Goal: Task Accomplishment & Management: Manage account settings

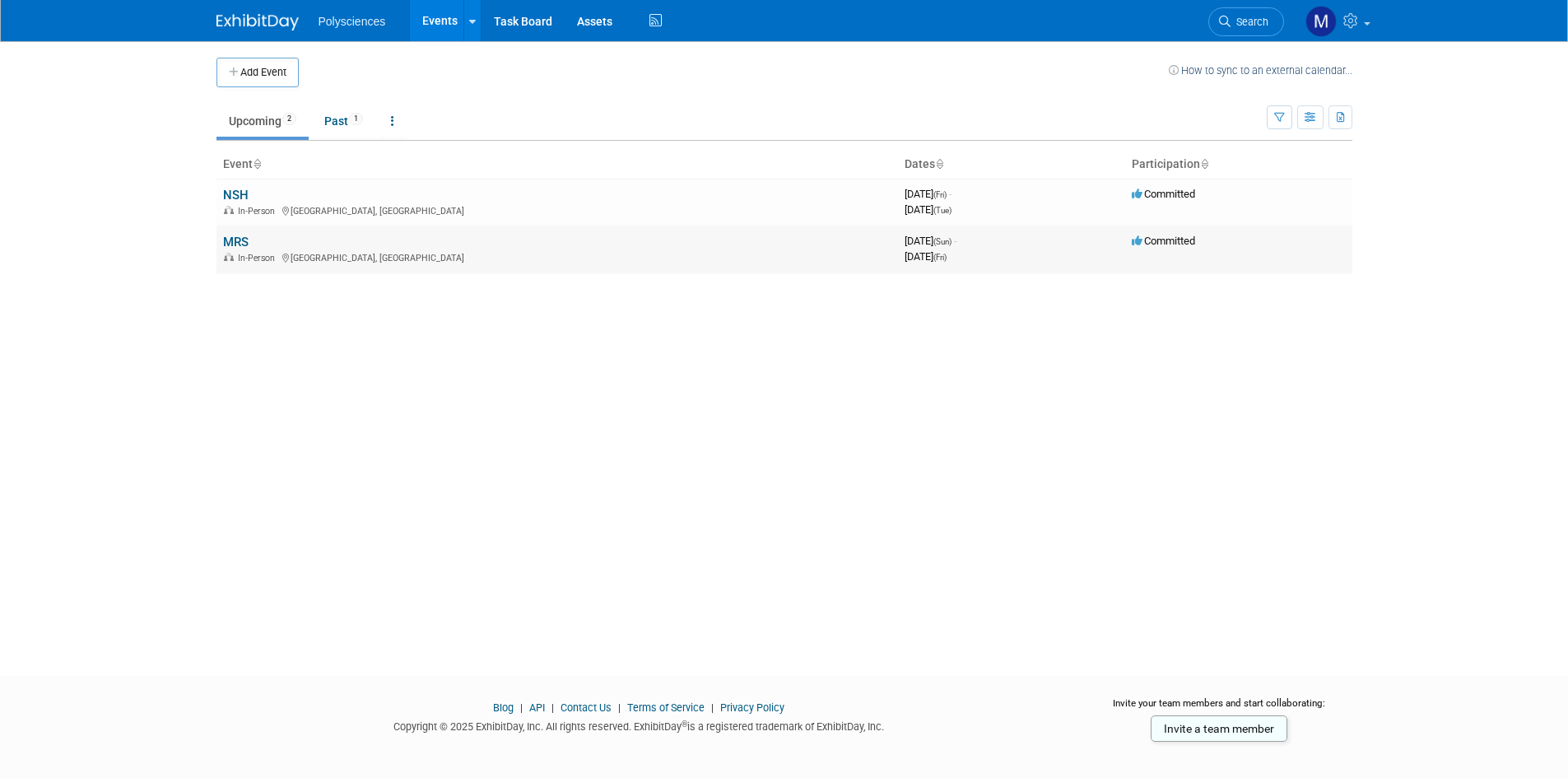
click at [240, 242] on link "MRS" at bounding box center [236, 242] width 26 height 15
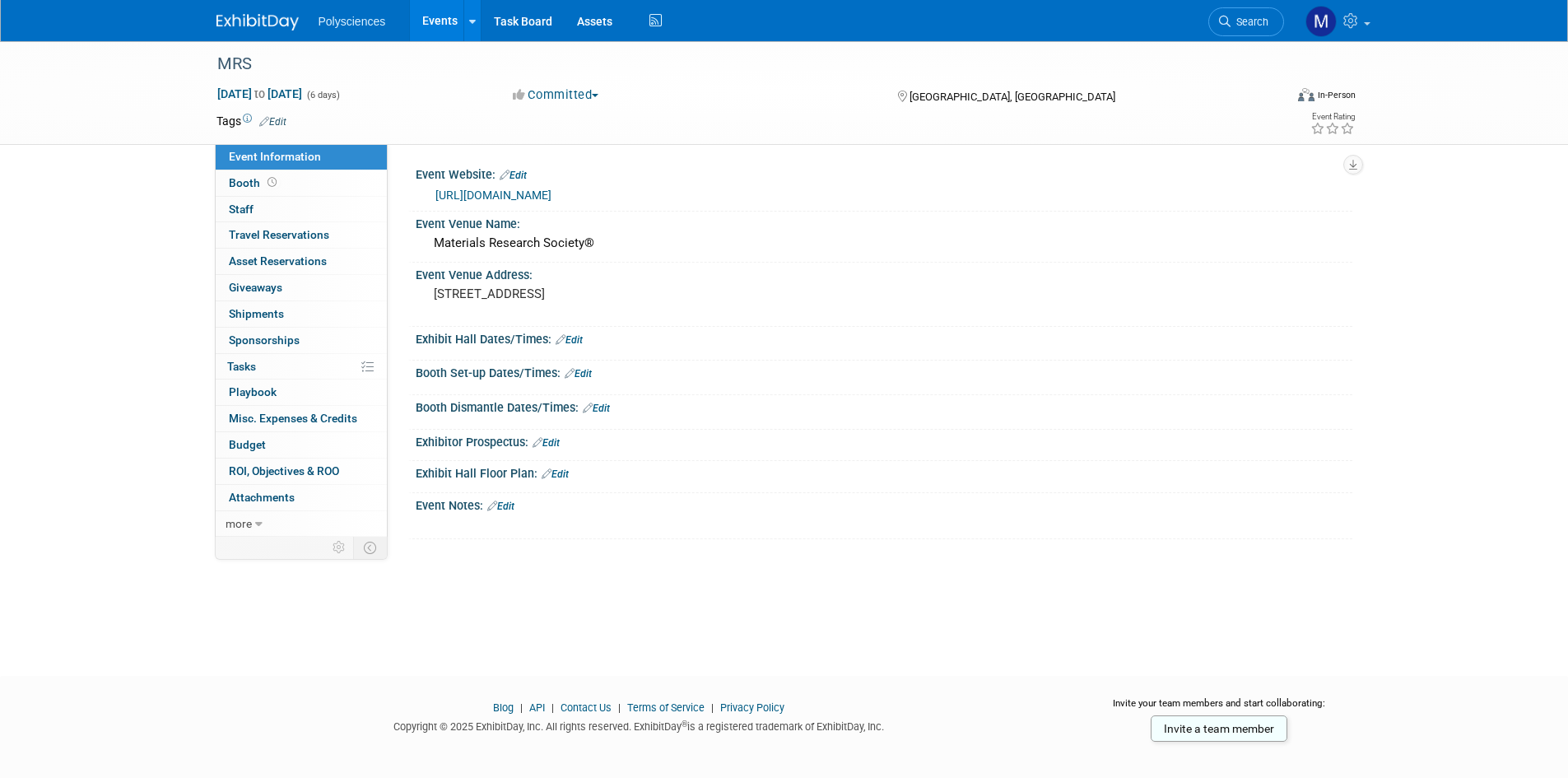
click at [571, 338] on link "Edit" at bounding box center [569, 340] width 28 height 12
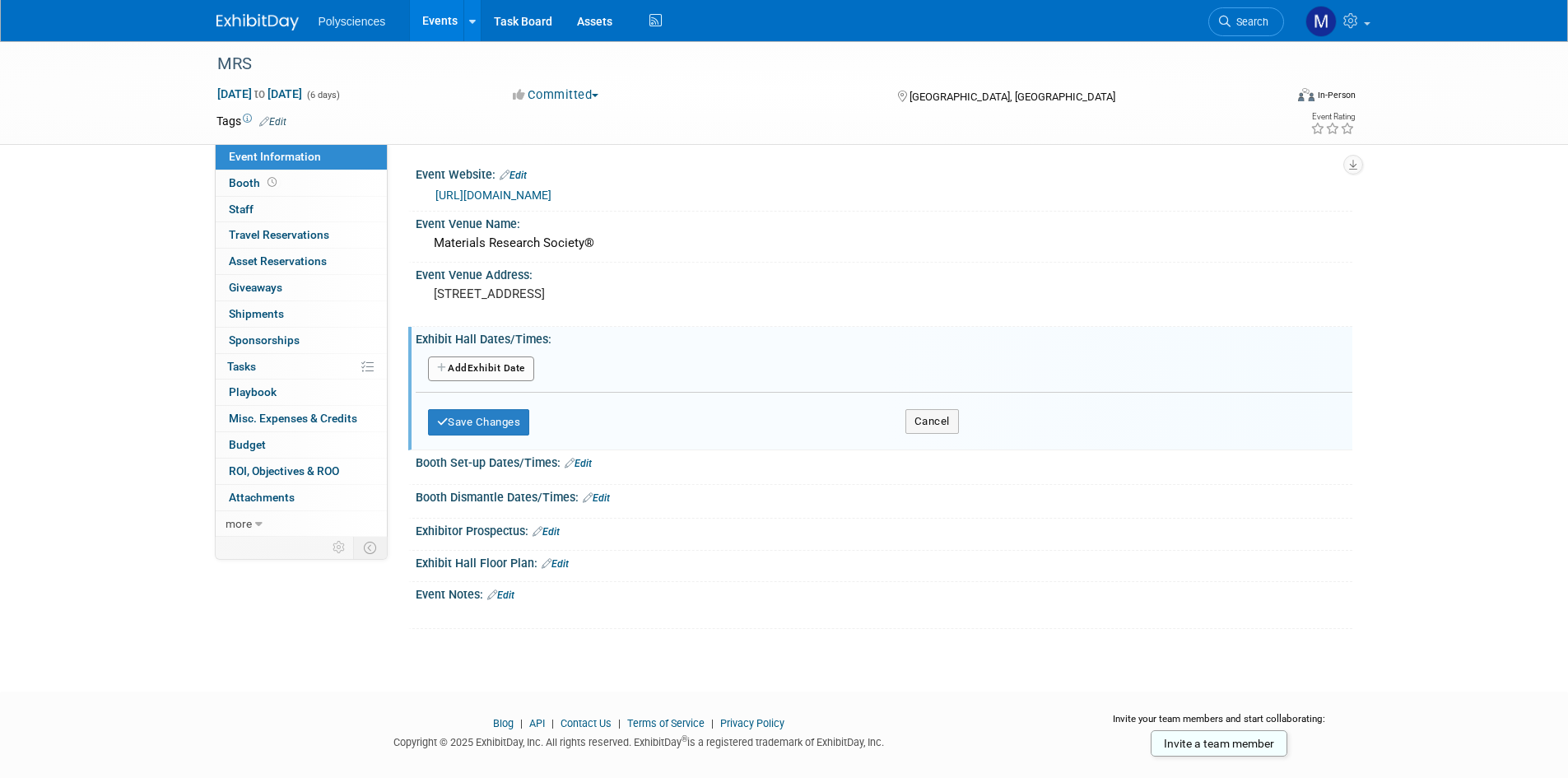
click at [527, 367] on button "Add Another Exhibit Date" at bounding box center [482, 369] width 107 height 25
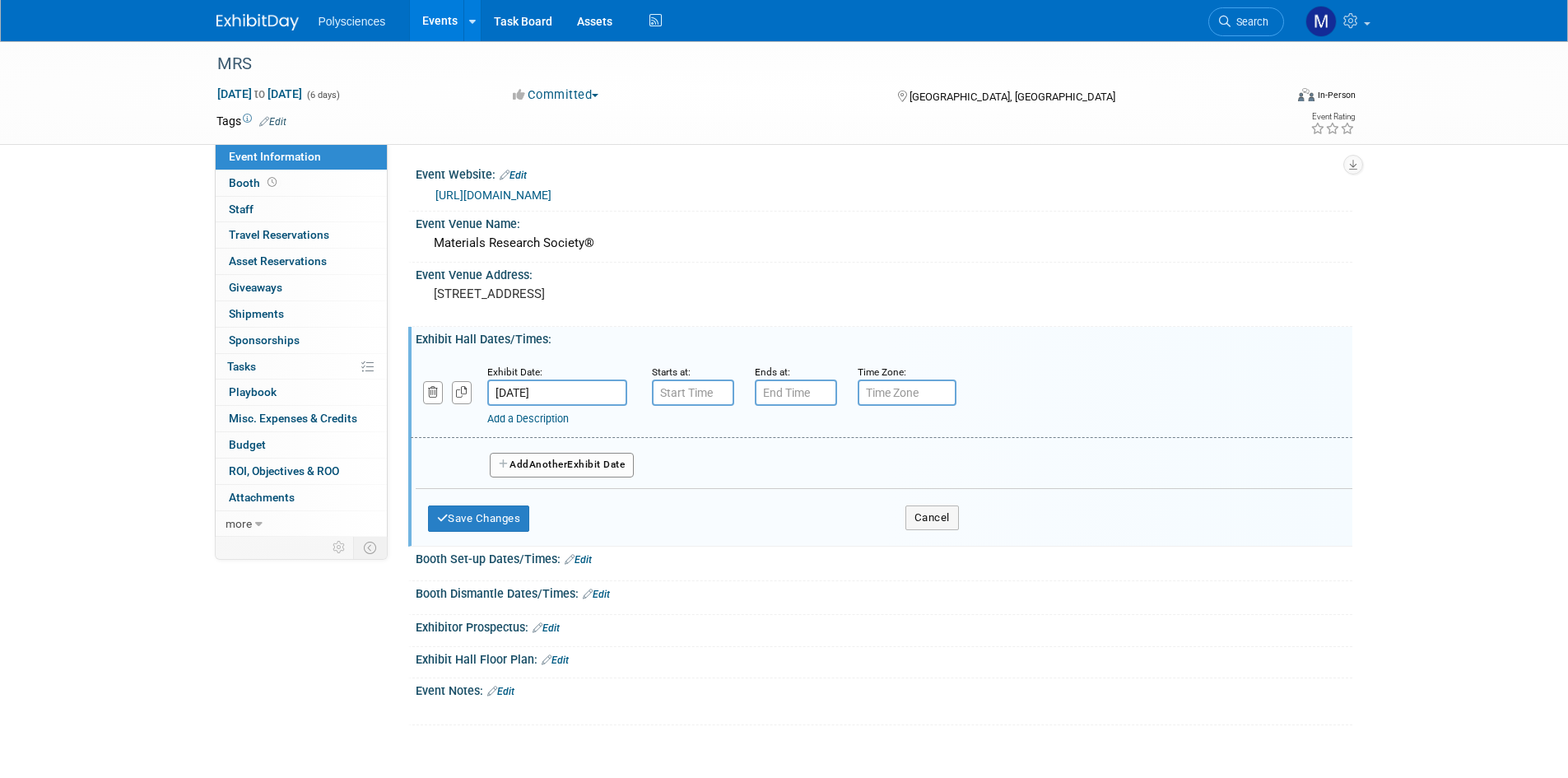
click at [564, 388] on input "Nov 30, 2025" at bounding box center [557, 393] width 140 height 27
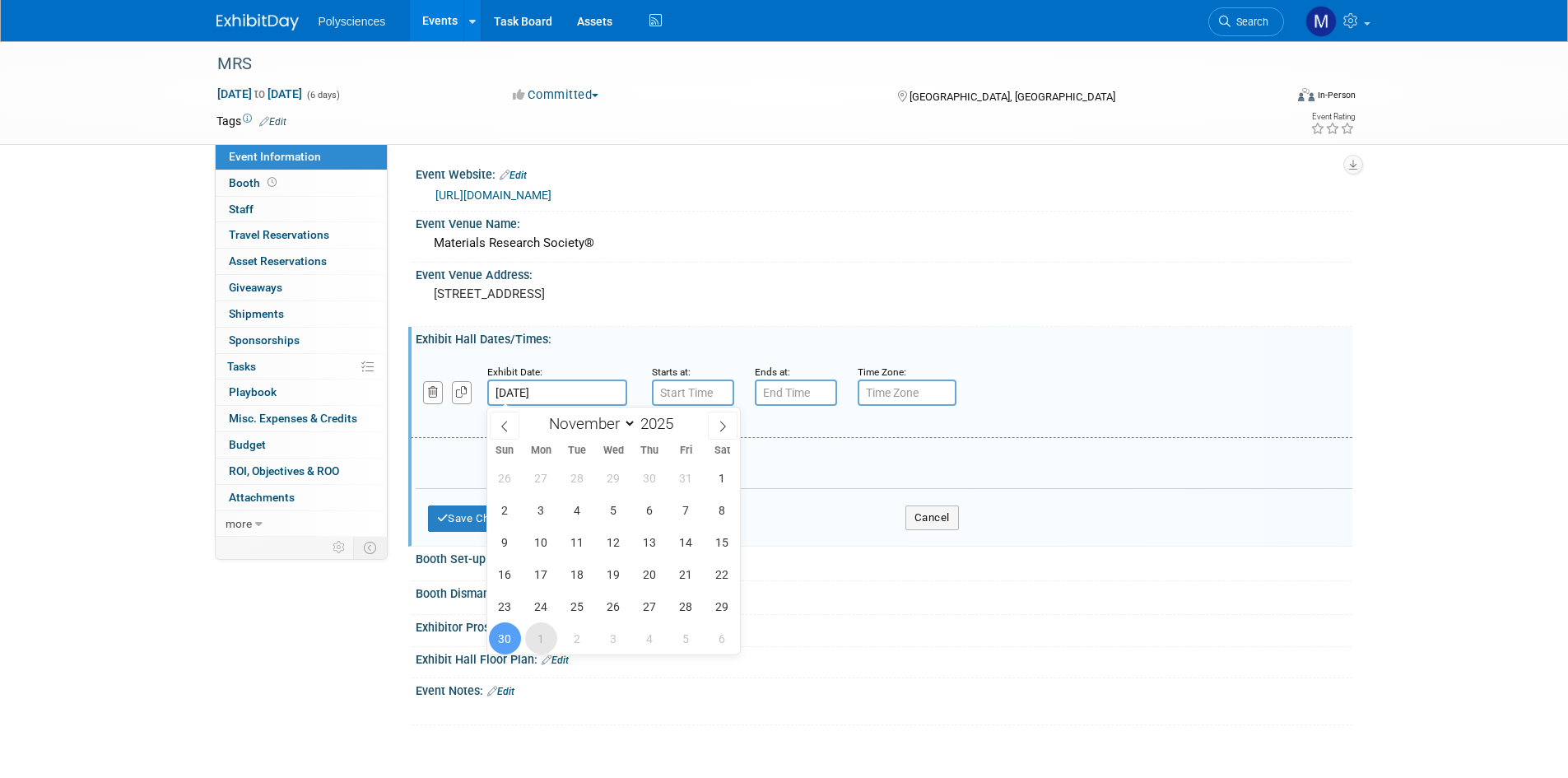
click at [551, 634] on span "1" at bounding box center [540, 638] width 32 height 32
type input "Dec 1, 2025"
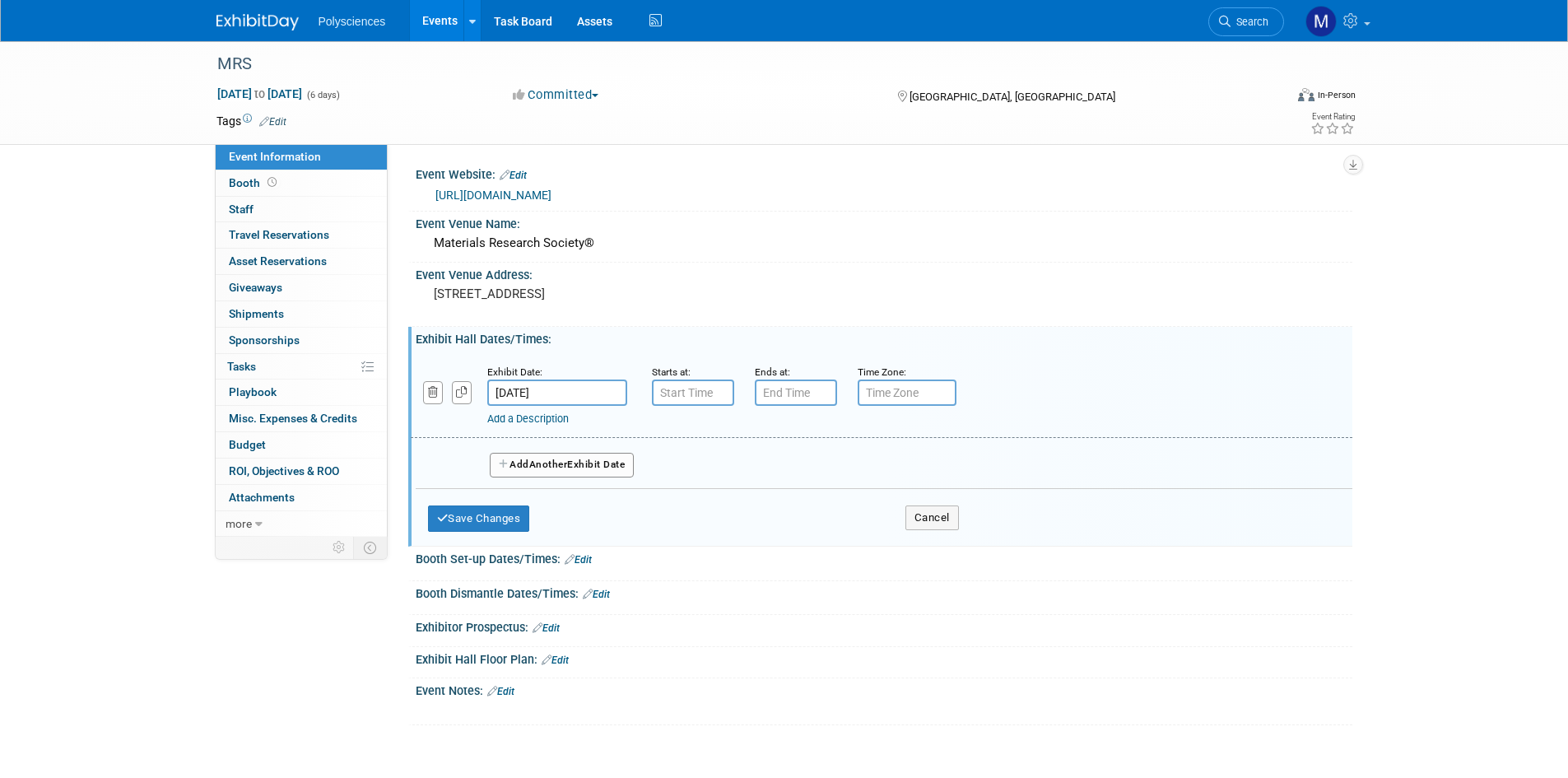
click at [558, 421] on link "Add a Description" at bounding box center [528, 418] width 82 height 12
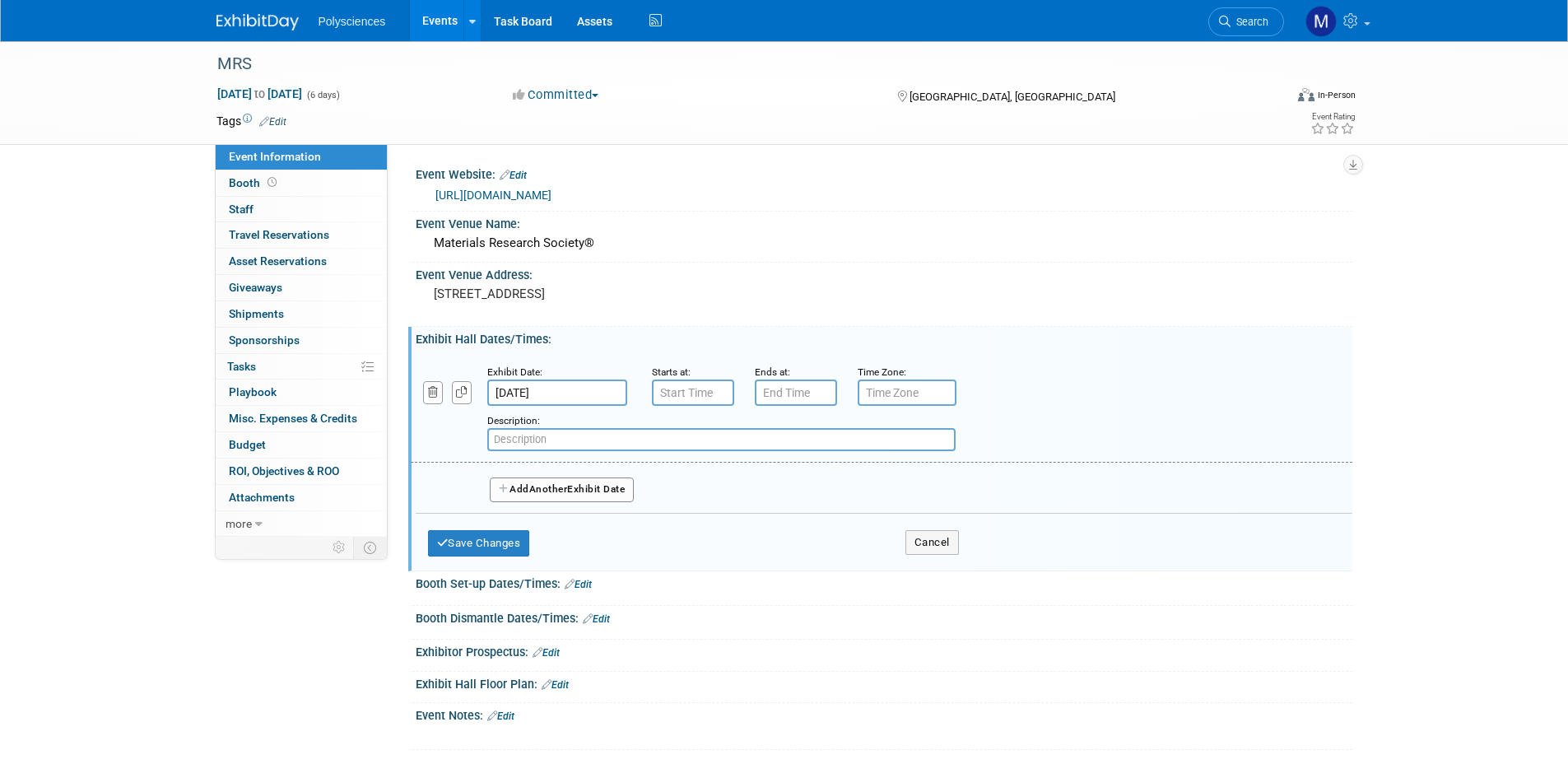
click at [562, 439] on input "text" at bounding box center [721, 440] width 468 height 23
type input "Move-In"
click at [700, 389] on input "7:00 AM" at bounding box center [693, 393] width 83 height 27
click at [689, 442] on span at bounding box center [689, 433] width 28 height 29
type input "8:00 AM"
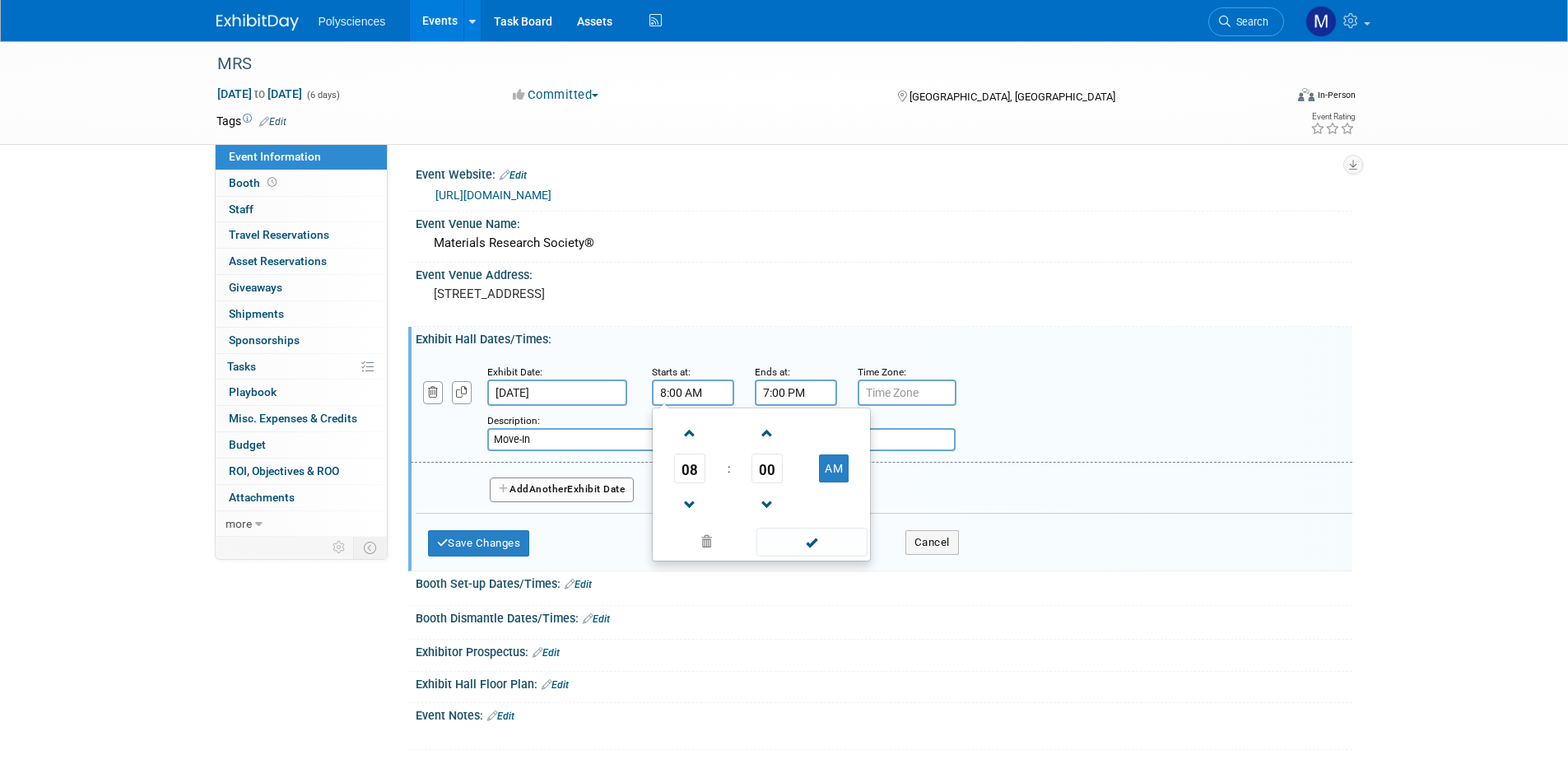
click at [798, 395] on input "7:00 PM" at bounding box center [796, 393] width 83 height 27
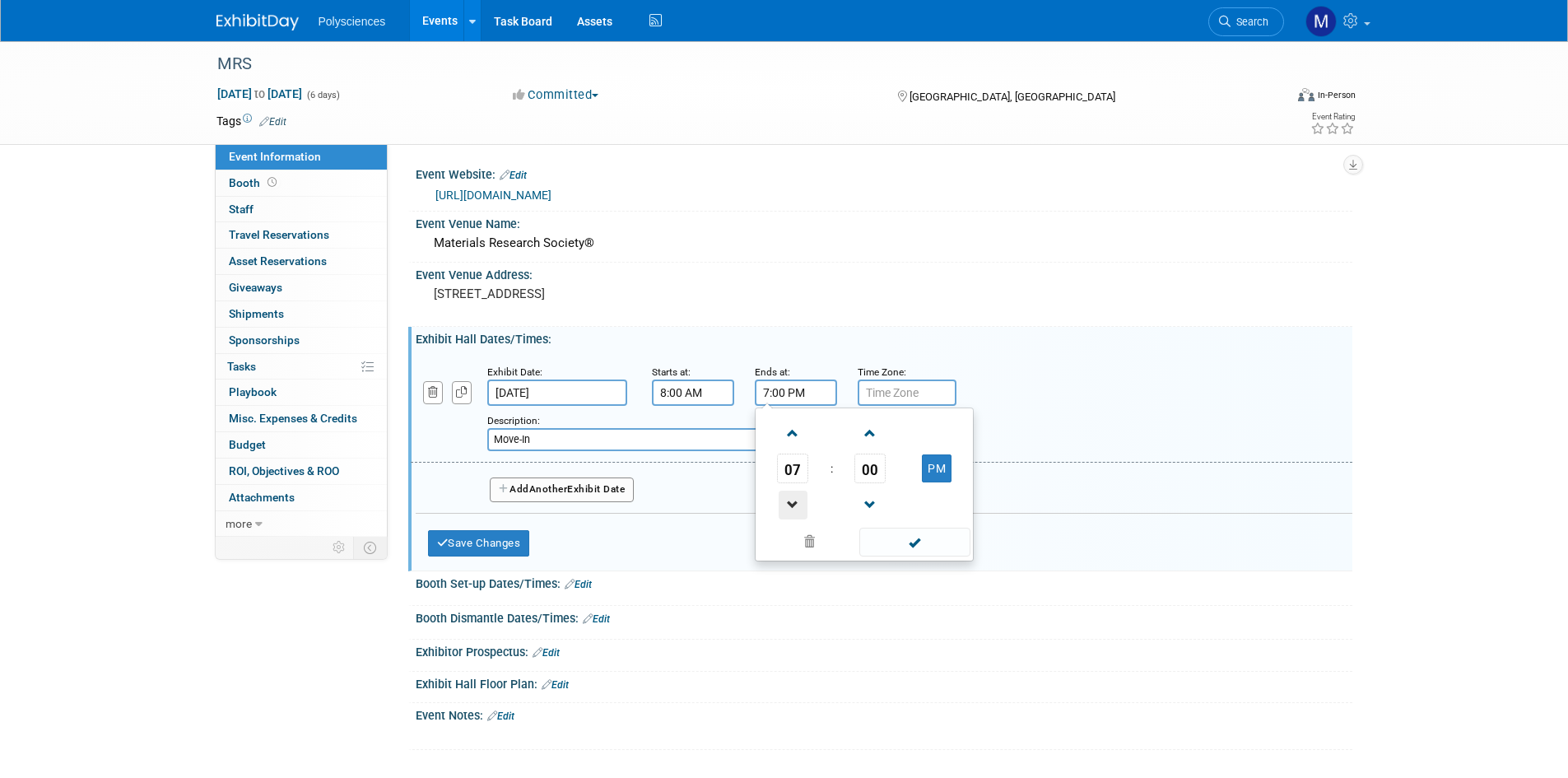
click at [790, 508] on span at bounding box center [792, 505] width 28 height 29
type input "5:00 PM"
click at [915, 390] on input "text" at bounding box center [906, 393] width 98 height 27
type input "EST"
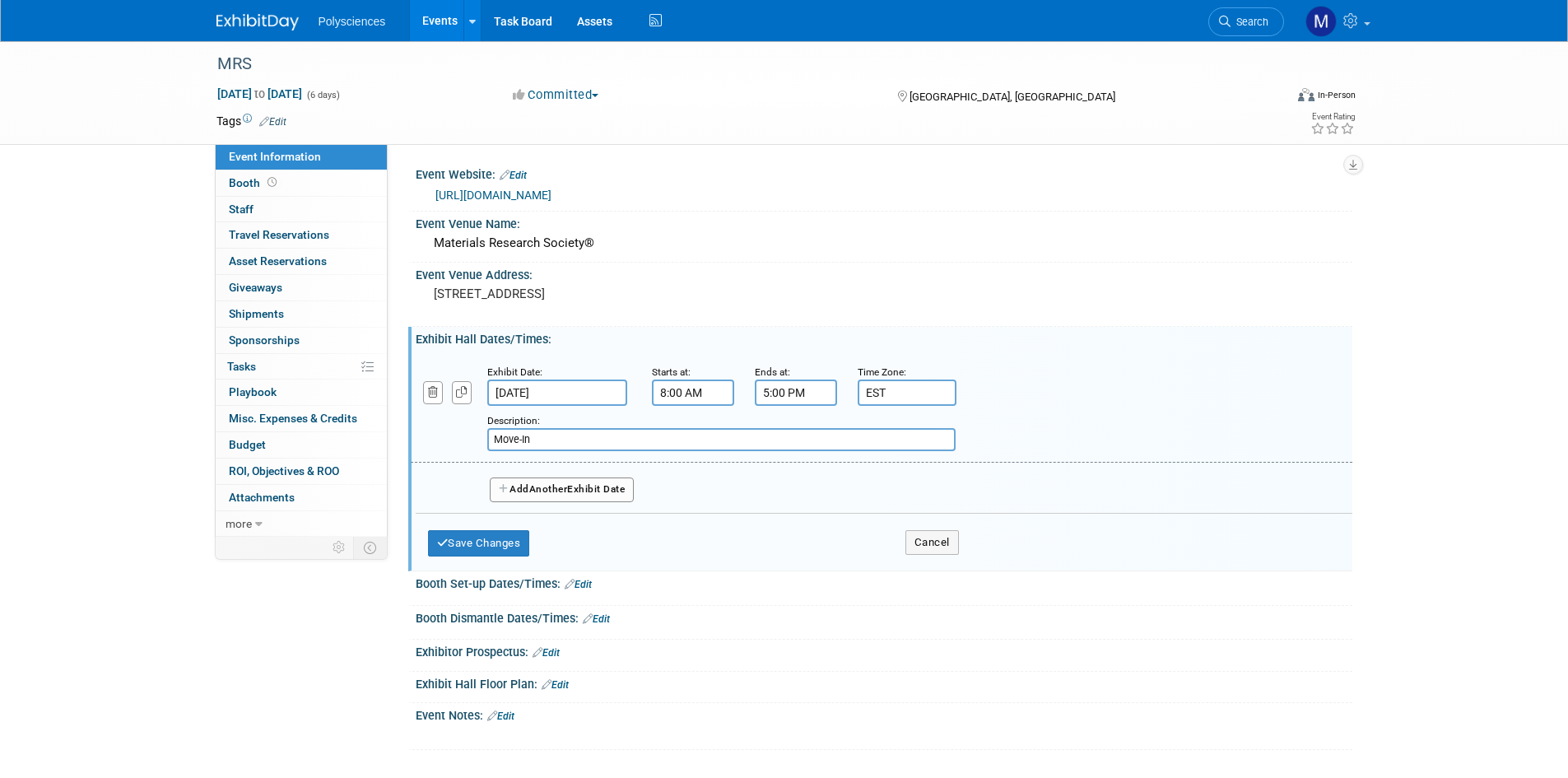
click at [991, 395] on div "Add a Description Description: Move-In" at bounding box center [881, 407] width 966 height 88
click at [585, 492] on button "Add Another Exhibit Date" at bounding box center [562, 489] width 145 height 25
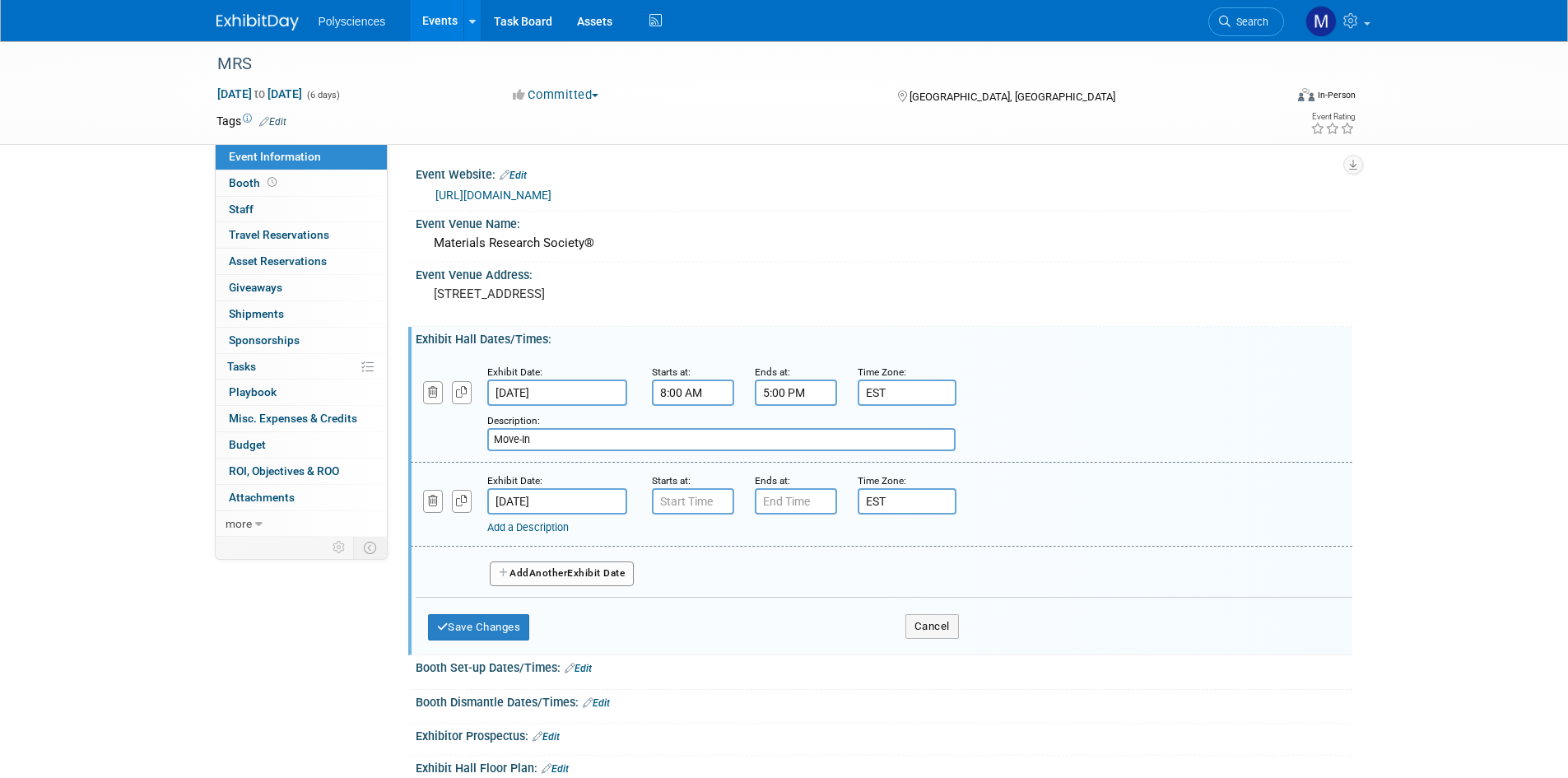
click at [547, 531] on link "Add a Description" at bounding box center [528, 527] width 82 height 12
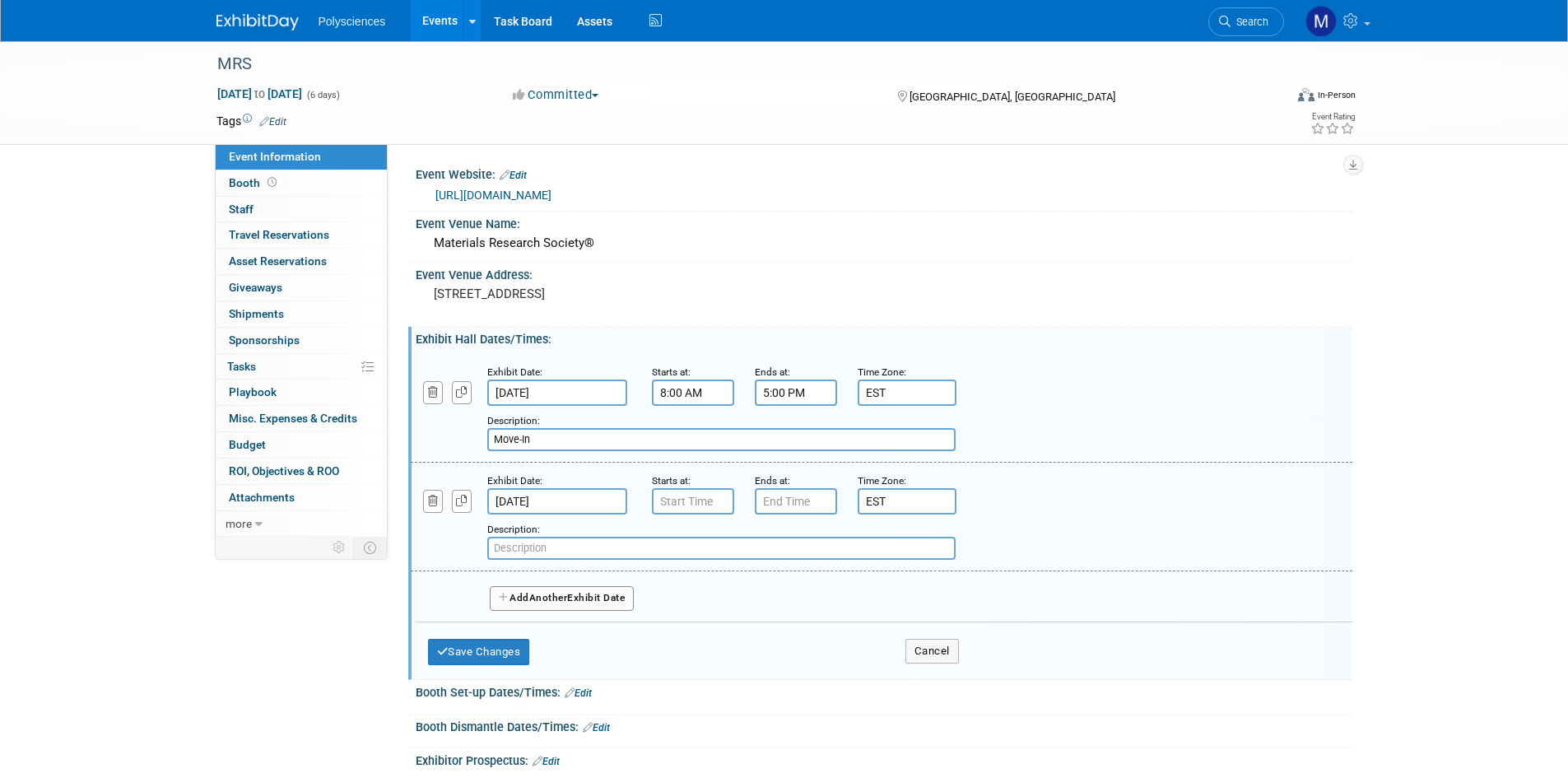
click at [563, 549] on input "text" at bounding box center [721, 548] width 468 height 23
type input "Move-In"
click at [690, 503] on input "7:00 AM" at bounding box center [693, 501] width 83 height 27
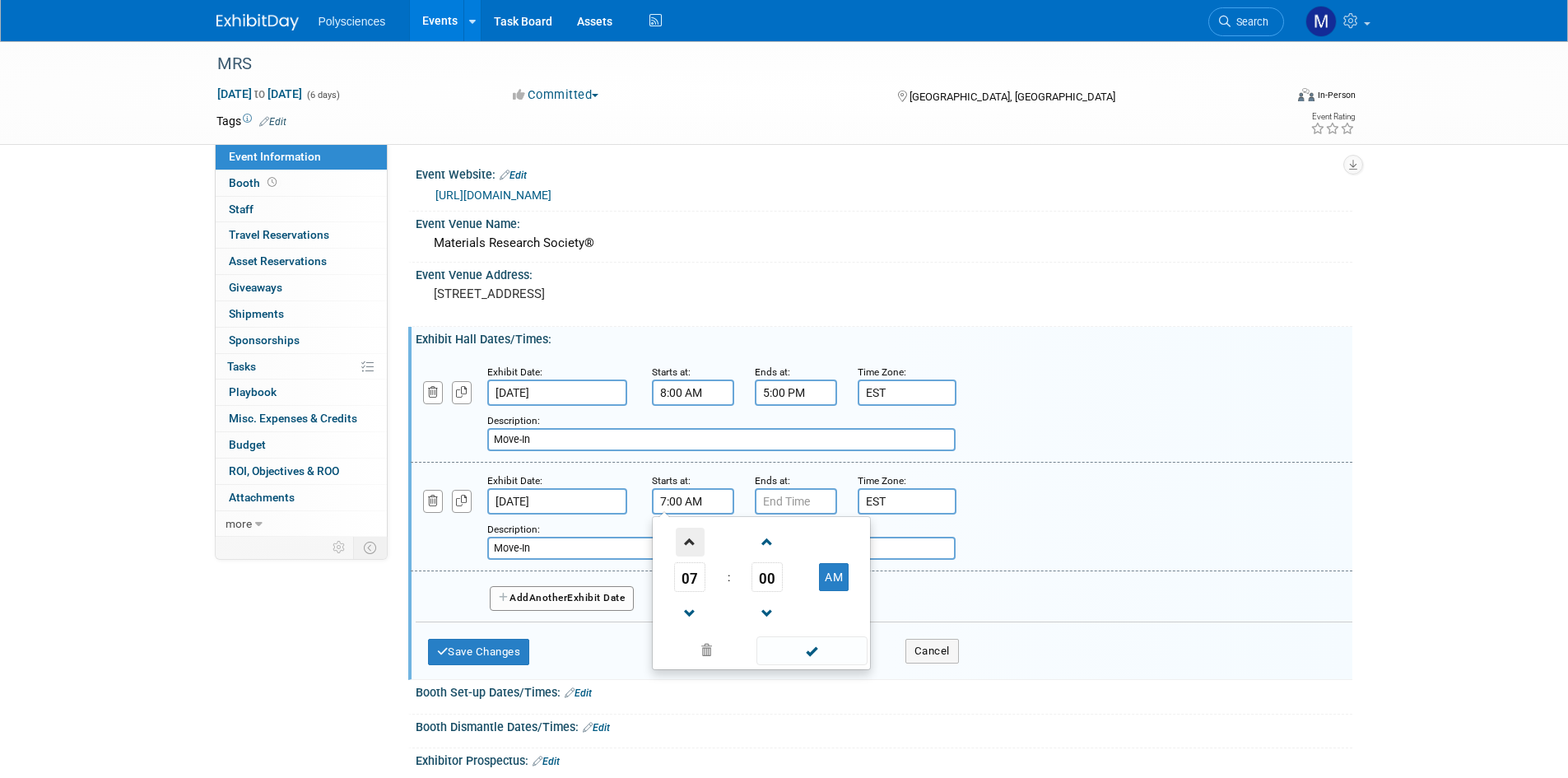
click at [691, 546] on span at bounding box center [689, 542] width 28 height 29
type input "8:00 AM"
click at [777, 507] on input "7:00 PM" at bounding box center [796, 501] width 83 height 27
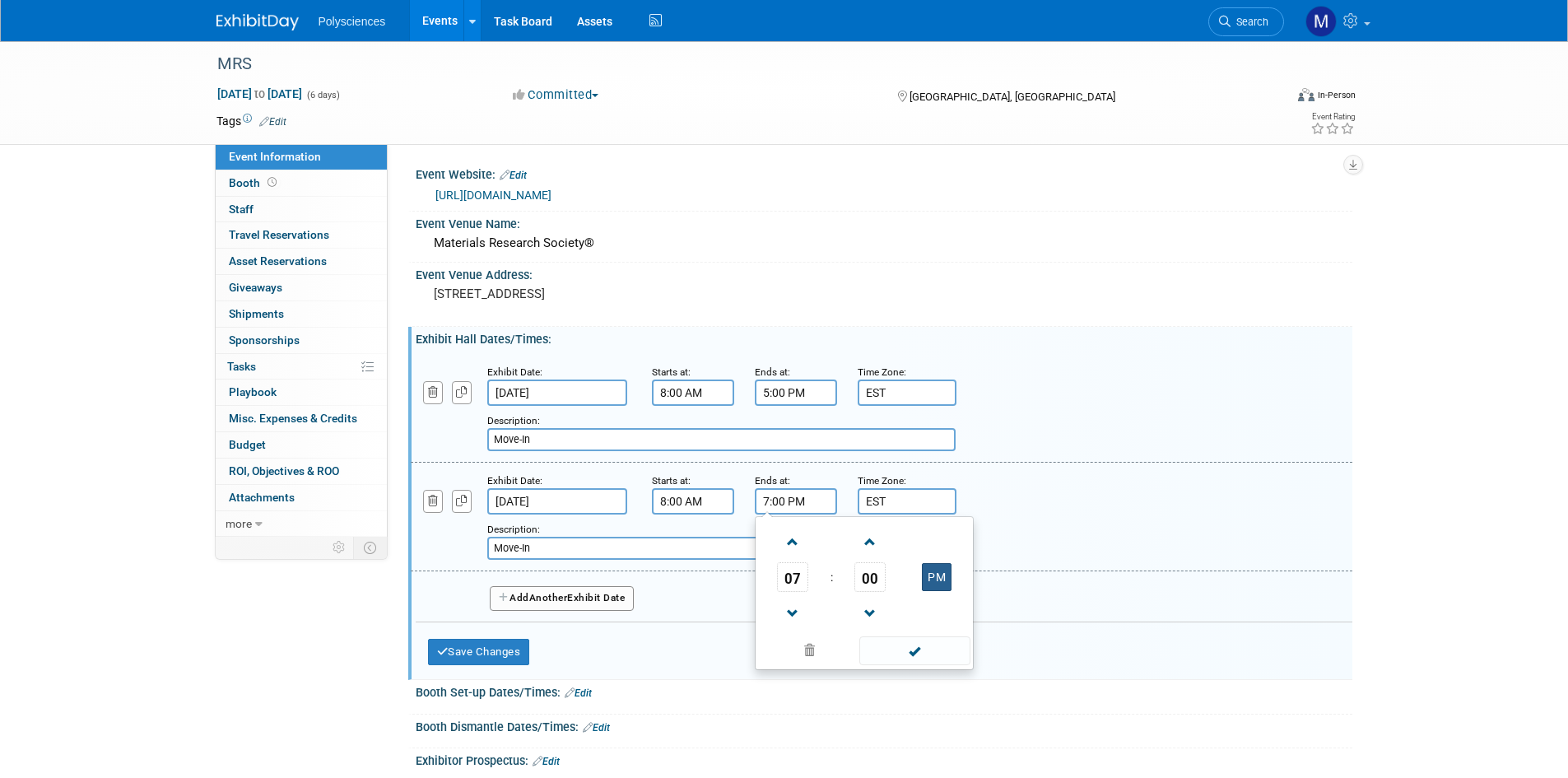
click at [929, 577] on button "PM" at bounding box center [937, 577] width 29 height 28
click at [793, 537] on span at bounding box center [792, 542] width 28 height 29
type input "10:00 AM"
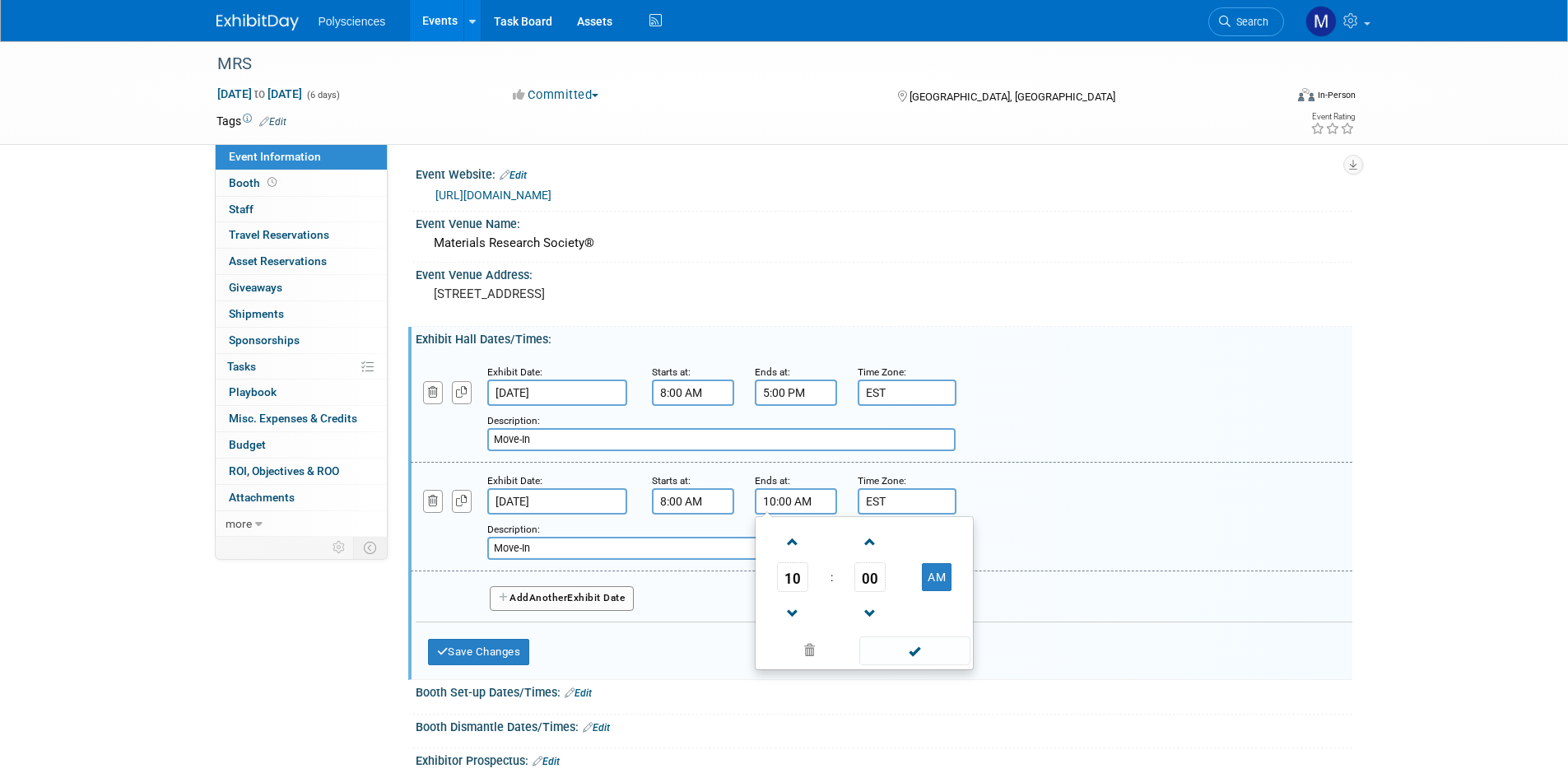
click at [1014, 498] on div "Add a Description Description: Move-In" at bounding box center [881, 516] width 966 height 88
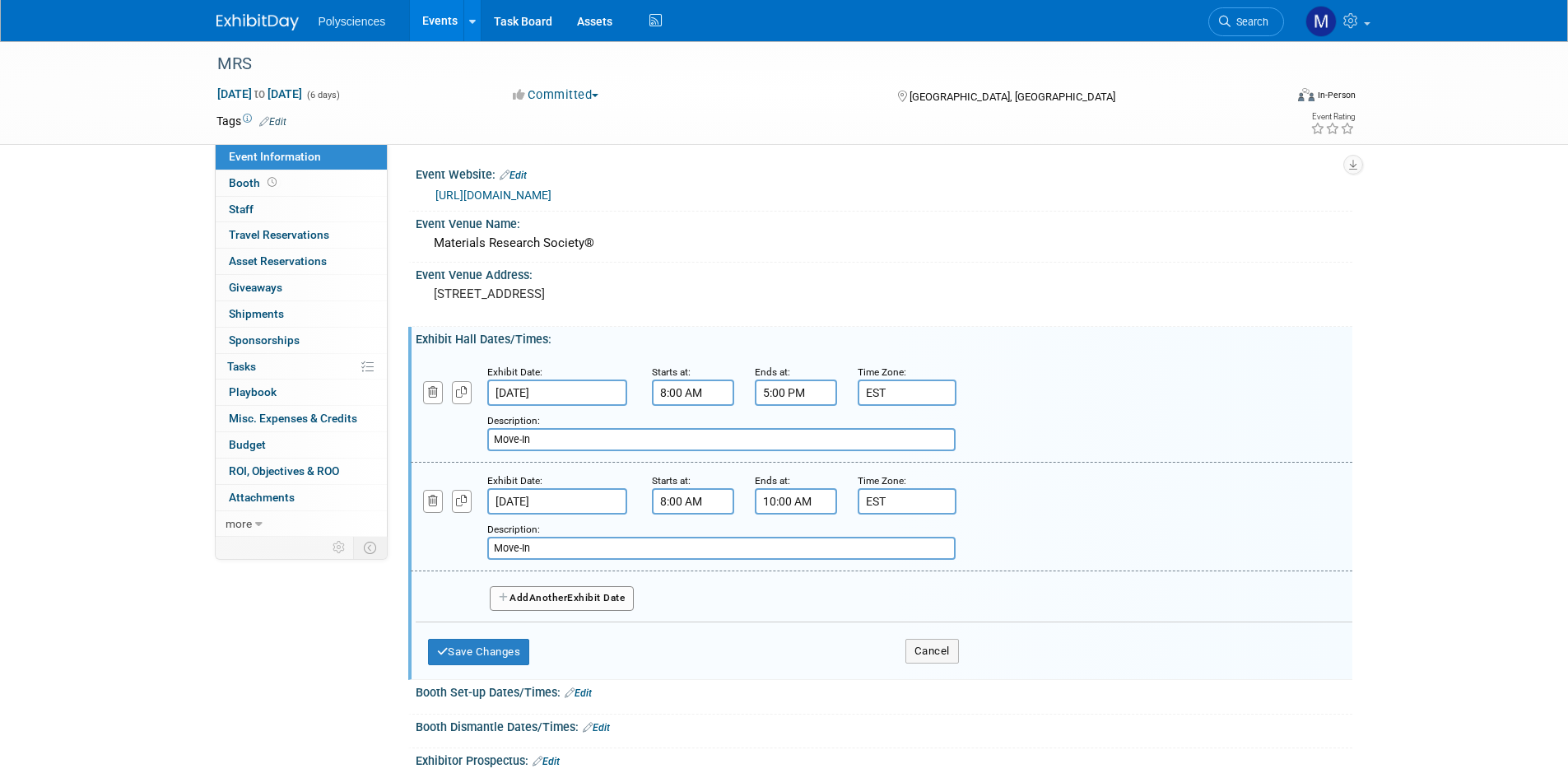
click at [560, 604] on button "Add Another Exhibit Date" at bounding box center [562, 599] width 145 height 25
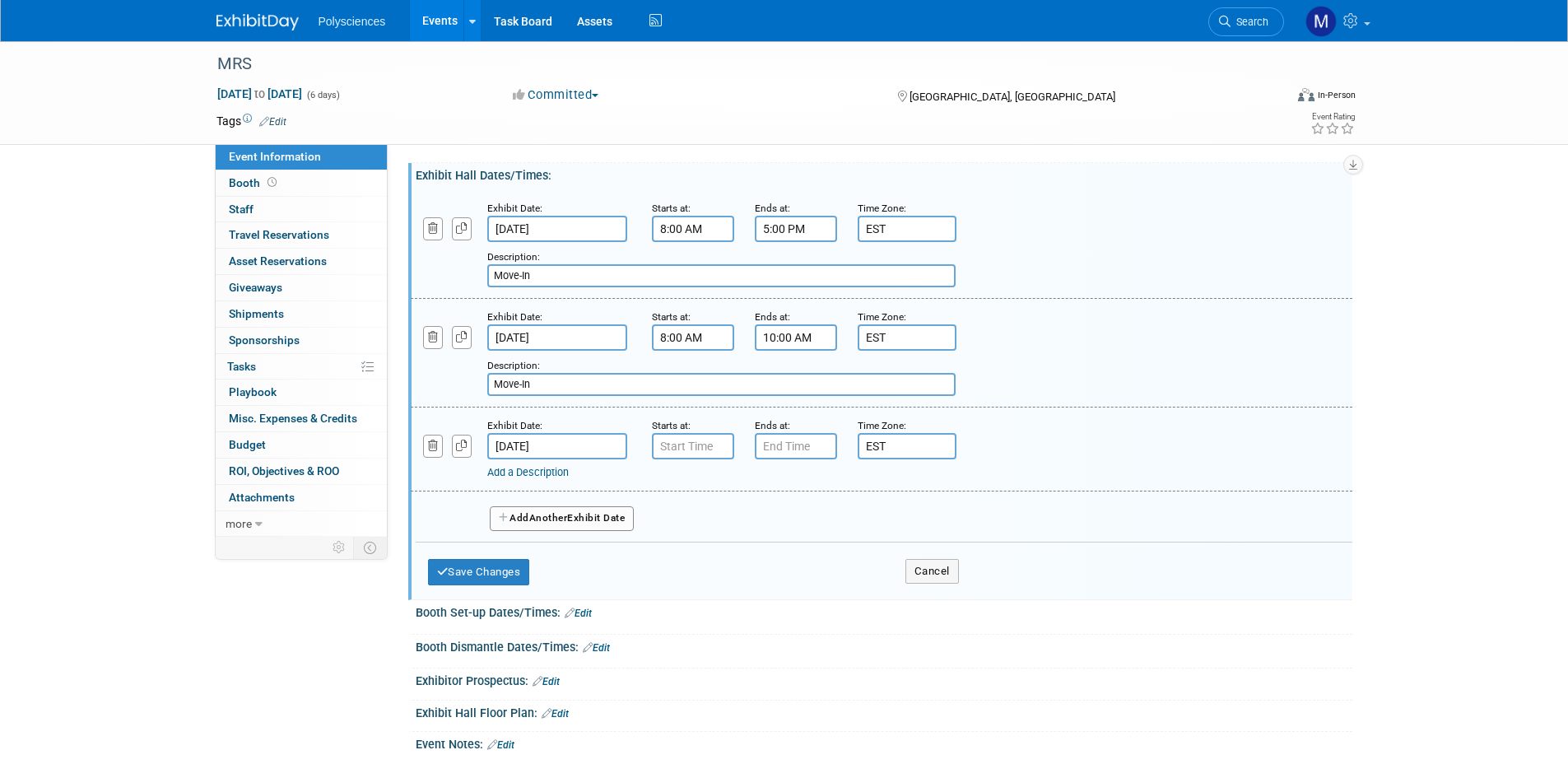
scroll to position [165, 0]
click at [595, 446] on input "Dec 3, 2025" at bounding box center [557, 445] width 140 height 27
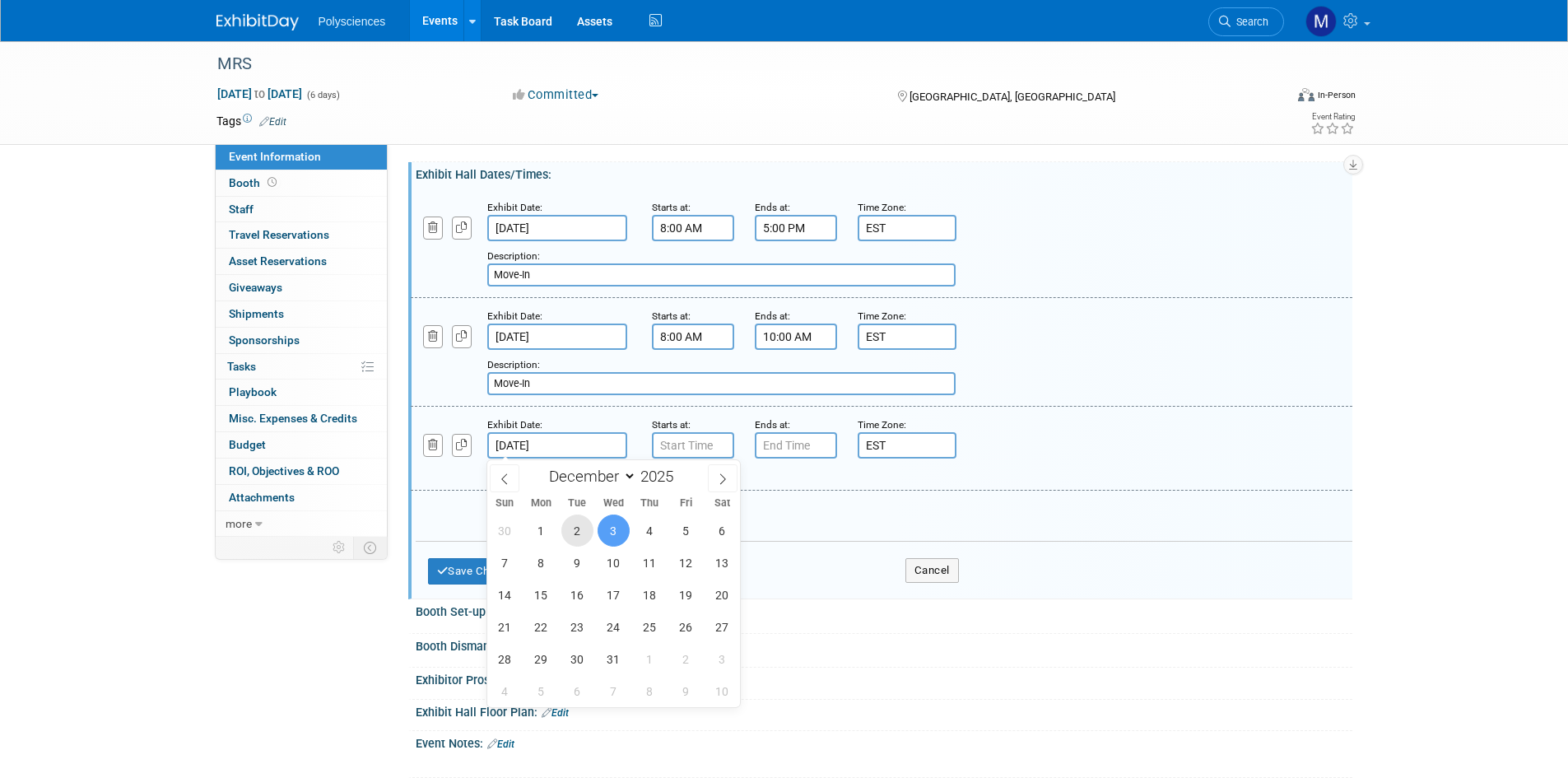
click at [584, 525] on span "2" at bounding box center [577, 531] width 32 height 32
type input "Dec 2, 2025"
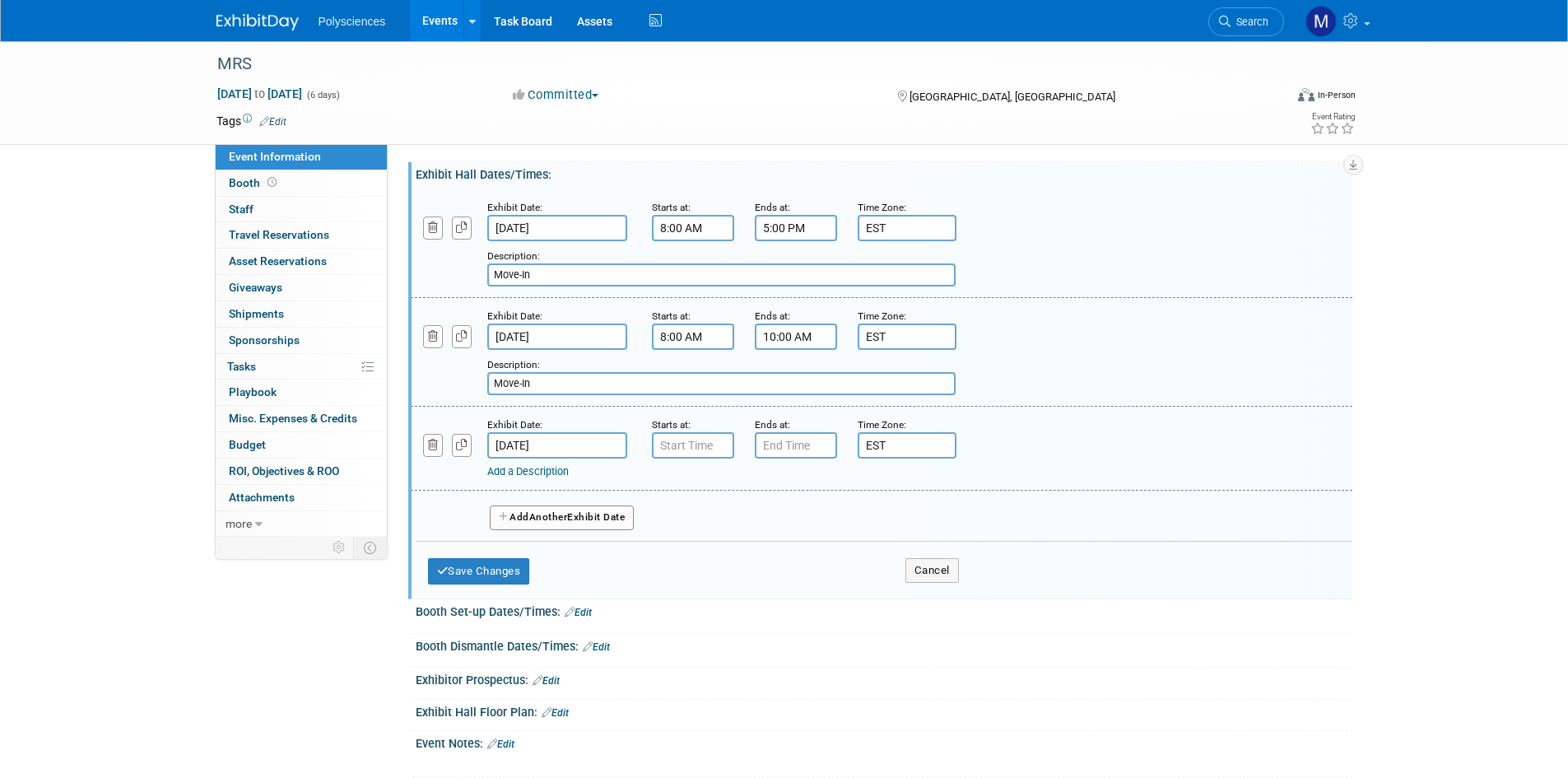
click at [555, 475] on link "Add a Description" at bounding box center [528, 471] width 82 height 12
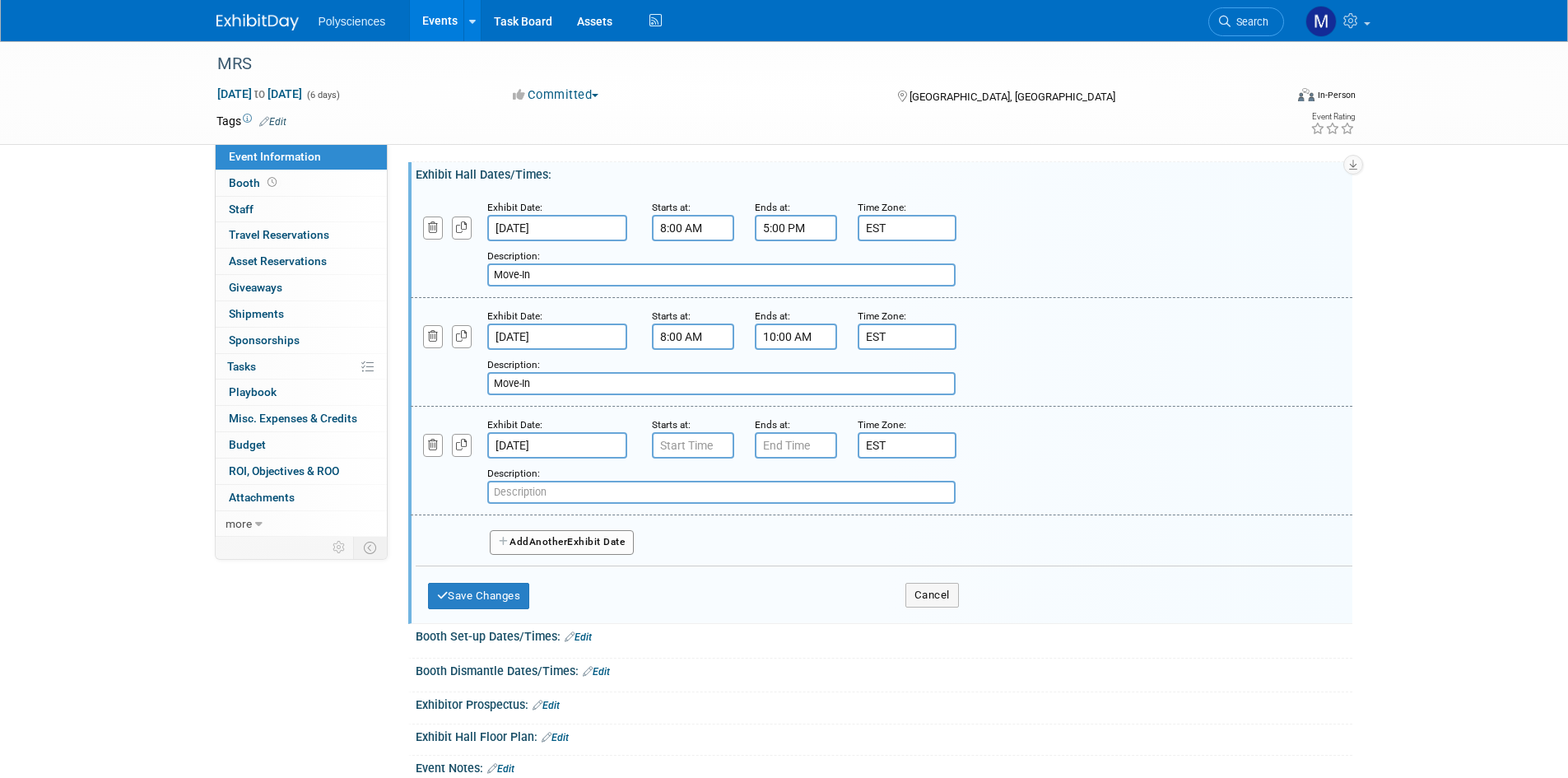
click at [574, 495] on input "text" at bounding box center [721, 492] width 468 height 23
click at [631, 486] on input "text" at bounding box center [721, 492] width 468 height 23
paste input "Exhibit Dates and Hours"
type input "Exhibit Dates and Hours"
click at [700, 439] on input "7:00 AM" at bounding box center [693, 445] width 83 height 27
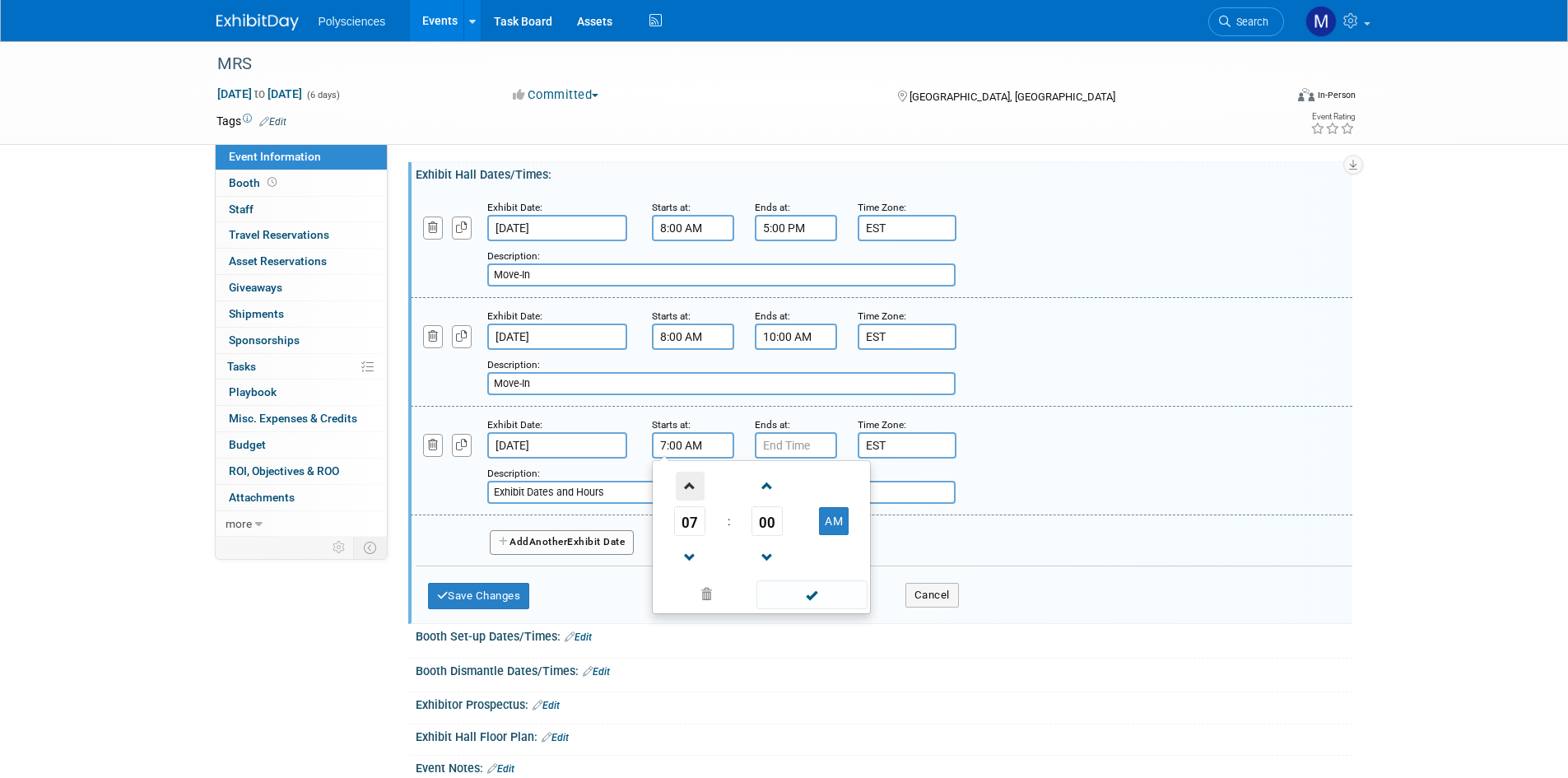
click at [690, 485] on span at bounding box center [689, 486] width 28 height 29
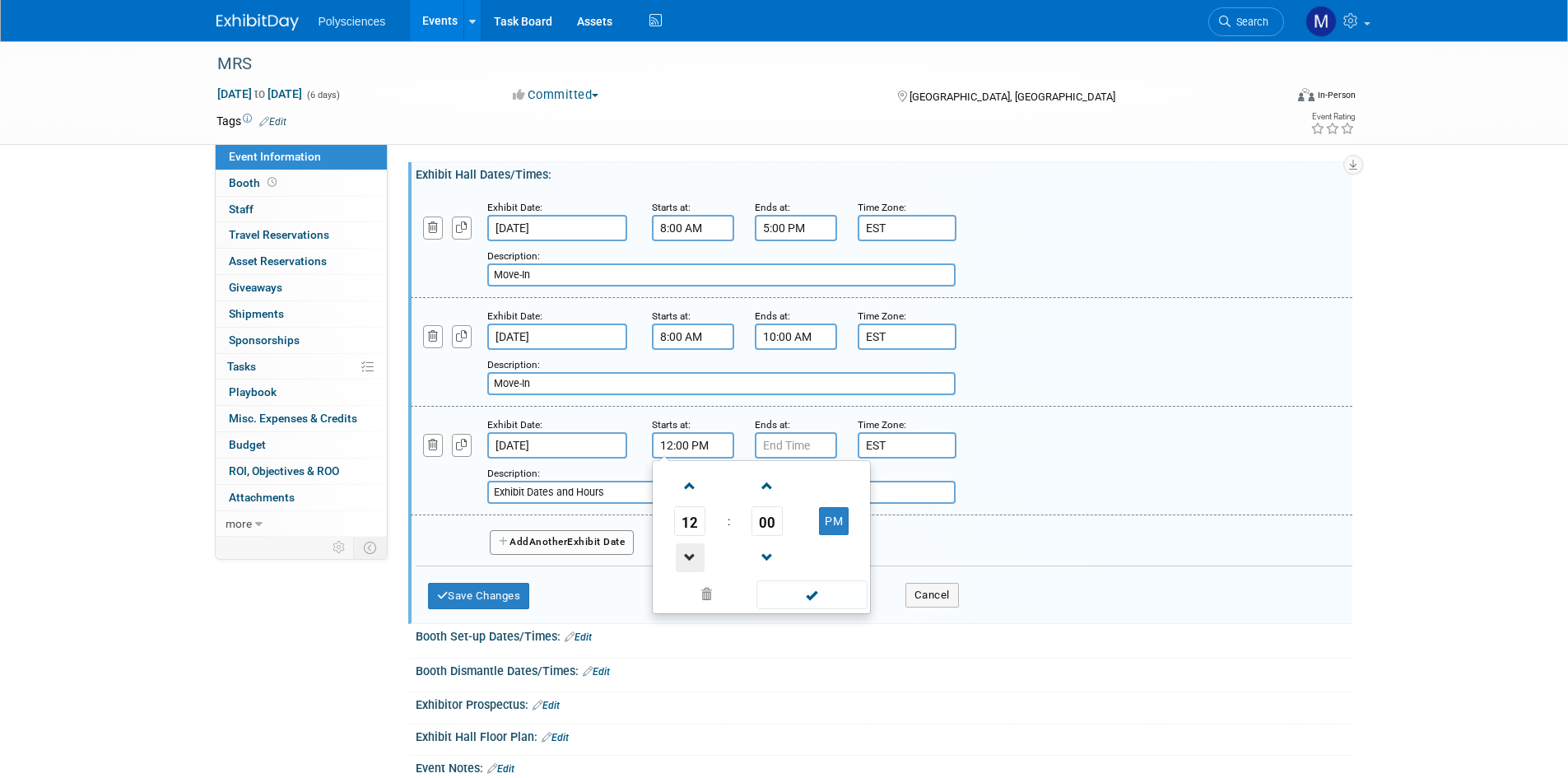
click at [695, 554] on span at bounding box center [689, 557] width 28 height 29
type input "11:00 AM"
click at [795, 445] on input "7:00 PM" at bounding box center [796, 445] width 83 height 27
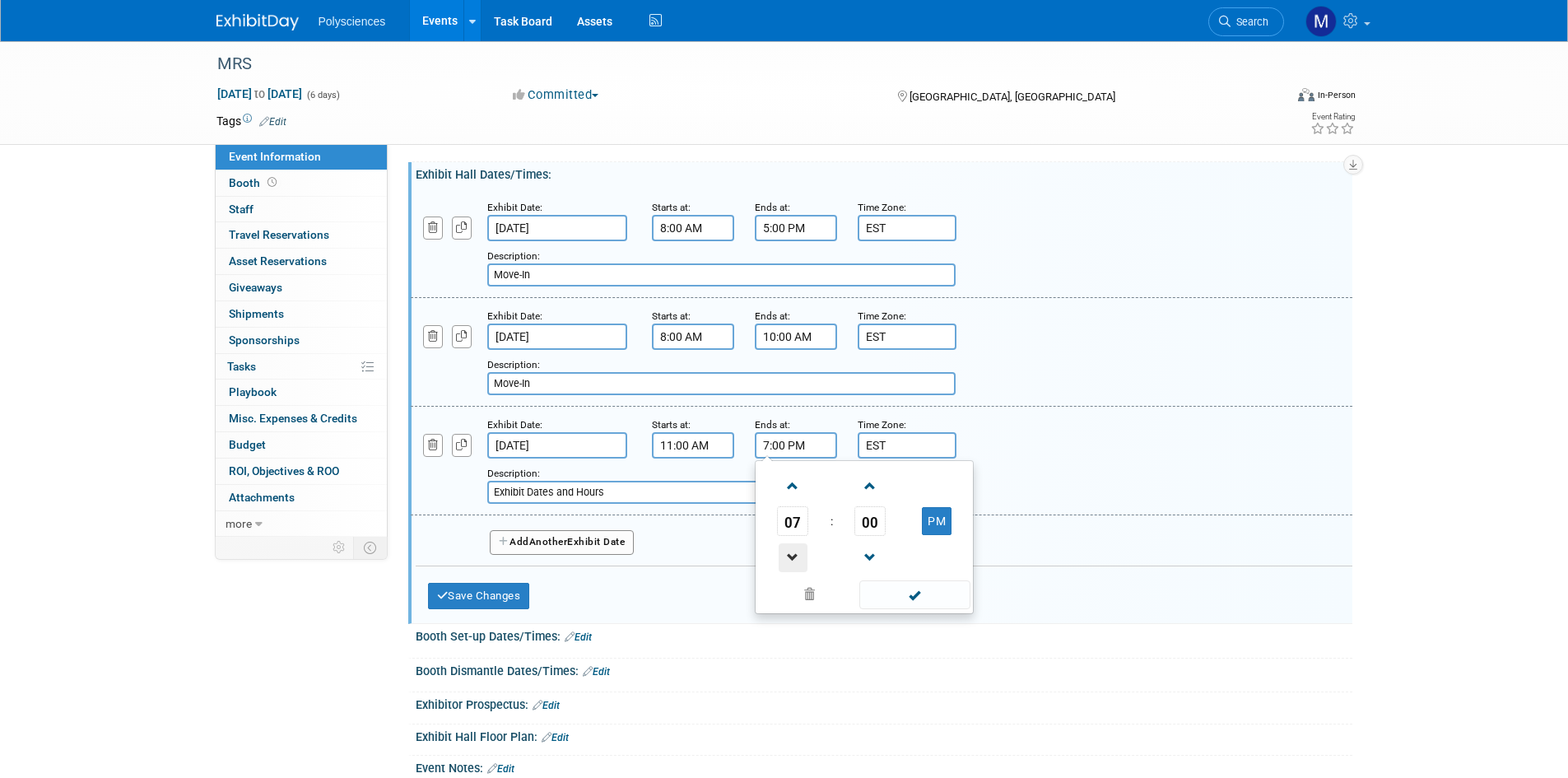
click at [806, 561] on span at bounding box center [792, 557] width 28 height 29
type input "6:00 PM"
click at [1045, 460] on div "Add a Description Description: Exhibit Dates and Hours" at bounding box center [839, 481] width 704 height 45
click at [585, 545] on button "Add Another Exhibit Date" at bounding box center [562, 543] width 145 height 25
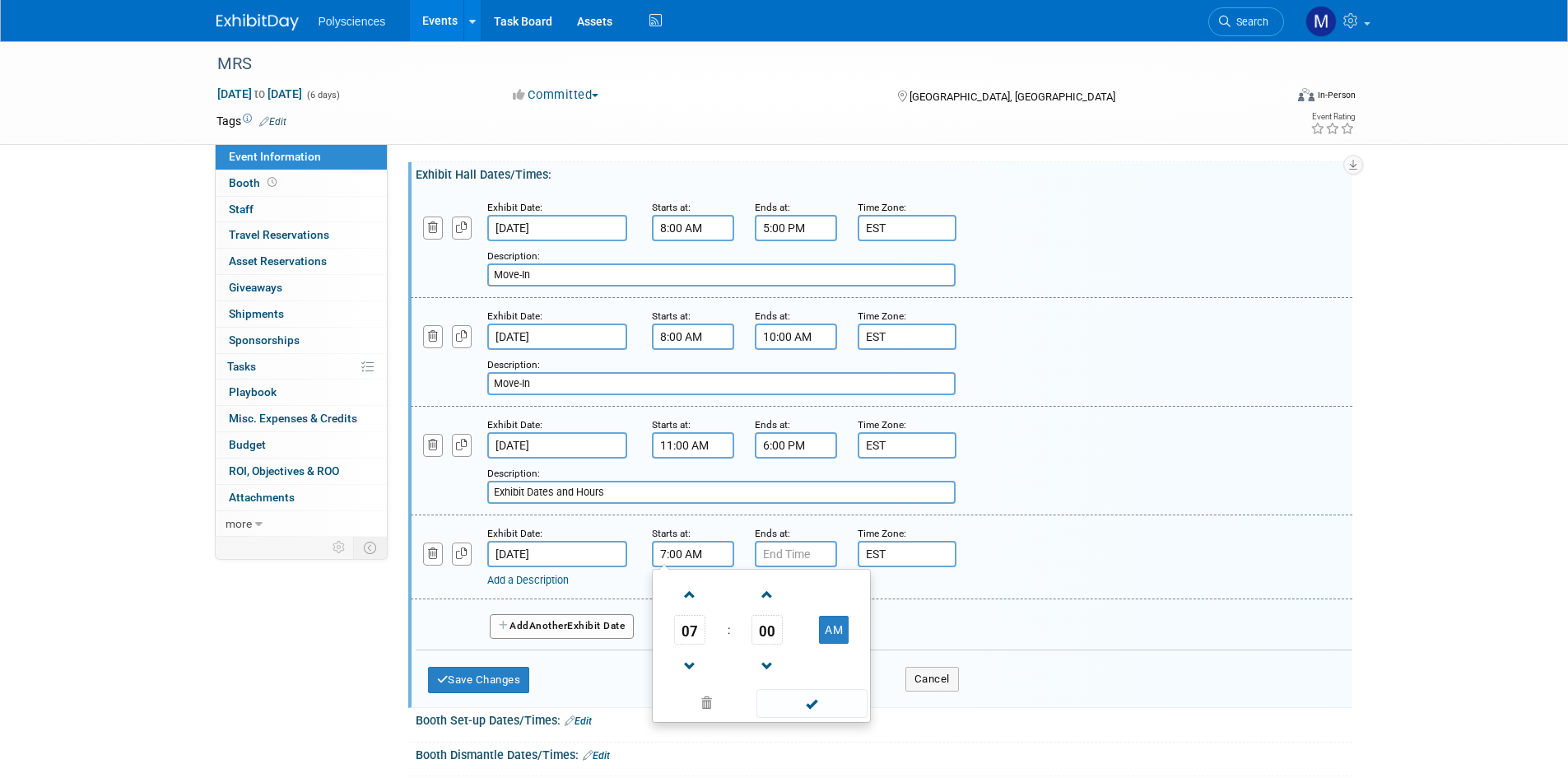
click at [707, 559] on input "7:00 AM" at bounding box center [693, 554] width 83 height 27
click at [692, 588] on span at bounding box center [689, 594] width 28 height 29
click at [692, 589] on span at bounding box center [689, 594] width 28 height 29
click at [693, 589] on span at bounding box center [689, 594] width 28 height 29
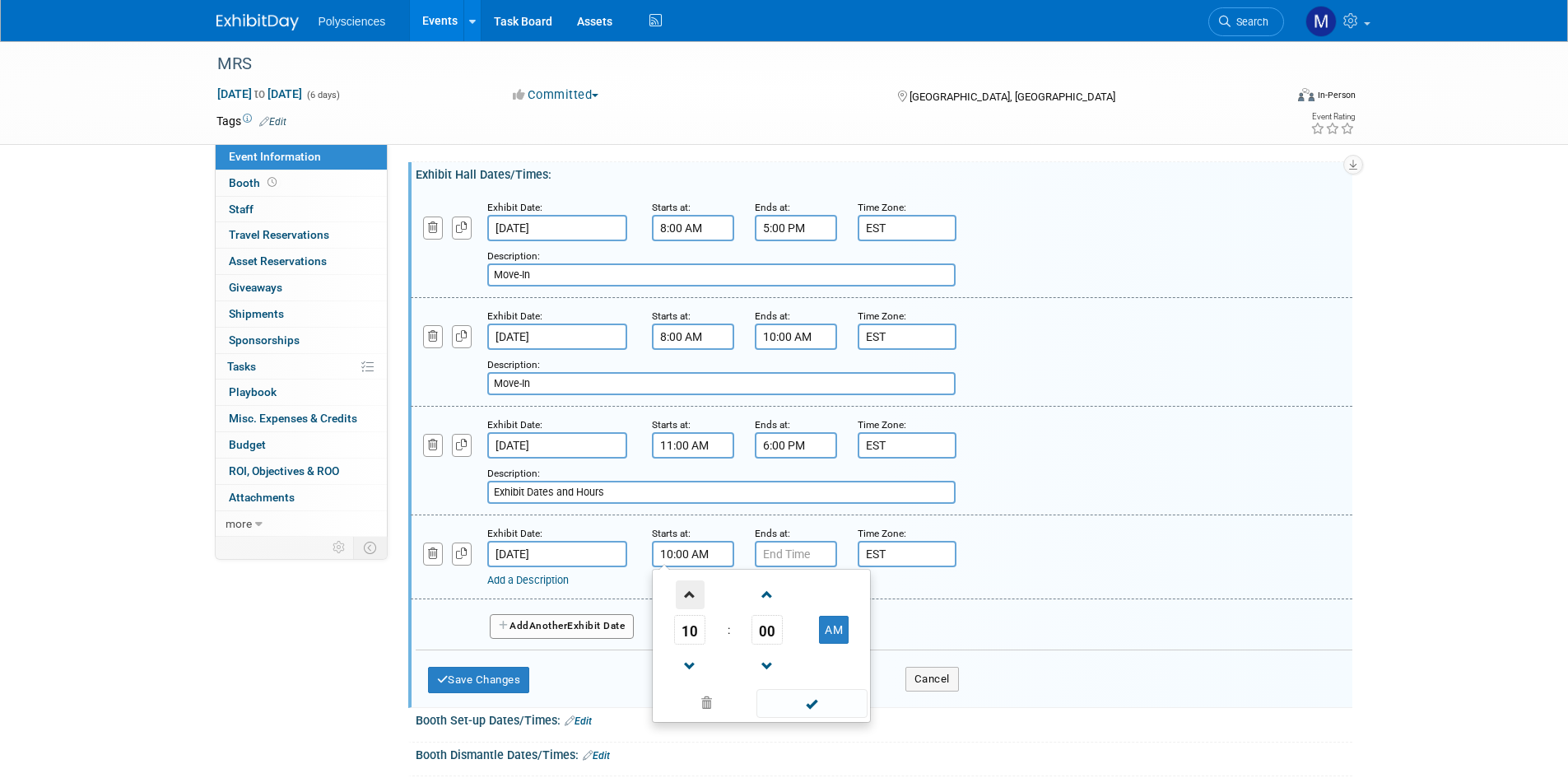
type input "11:00 AM"
click at [798, 699] on span at bounding box center [812, 703] width 111 height 29
click at [807, 555] on input "7:00 PM" at bounding box center [796, 554] width 83 height 27
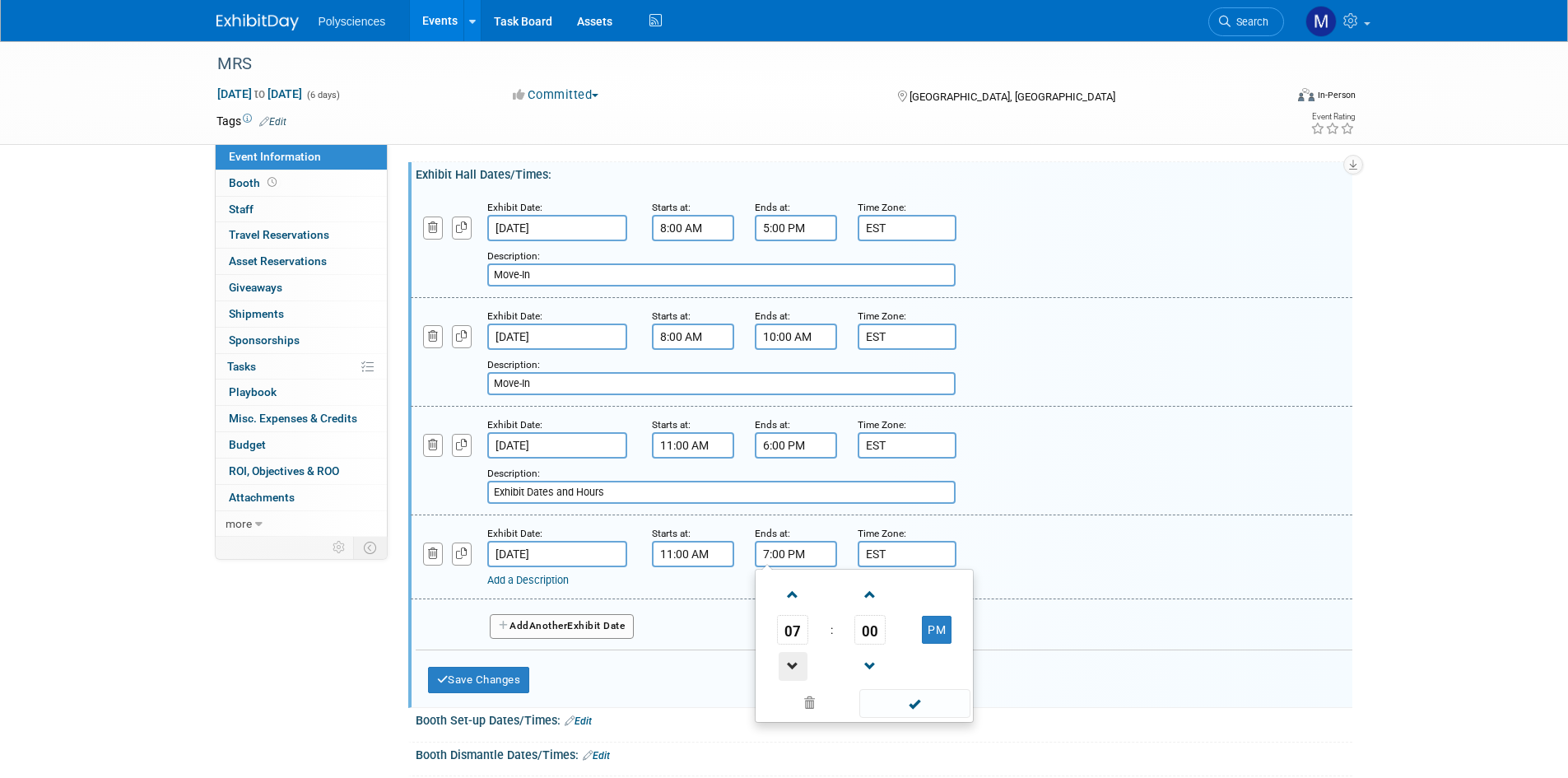
click at [799, 660] on span at bounding box center [792, 666] width 28 height 29
type input "5:00 PM"
click at [1085, 552] on div "Add a Description Description:" at bounding box center [881, 555] width 966 height 63
click at [619, 492] on input "Exhibit Dates and Hours" at bounding box center [721, 492] width 468 height 23
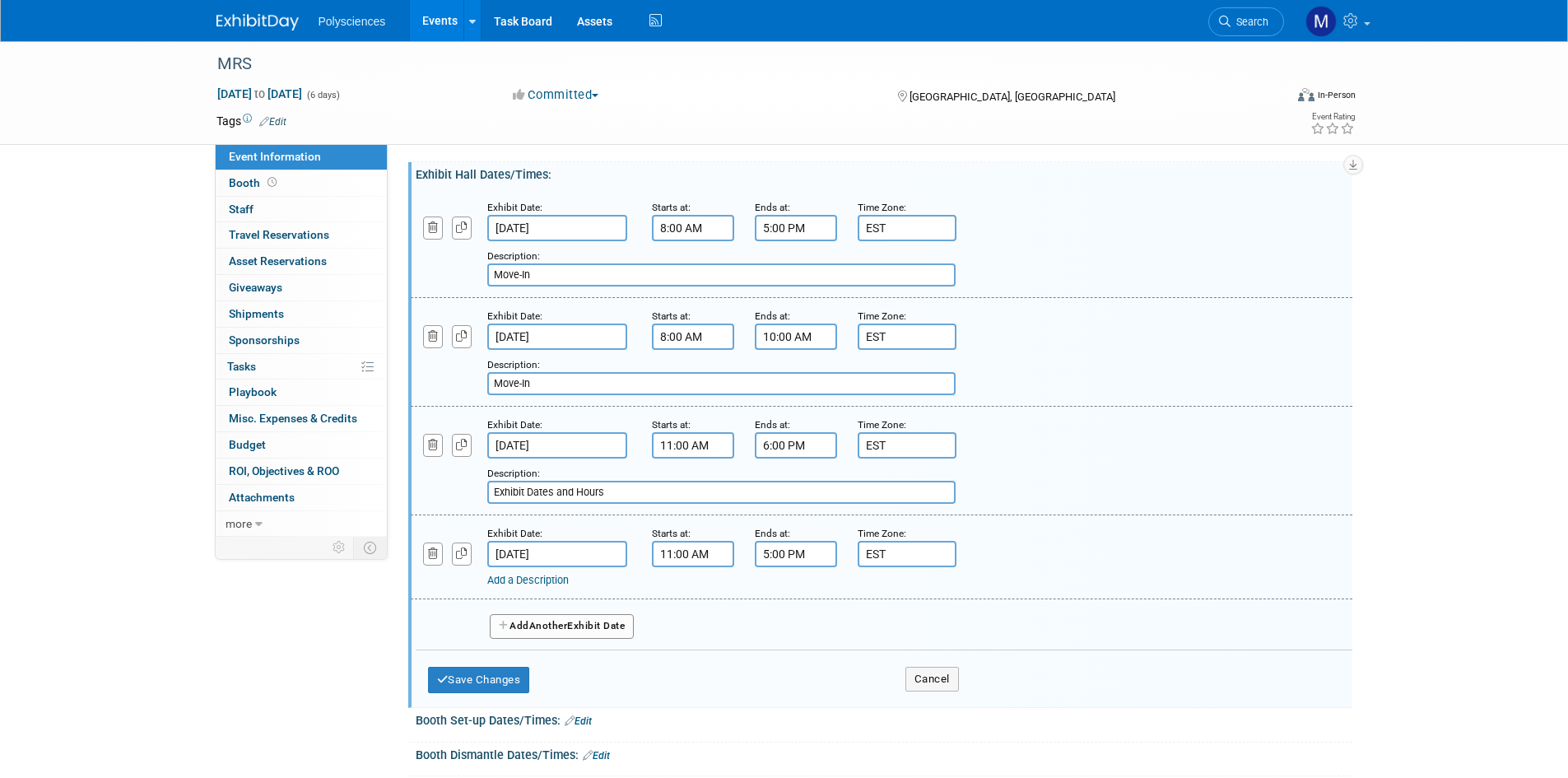
click at [545, 583] on link "Add a Description" at bounding box center [528, 579] width 82 height 12
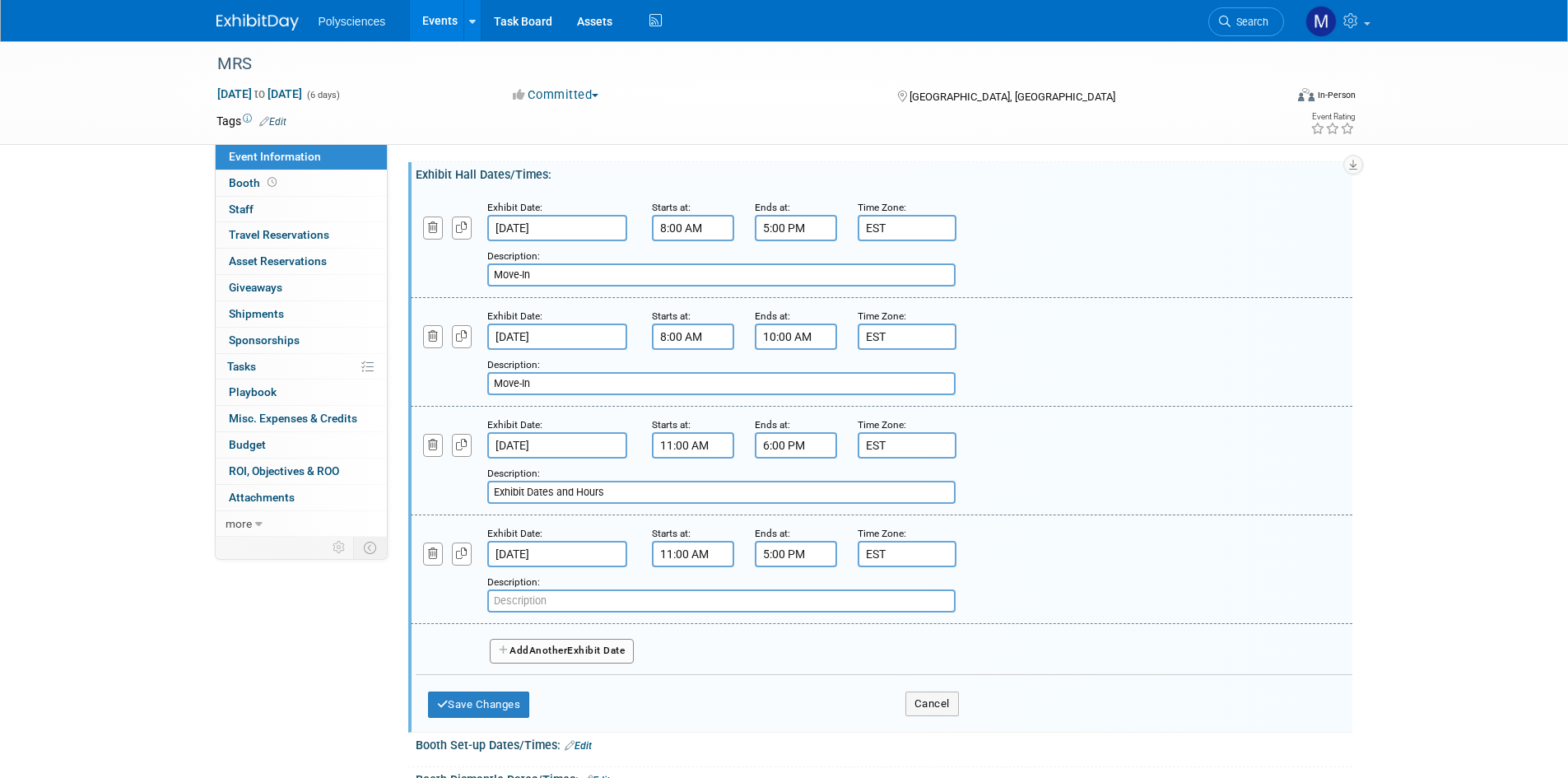
click at [586, 602] on input "text" at bounding box center [721, 601] width 468 height 23
paste input "Exhibit Dates and Hours"
type input "Exhibit Dates and Hours"
click at [435, 335] on icon "button" at bounding box center [434, 337] width 11 height 11
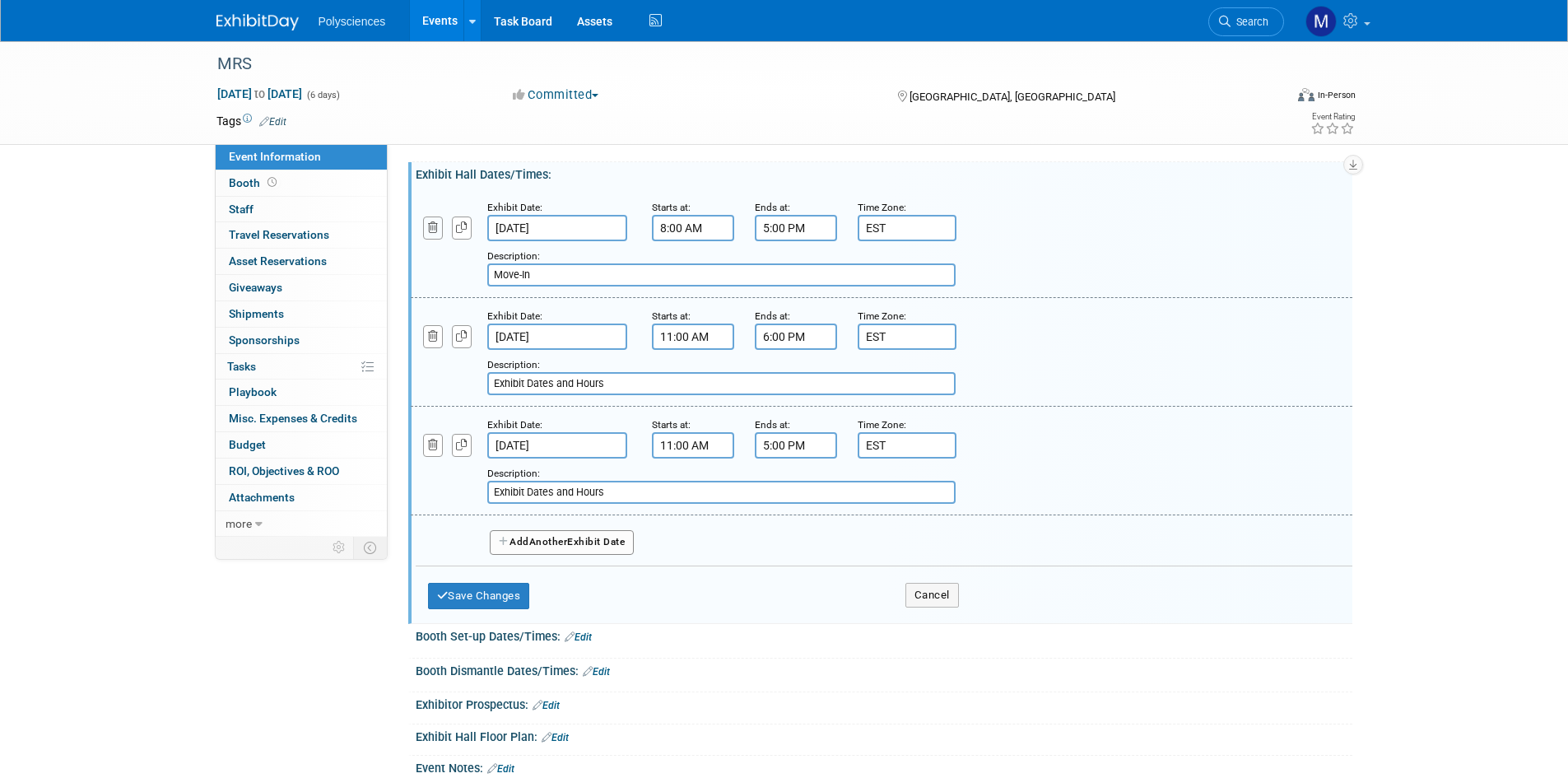
click at [435, 225] on icon "button" at bounding box center [434, 228] width 11 height 11
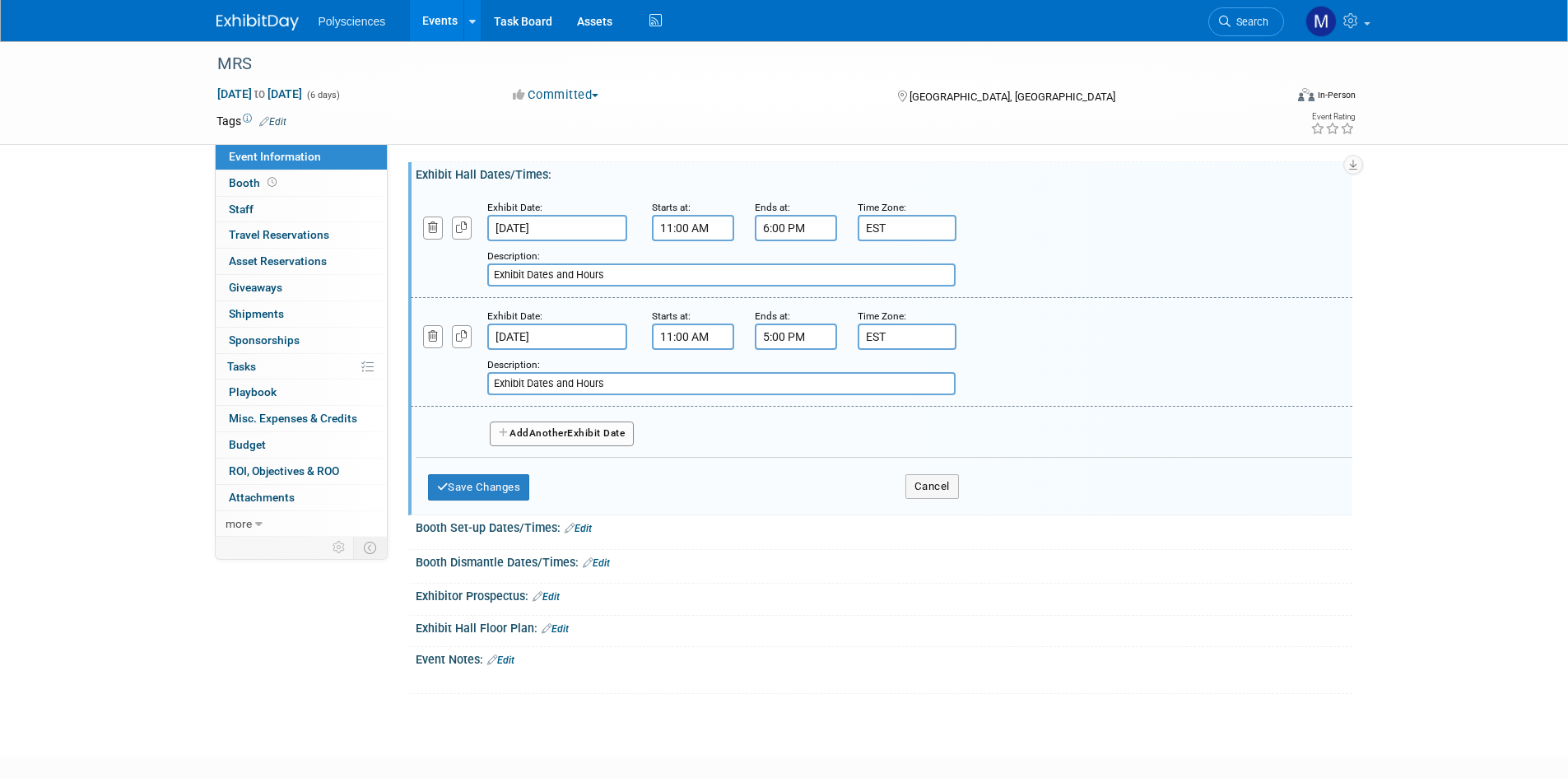
click at [630, 376] on input "Exhibit Dates and Hours" at bounding box center [721, 383] width 468 height 23
click at [612, 269] on input "Exhibit Dates and Hours" at bounding box center [721, 275] width 468 height 23
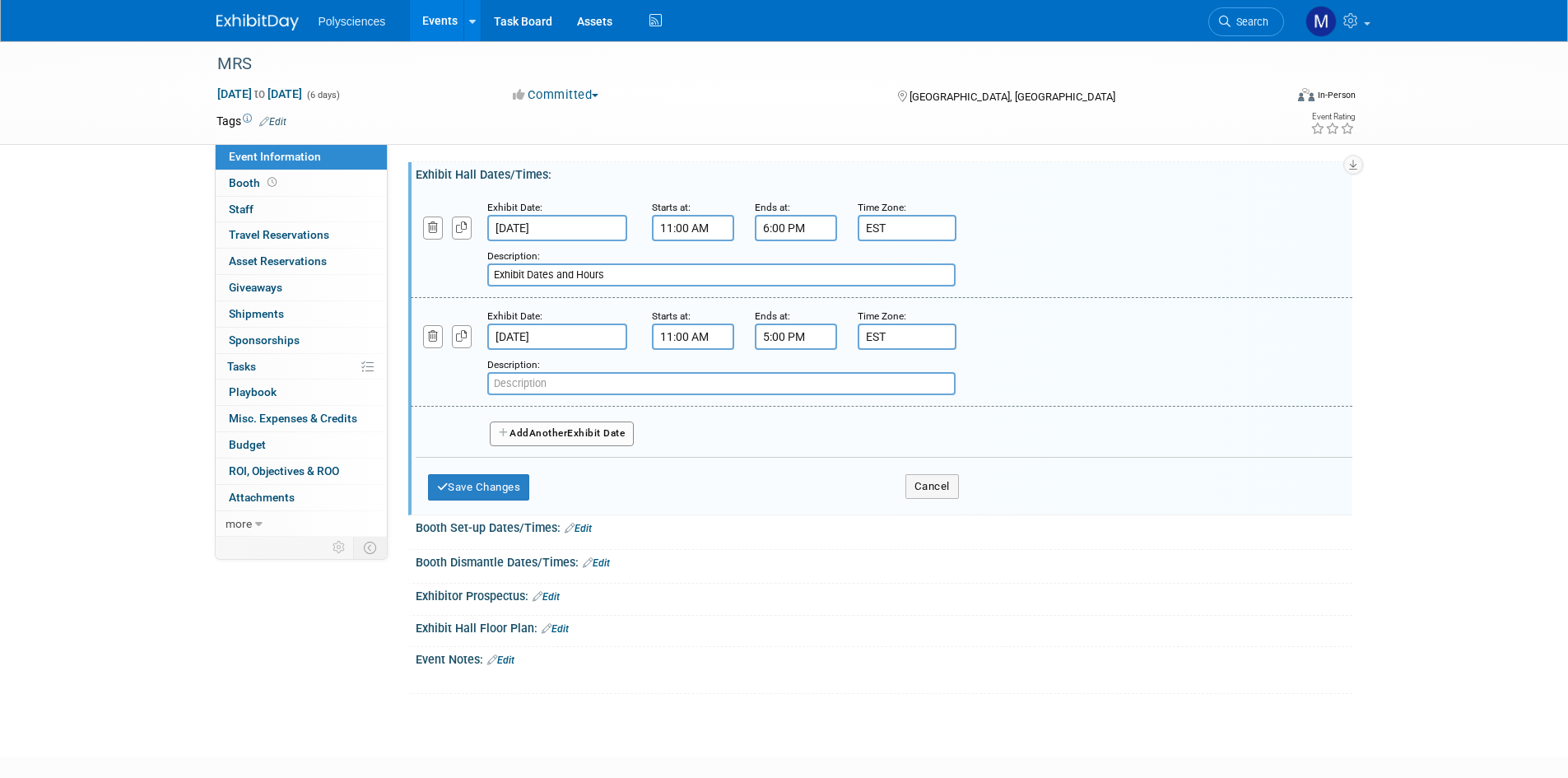
click at [612, 269] on input "Exhibit Dates and Hours" at bounding box center [721, 275] width 468 height 23
click at [613, 424] on button "Add Another Exhibit Date" at bounding box center [562, 433] width 145 height 25
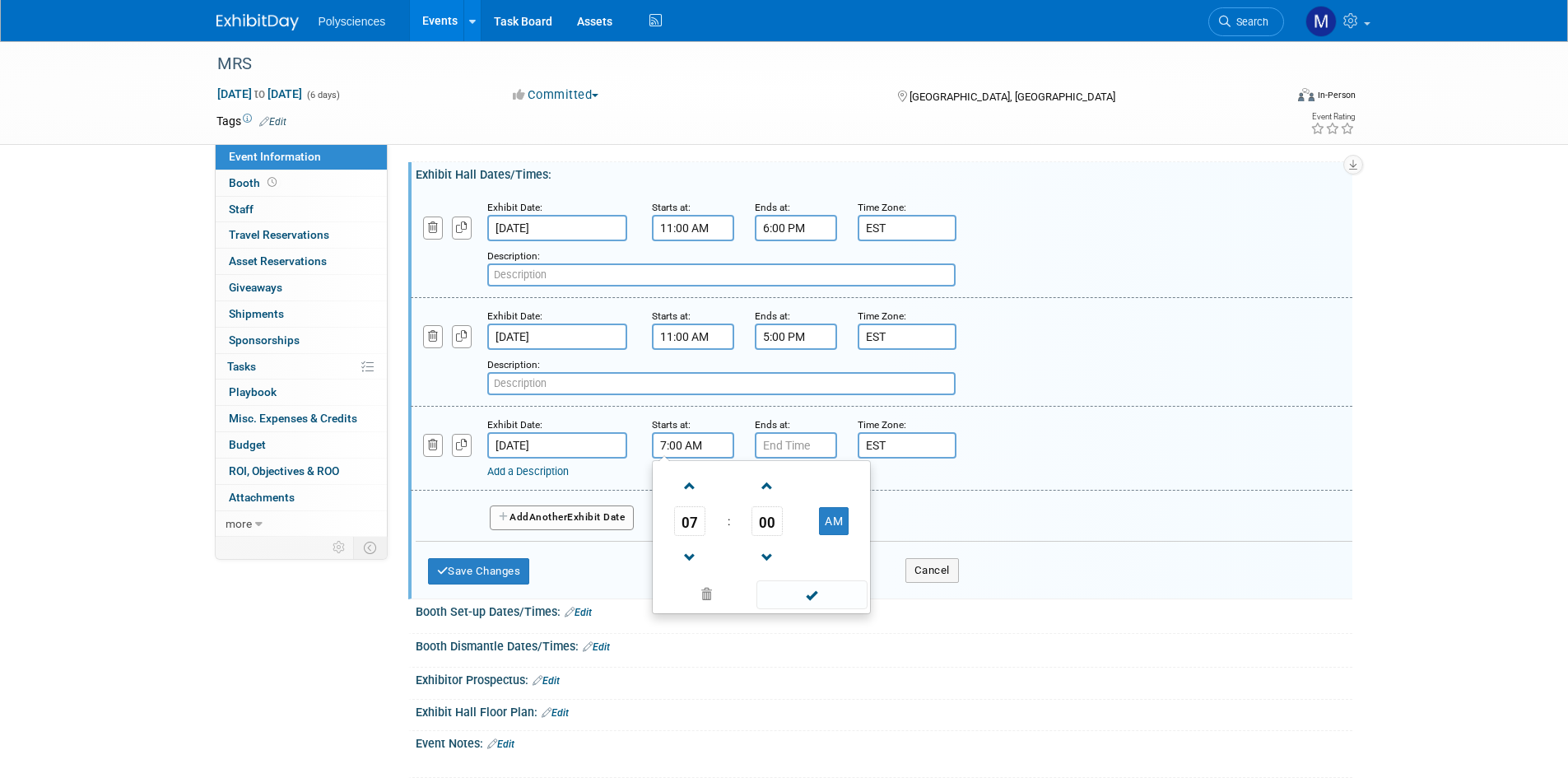
click at [671, 444] on input "7:00 AM" at bounding box center [693, 445] width 83 height 27
click at [697, 476] on span at bounding box center [689, 486] width 28 height 29
click at [696, 476] on span at bounding box center [689, 486] width 28 height 29
type input "10:00 AM"
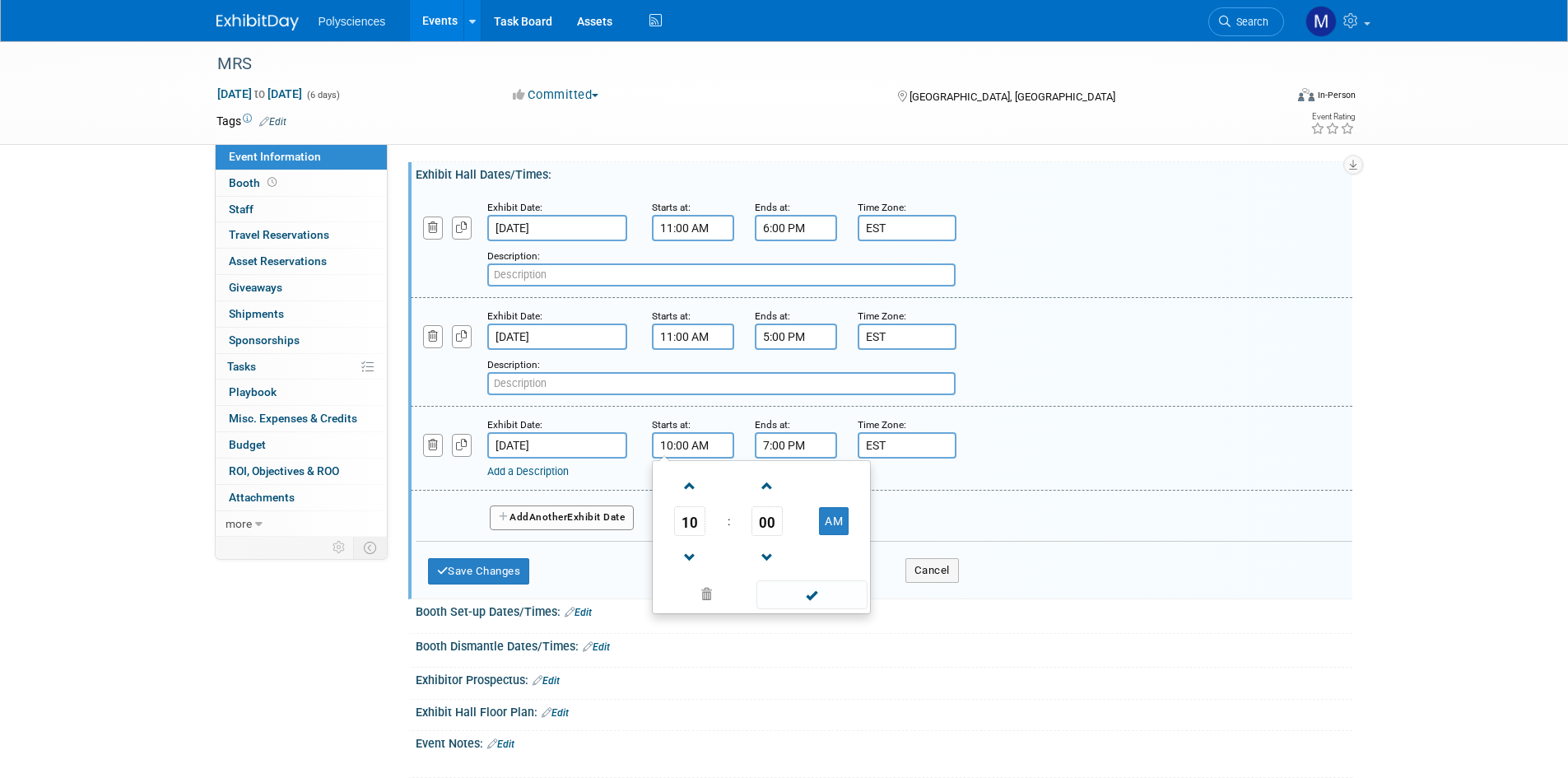
click at [794, 451] on input "7:00 PM" at bounding box center [796, 445] width 83 height 27
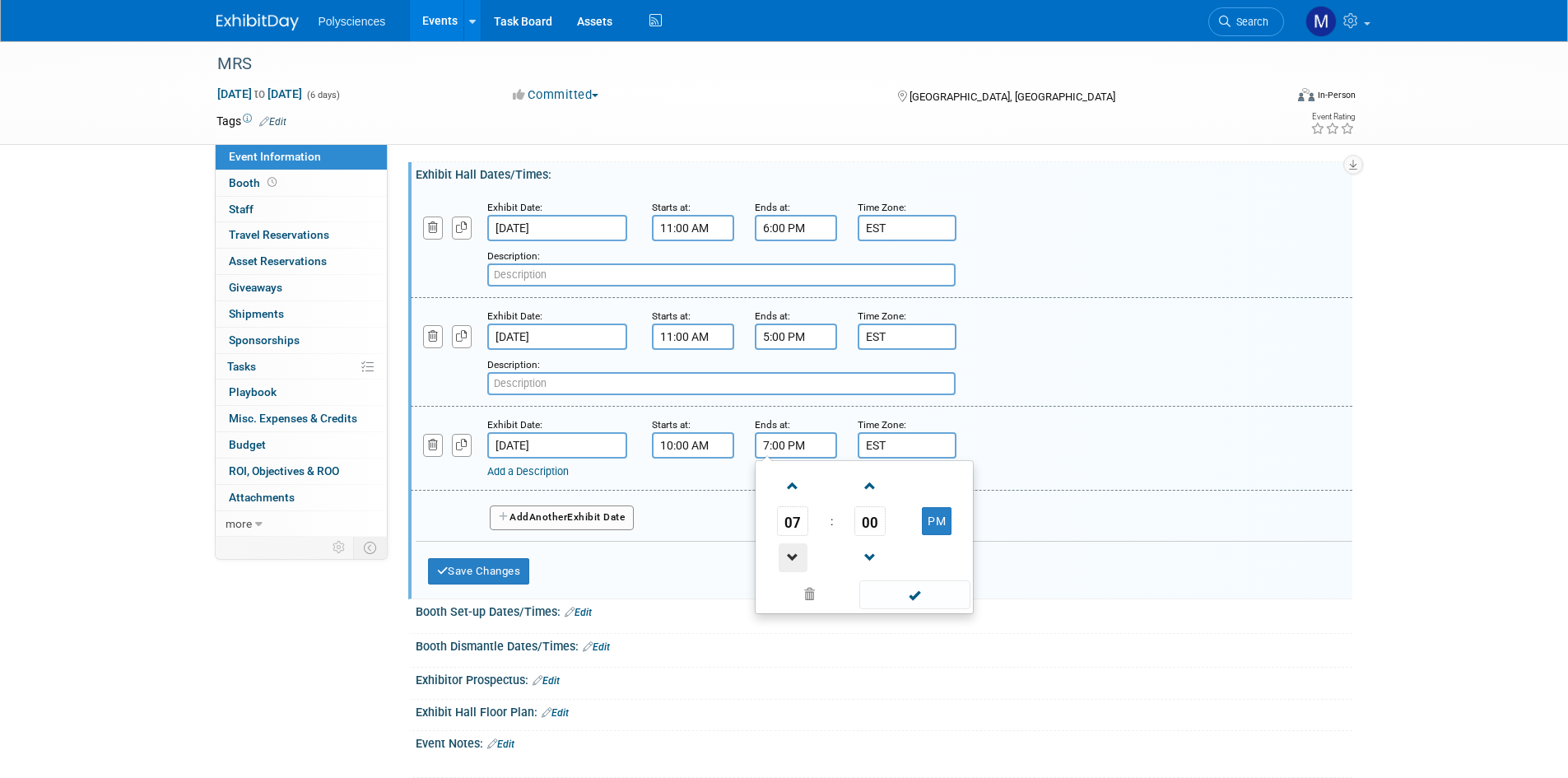
click at [800, 555] on span at bounding box center [792, 557] width 28 height 29
click at [801, 555] on span at bounding box center [792, 557] width 28 height 29
click at [801, 555] on span at bounding box center [792, 557] width 28 height 29
click at [801, 556] on span at bounding box center [792, 557] width 28 height 29
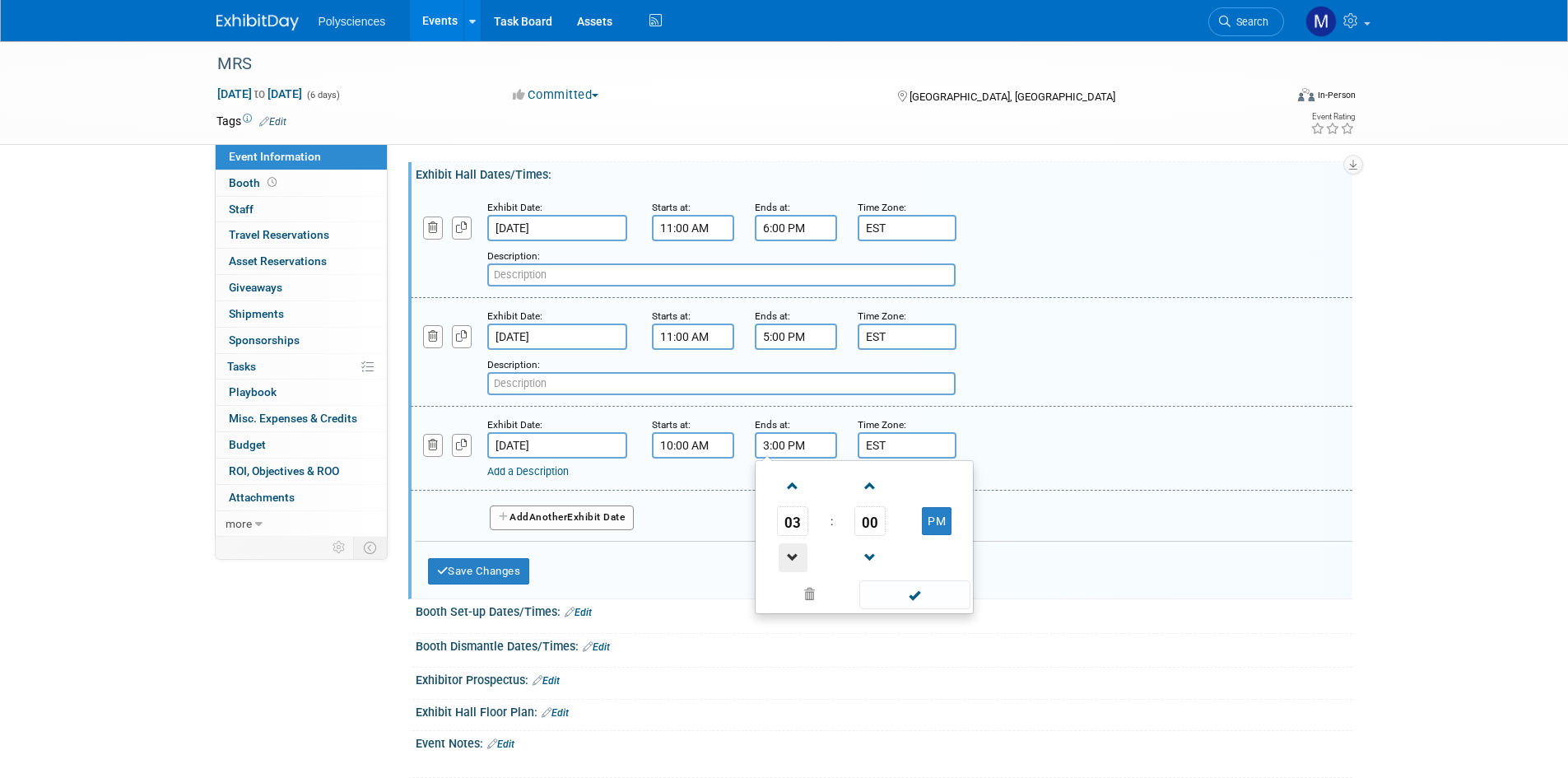
type input "2:00 PM"
click at [1059, 452] on div "Add a Description Description:" at bounding box center [881, 447] width 966 height 63
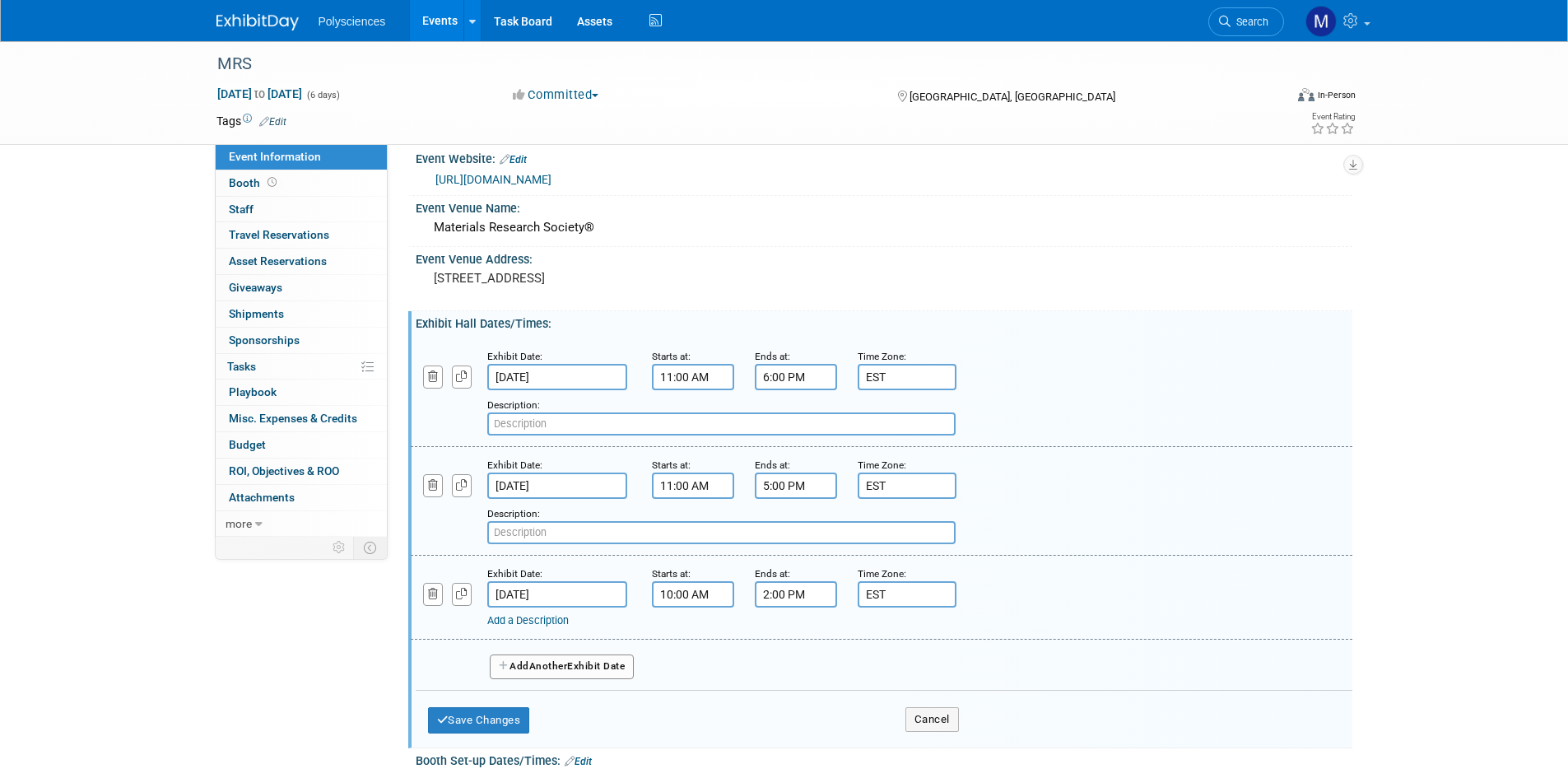
scroll to position [0, 0]
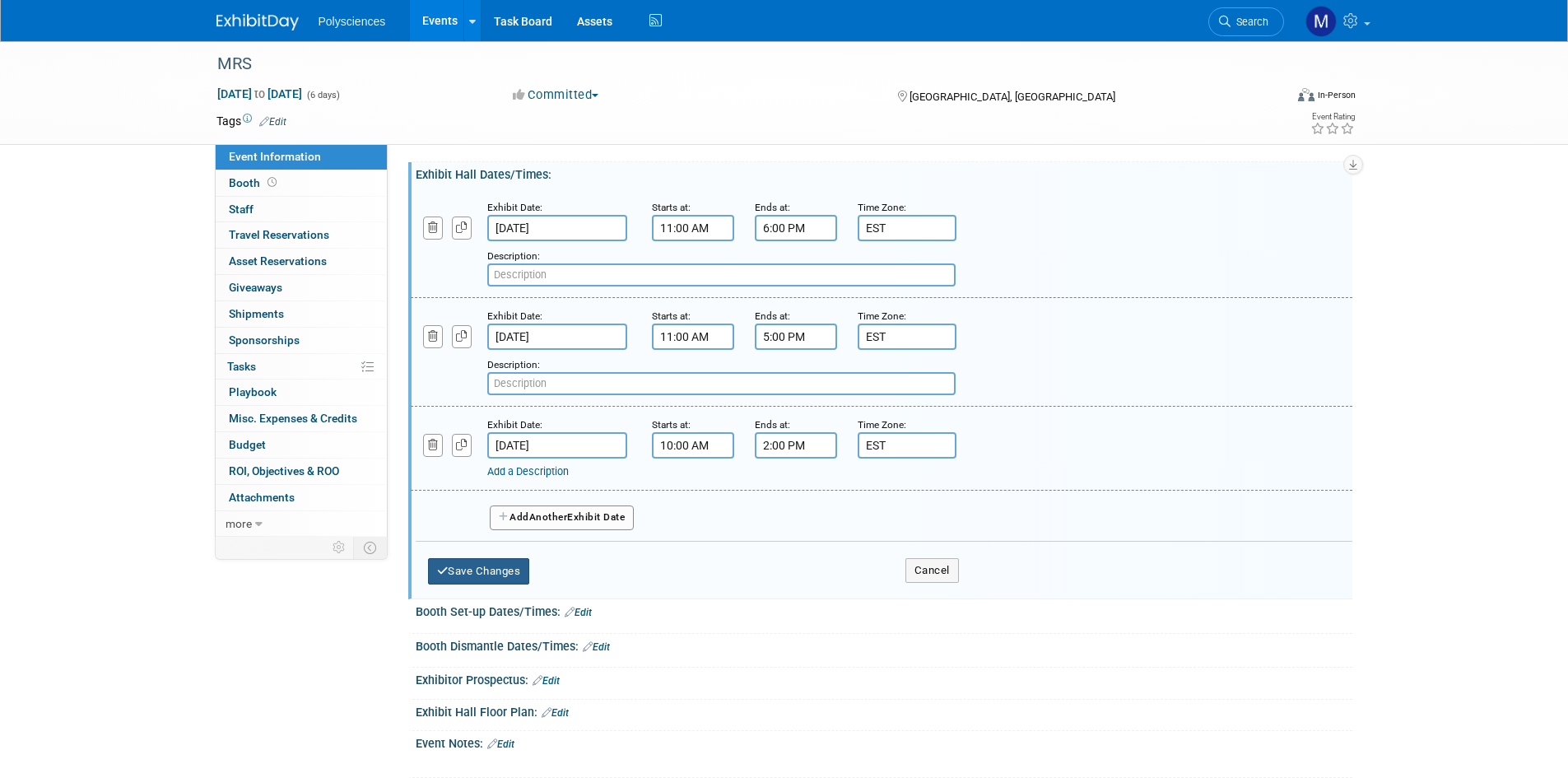
click at [523, 561] on button "Save Changes" at bounding box center [479, 571] width 102 height 27
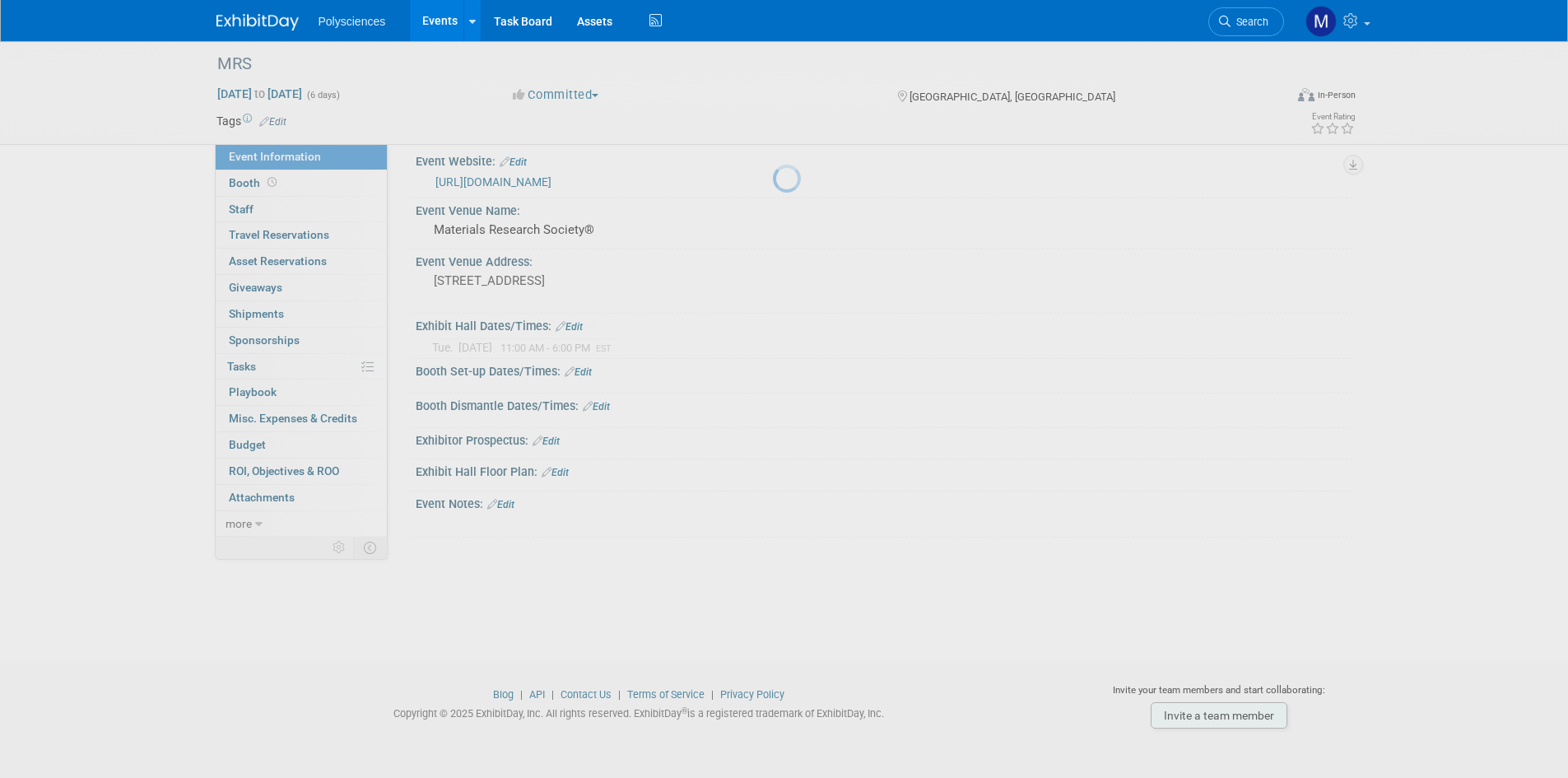
scroll to position [13, 0]
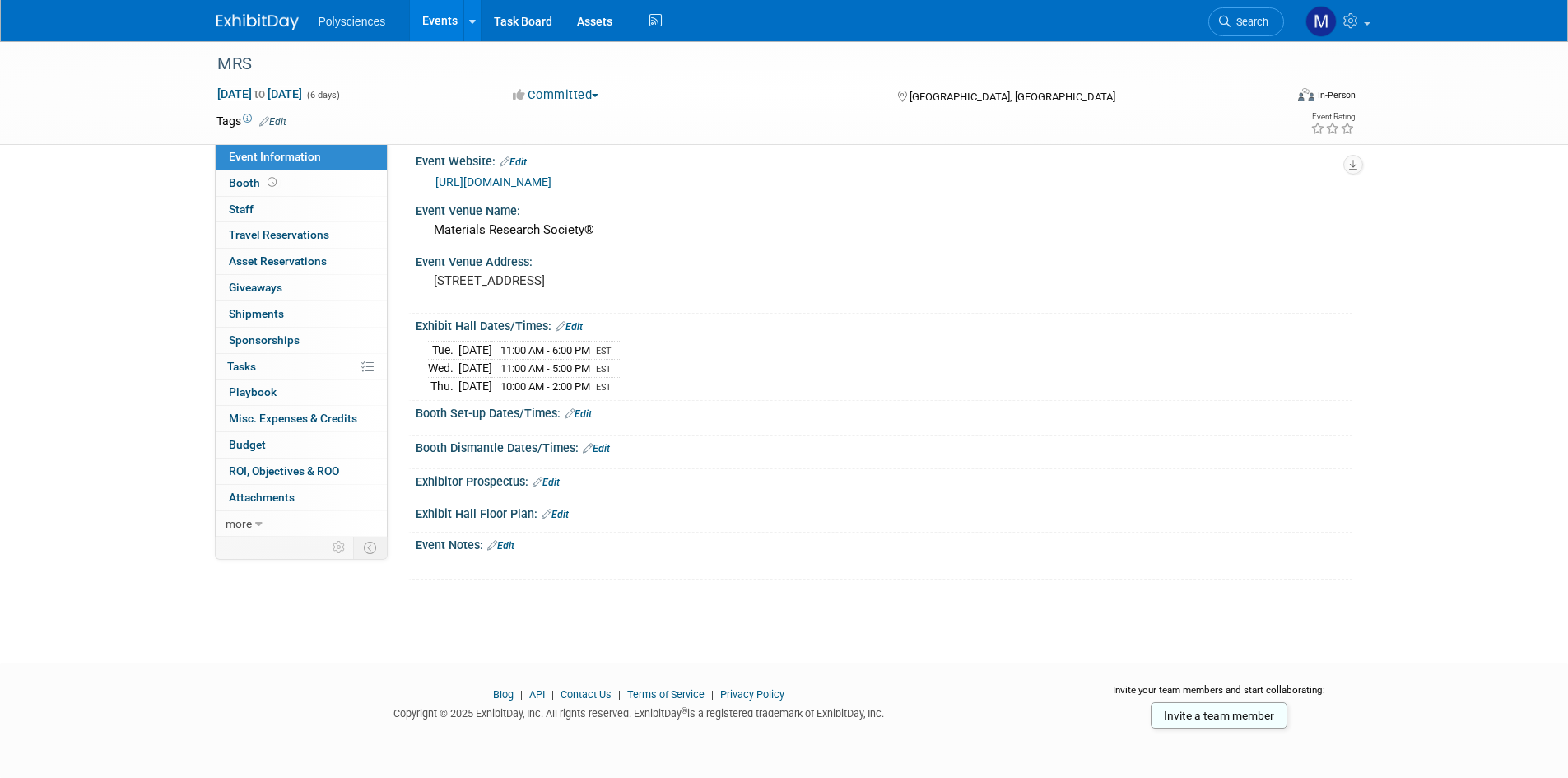
click at [583, 413] on link "Edit" at bounding box center [578, 414] width 28 height 12
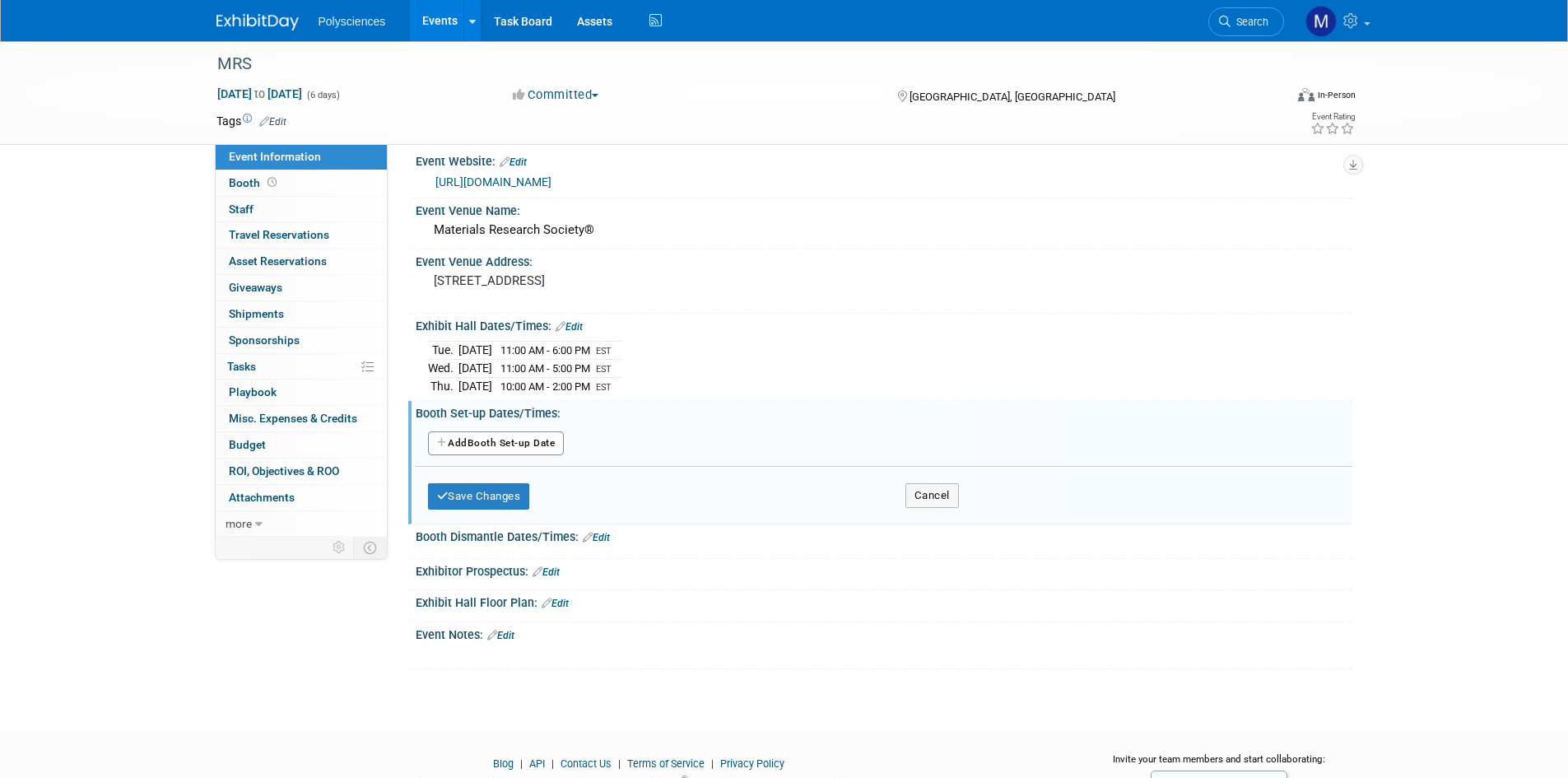
click at [554, 437] on button "Add Another Booth Set-up Date" at bounding box center [496, 443] width 137 height 25
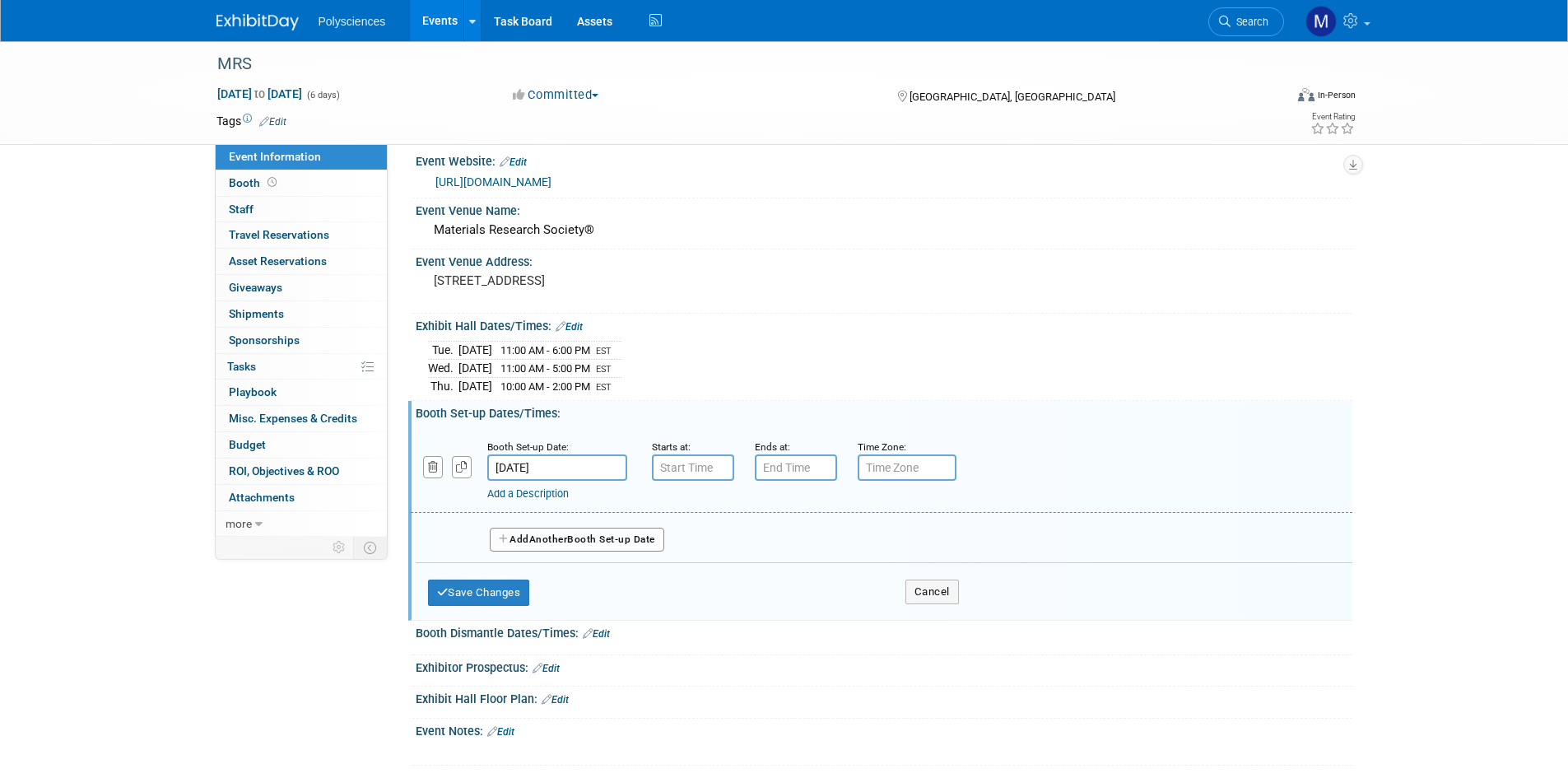
click at [587, 464] on input "Nov 30, 2025" at bounding box center [557, 467] width 140 height 27
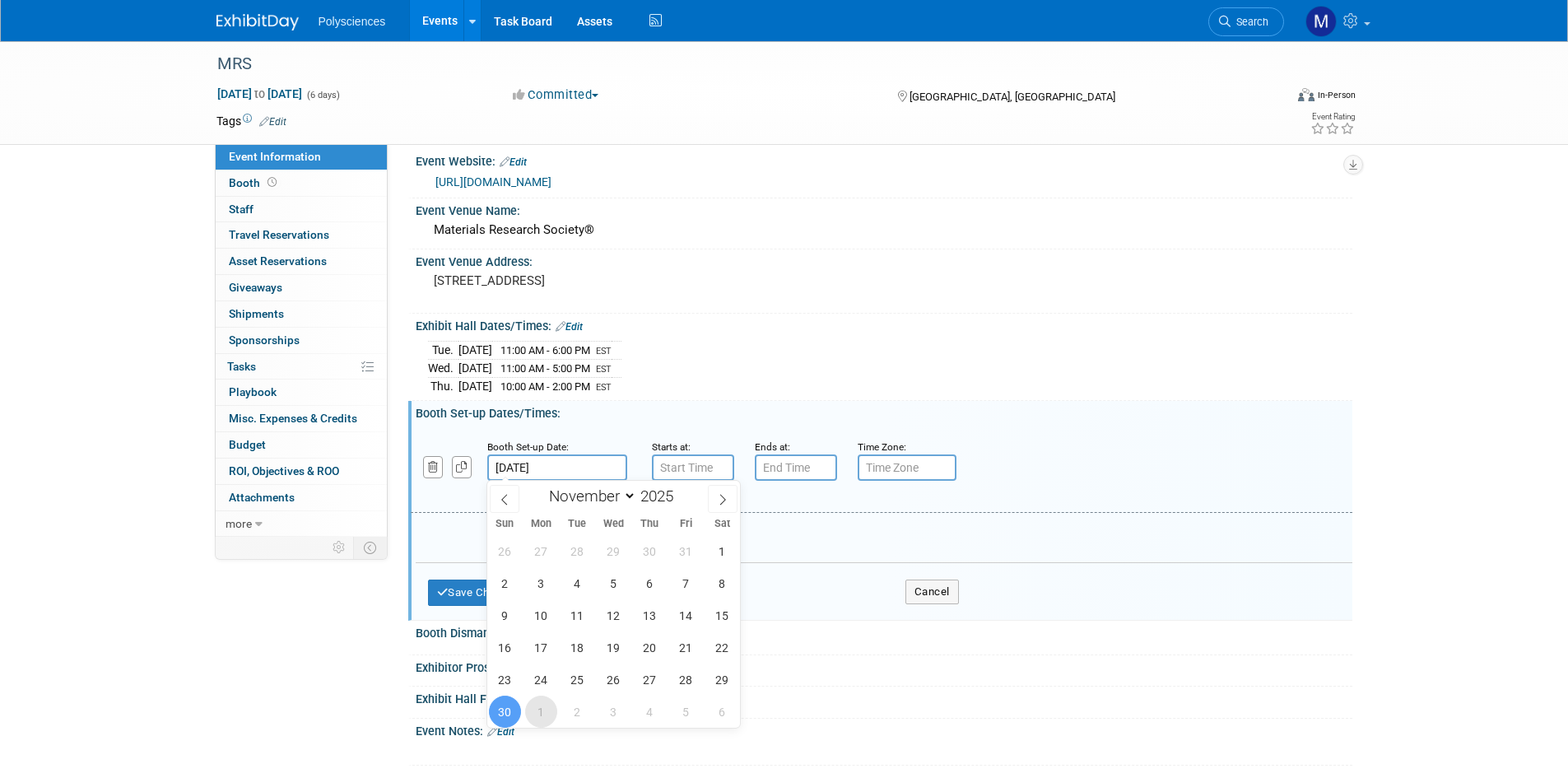
click at [543, 708] on span "1" at bounding box center [540, 712] width 32 height 32
type input "Dec 1, 2025"
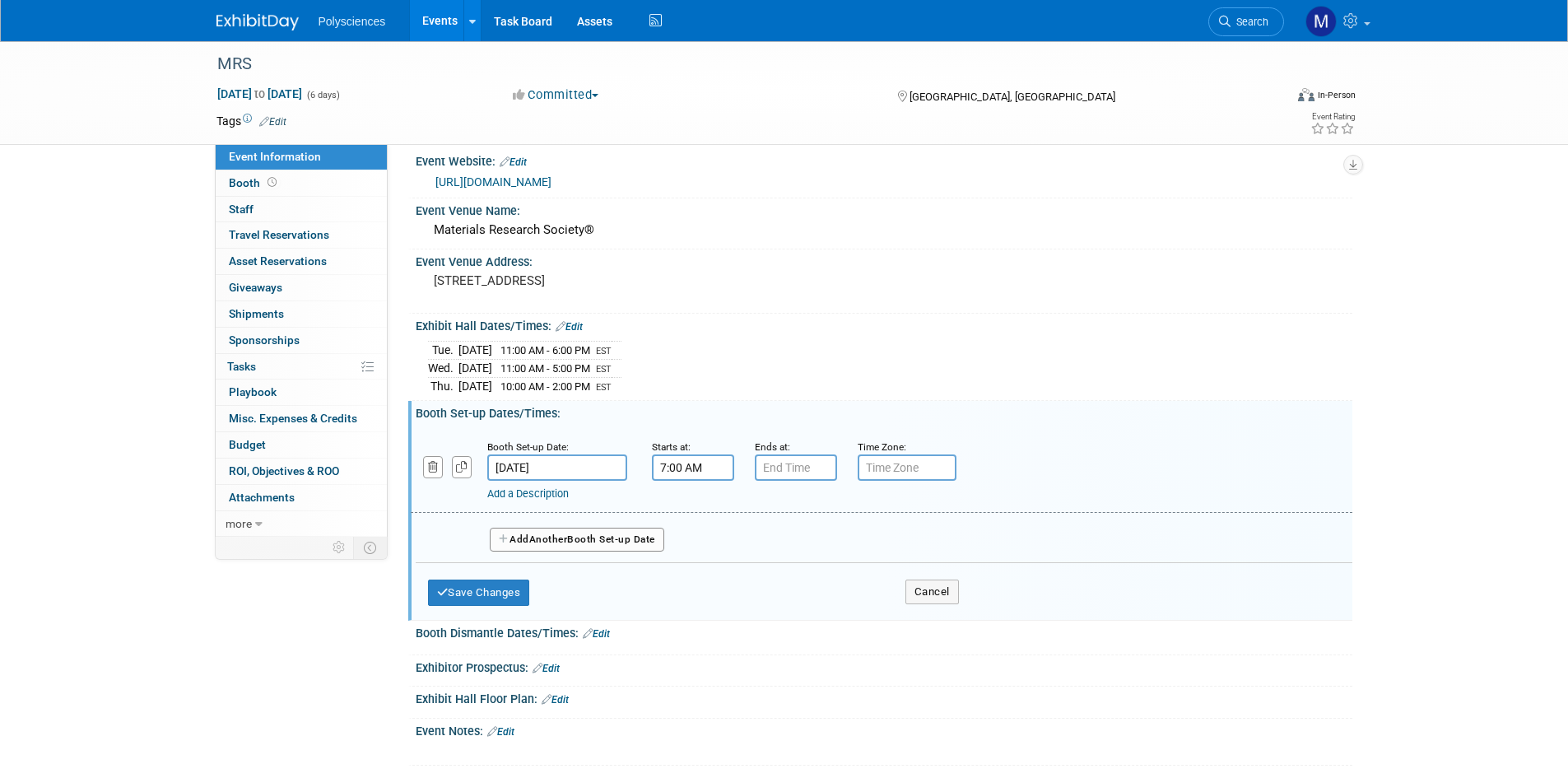
click at [699, 461] on input "7:00 AM" at bounding box center [693, 467] width 83 height 27
click at [688, 507] on span at bounding box center [689, 508] width 28 height 29
type input "8:00 AM"
click at [791, 466] on input "7:00 PM" at bounding box center [796, 467] width 83 height 27
click at [794, 575] on span at bounding box center [792, 579] width 28 height 29
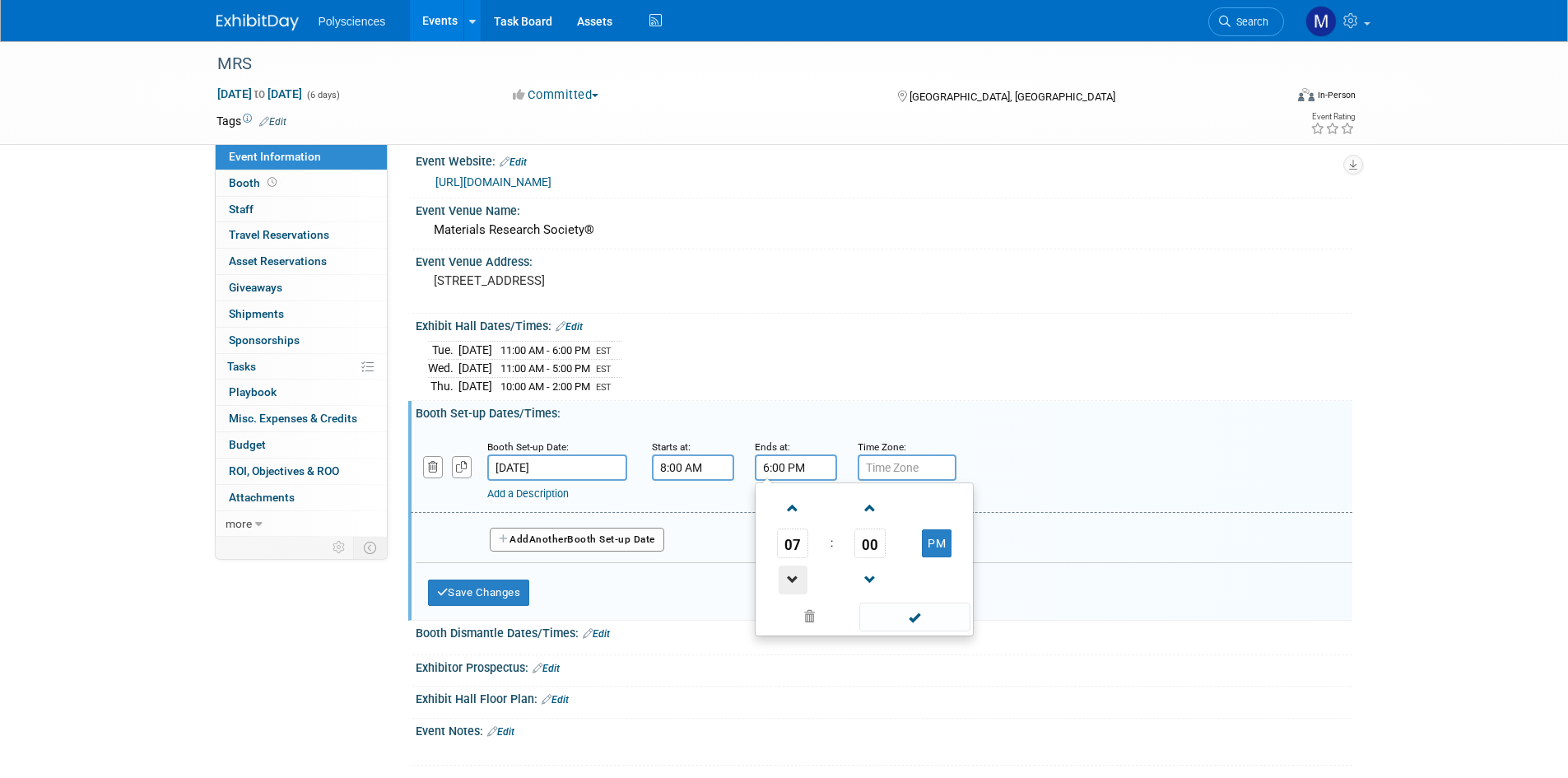
click at [794, 575] on span at bounding box center [792, 579] width 28 height 29
type input "5:00 PM"
click at [926, 467] on input "text" at bounding box center [906, 467] width 98 height 27
type input "EST"
click at [1031, 453] on div "Add a Description Description:" at bounding box center [881, 469] width 966 height 63
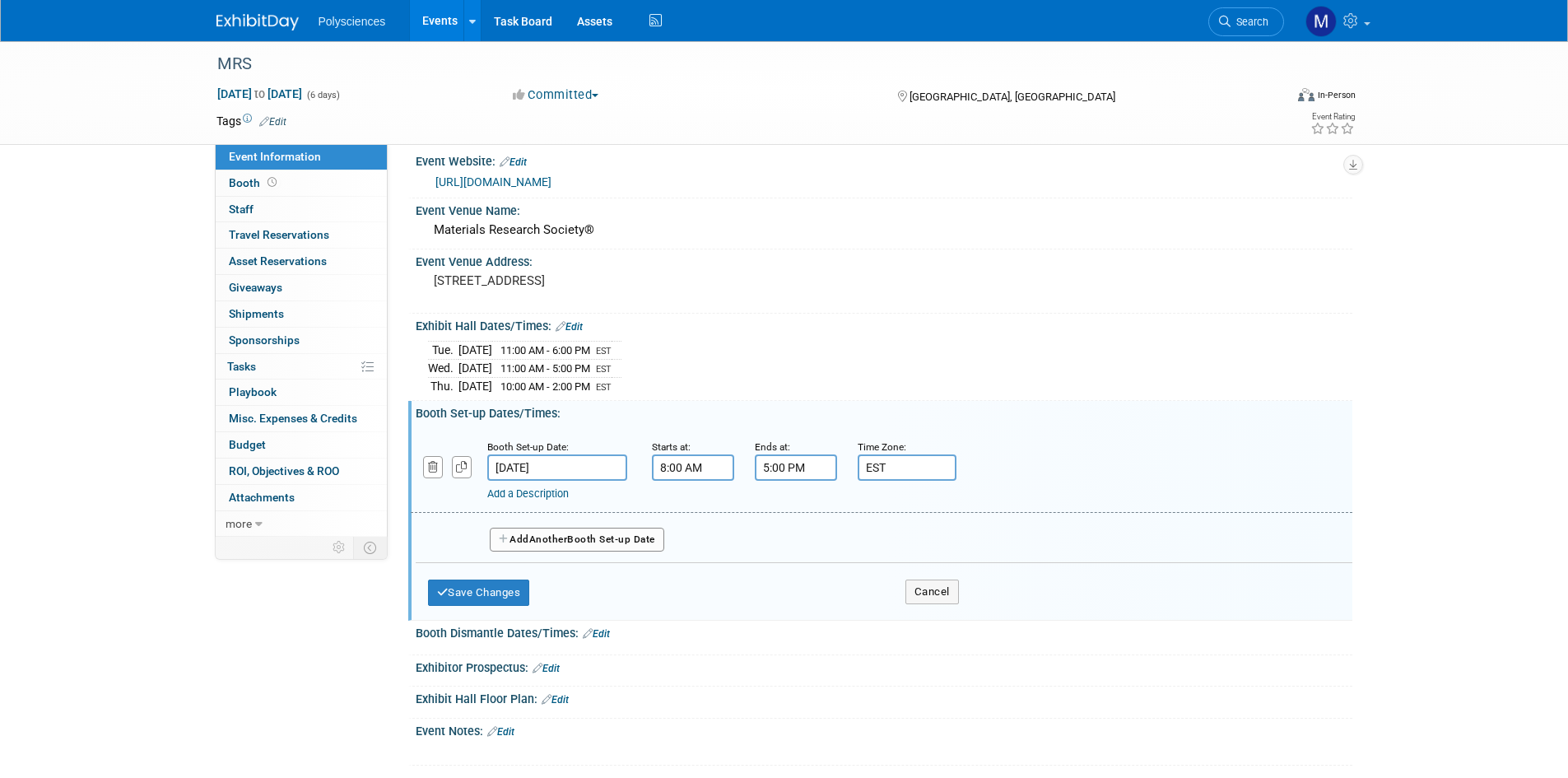
click at [564, 533] on span "Another" at bounding box center [549, 539] width 39 height 12
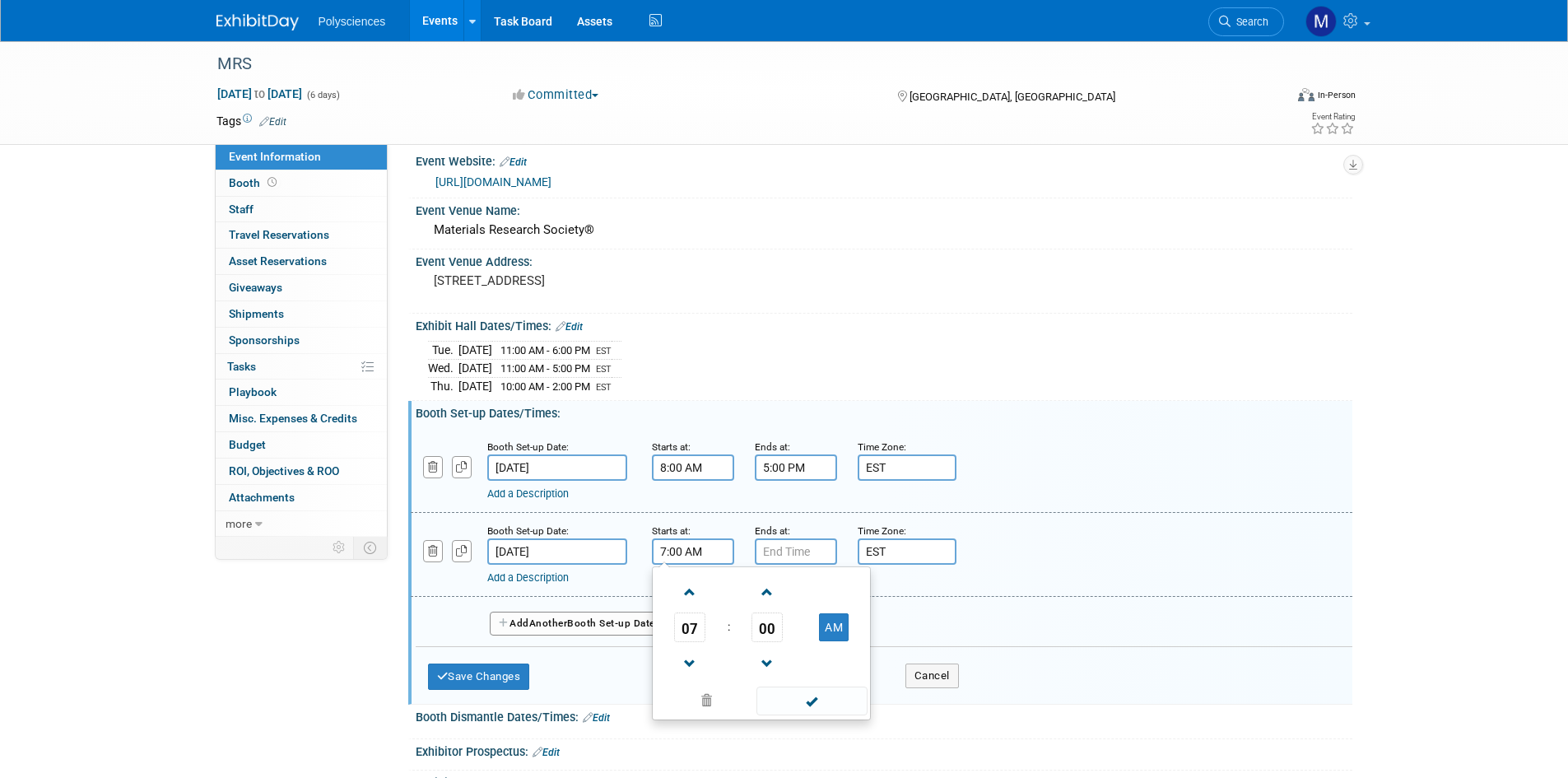
click at [680, 554] on input "7:00 AM" at bounding box center [693, 552] width 83 height 27
click at [692, 594] on span at bounding box center [689, 592] width 28 height 29
type input "8:00 AM"
click at [781, 552] on input "7:00 PM" at bounding box center [796, 552] width 83 height 27
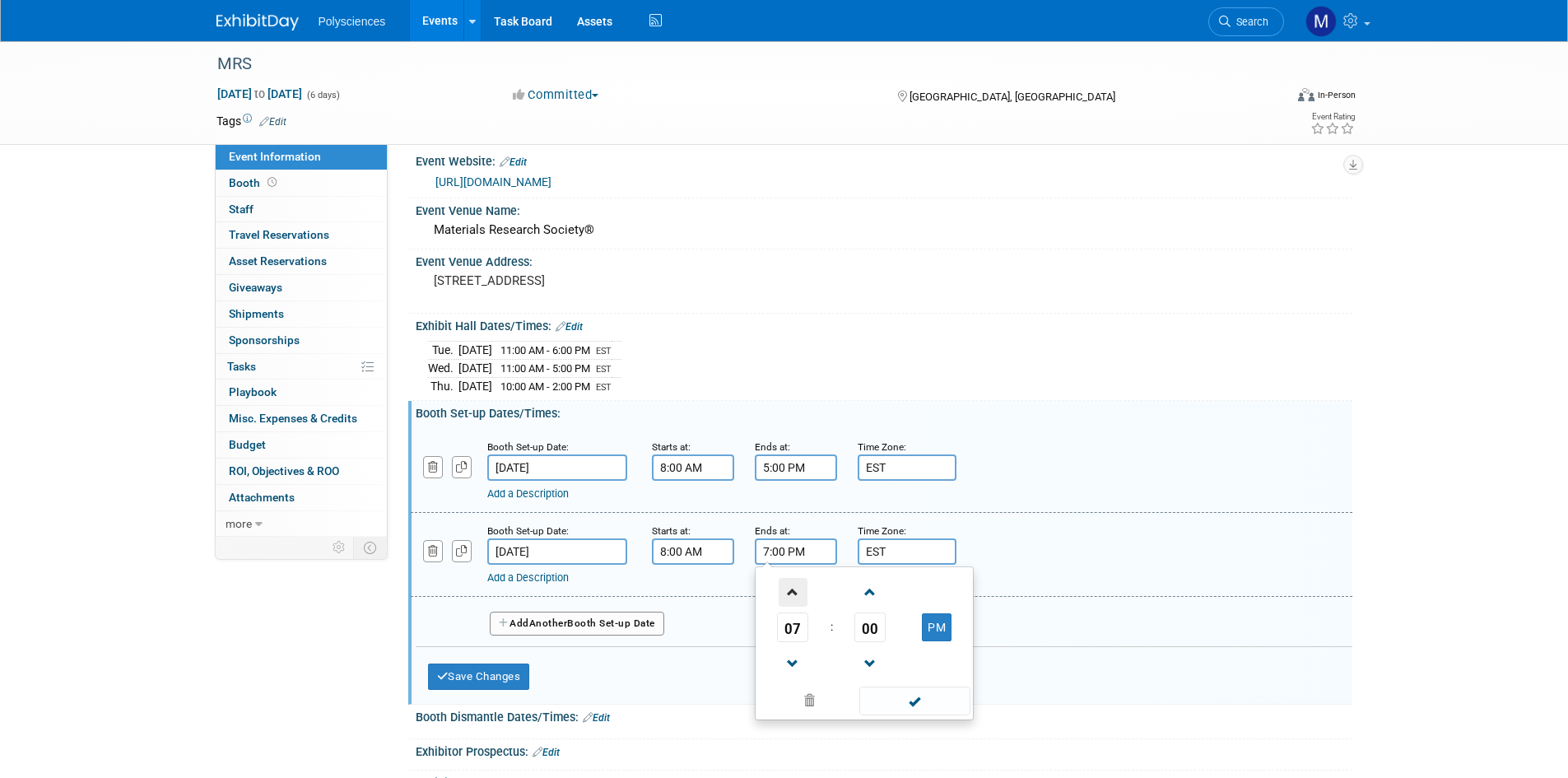
click at [785, 588] on span at bounding box center [792, 592] width 28 height 29
type input "10:00 PM"
click at [995, 545] on div "Add a Description Description:" at bounding box center [881, 554] width 966 height 63
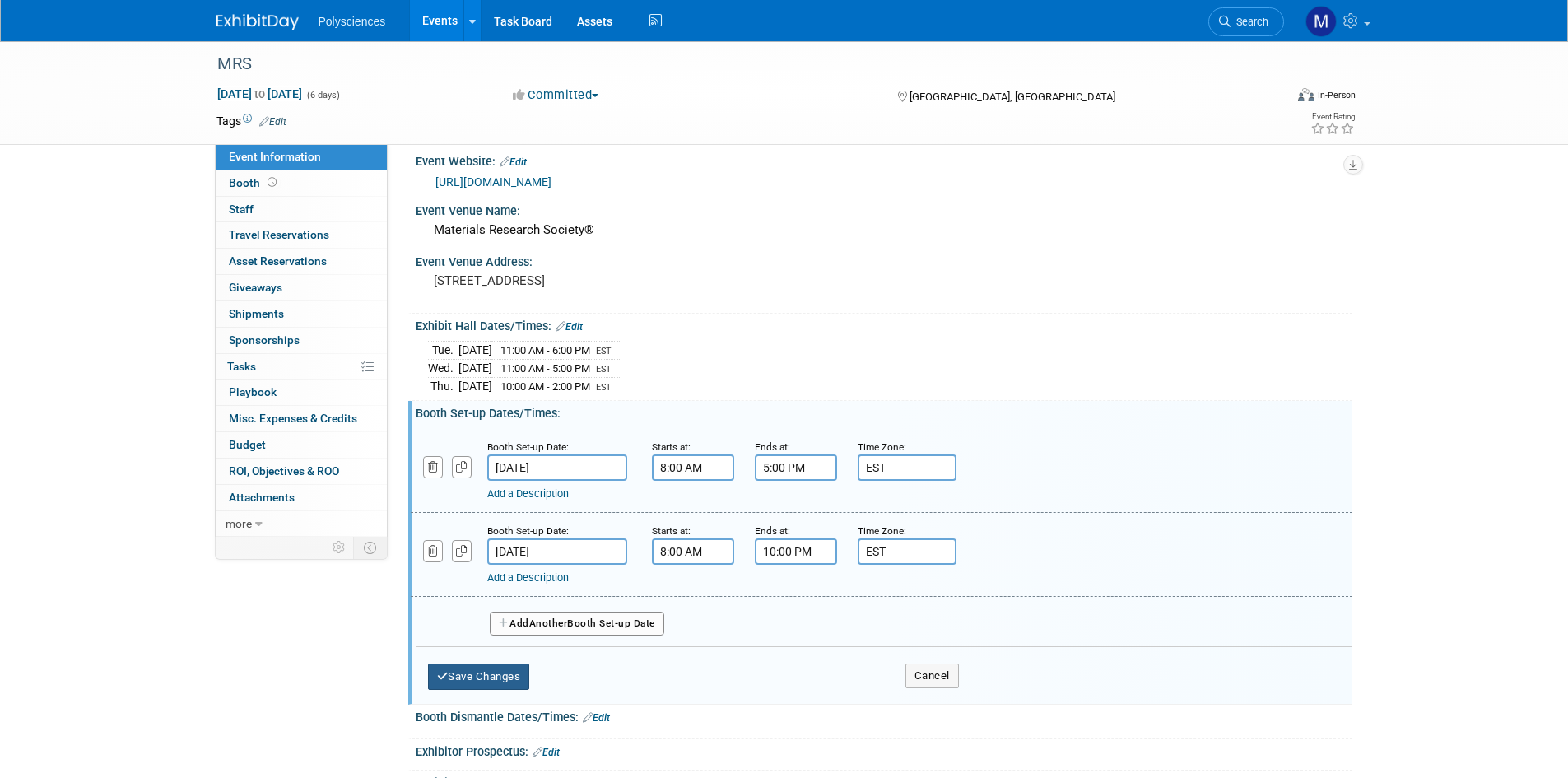
click at [521, 681] on button "Save Changes" at bounding box center [479, 677] width 102 height 27
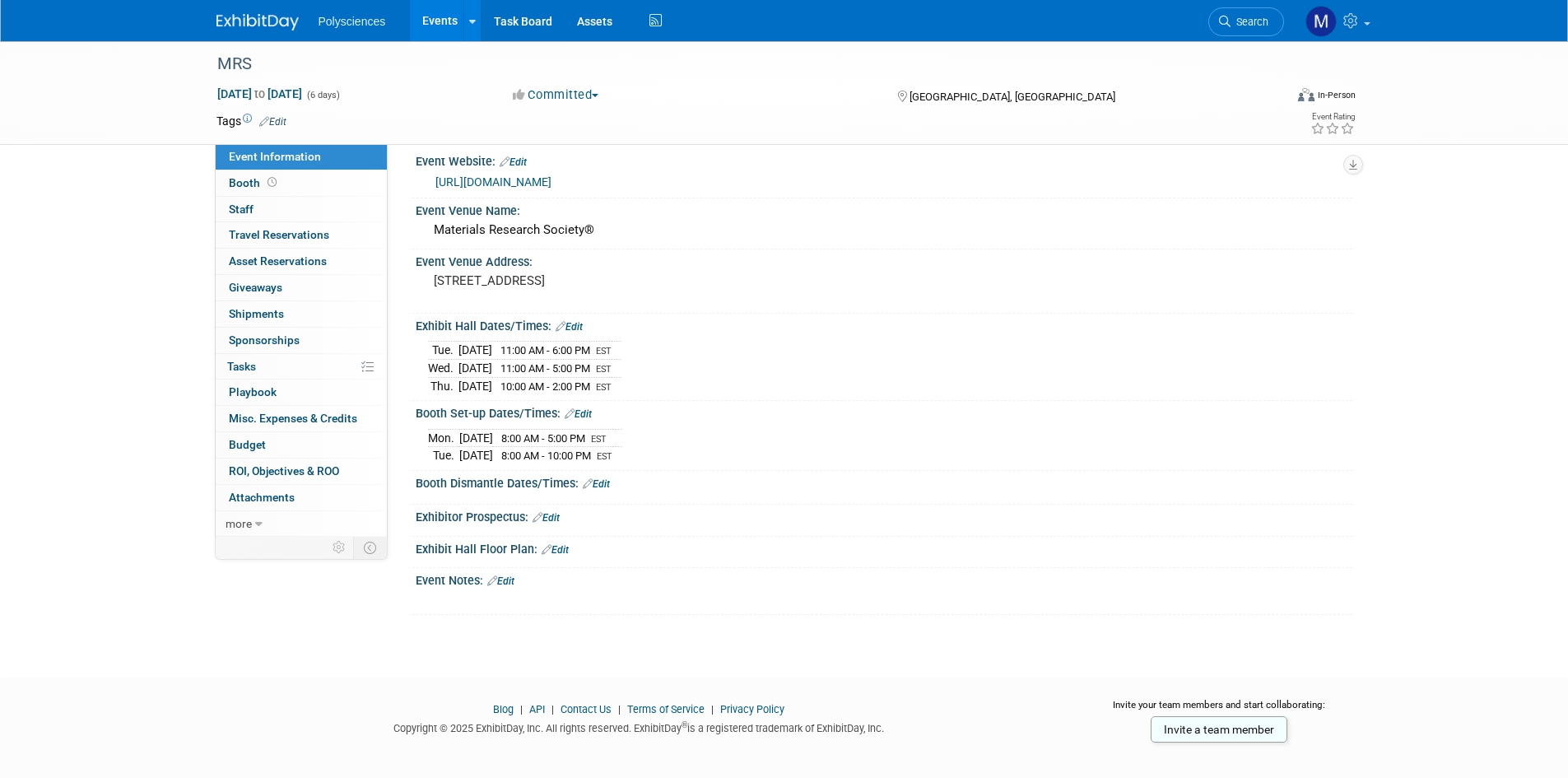
click at [587, 410] on link "Edit" at bounding box center [578, 414] width 28 height 12
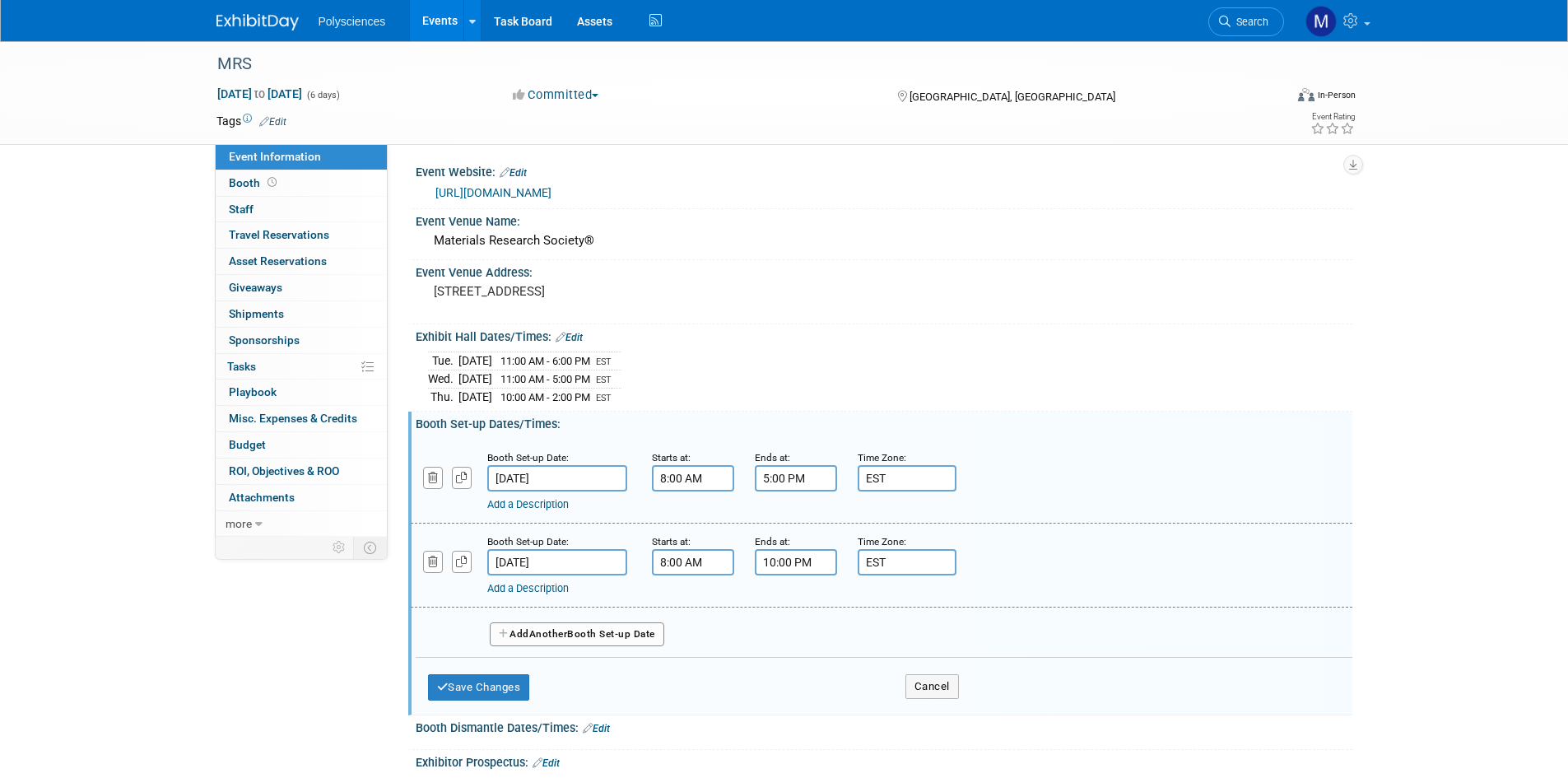
scroll to position [0, 0]
click at [807, 564] on input "10:00 PM" at bounding box center [796, 565] width 83 height 27
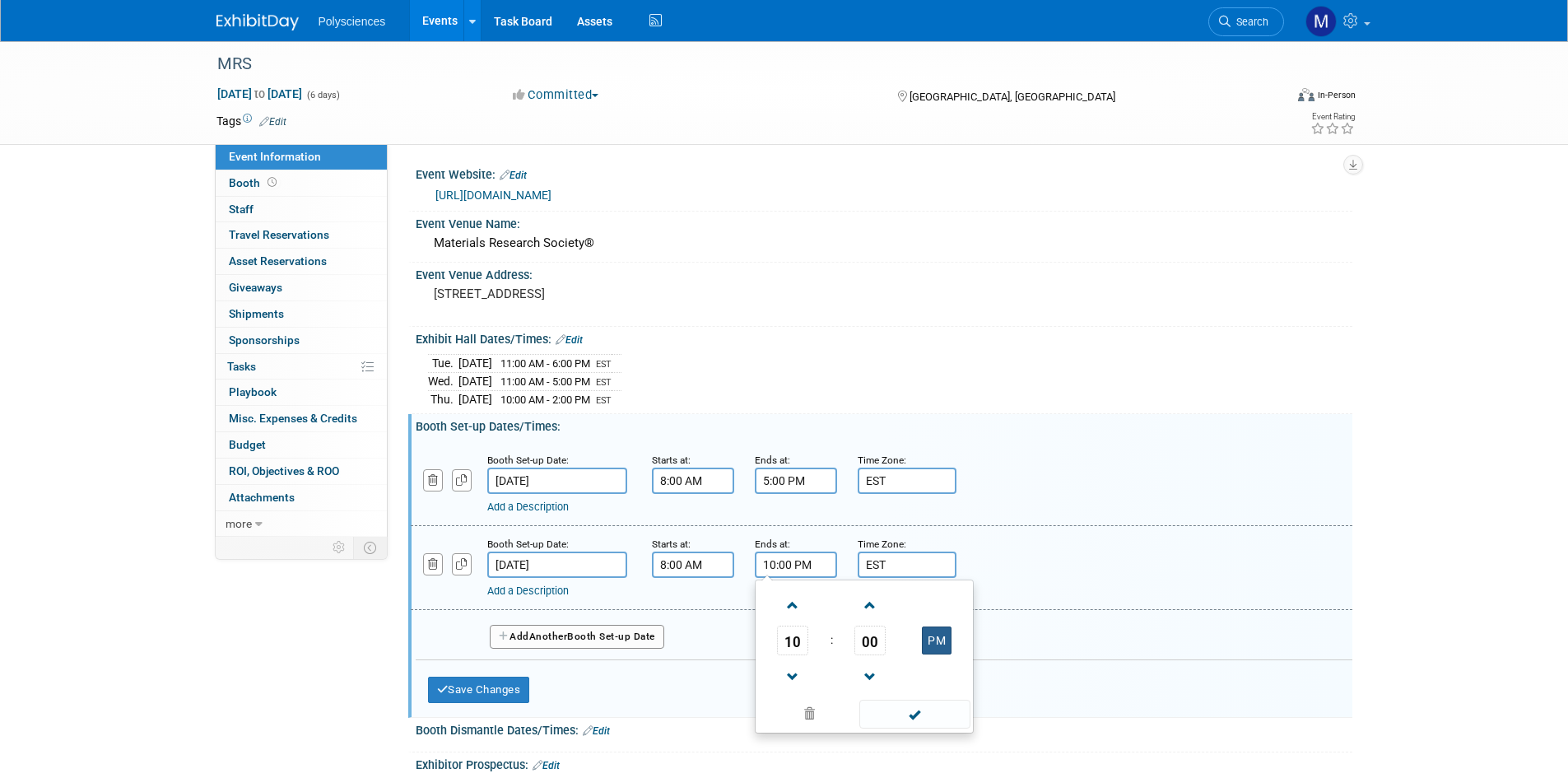
click at [929, 640] on button "PM" at bounding box center [937, 640] width 29 height 28
type input "10:00 AM"
click at [1095, 554] on div "Add a Description Description:" at bounding box center [881, 566] width 966 height 63
click at [510, 686] on button "Save Changes" at bounding box center [479, 690] width 102 height 27
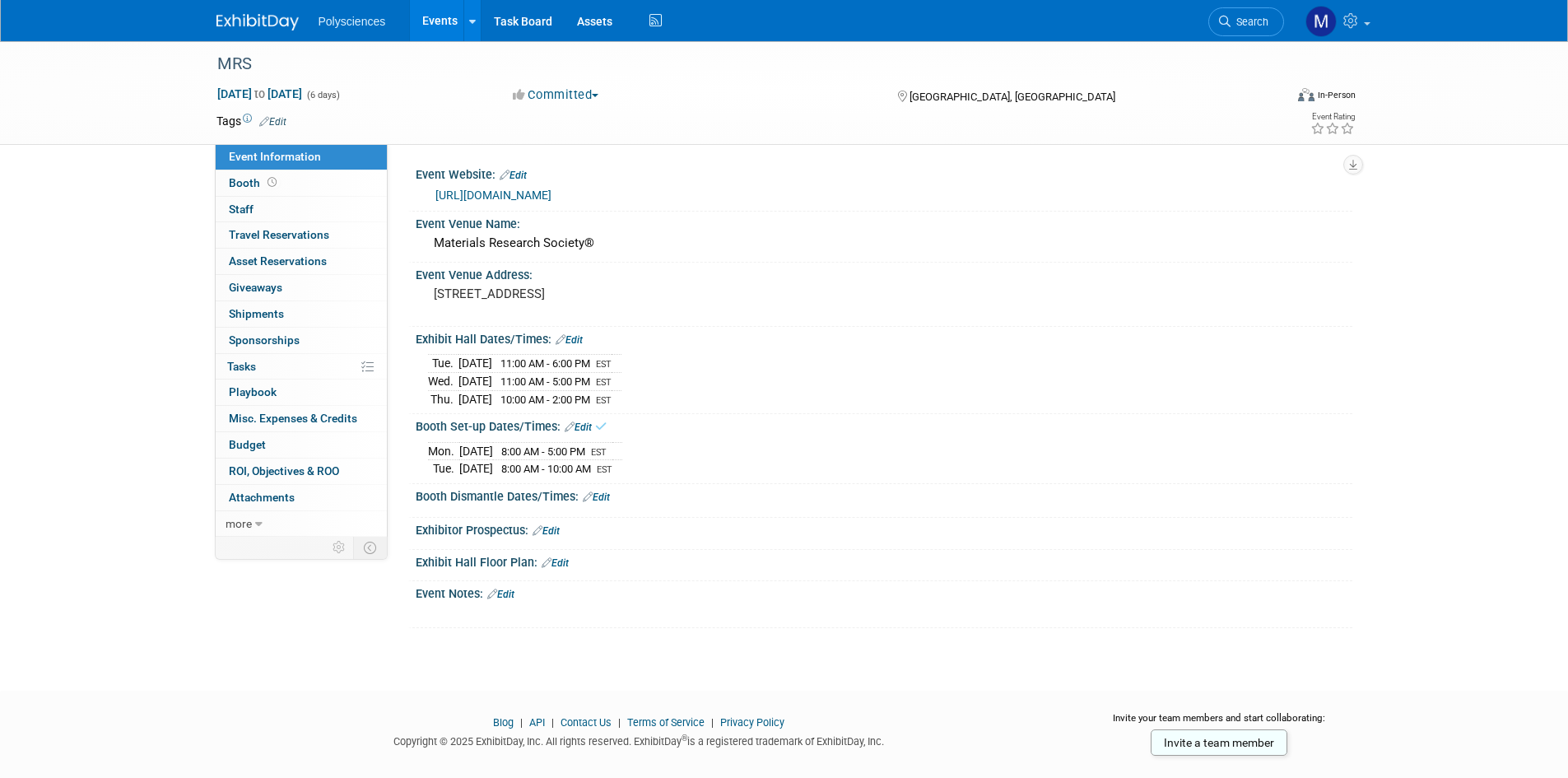
click at [605, 494] on link "Edit" at bounding box center [597, 498] width 28 height 12
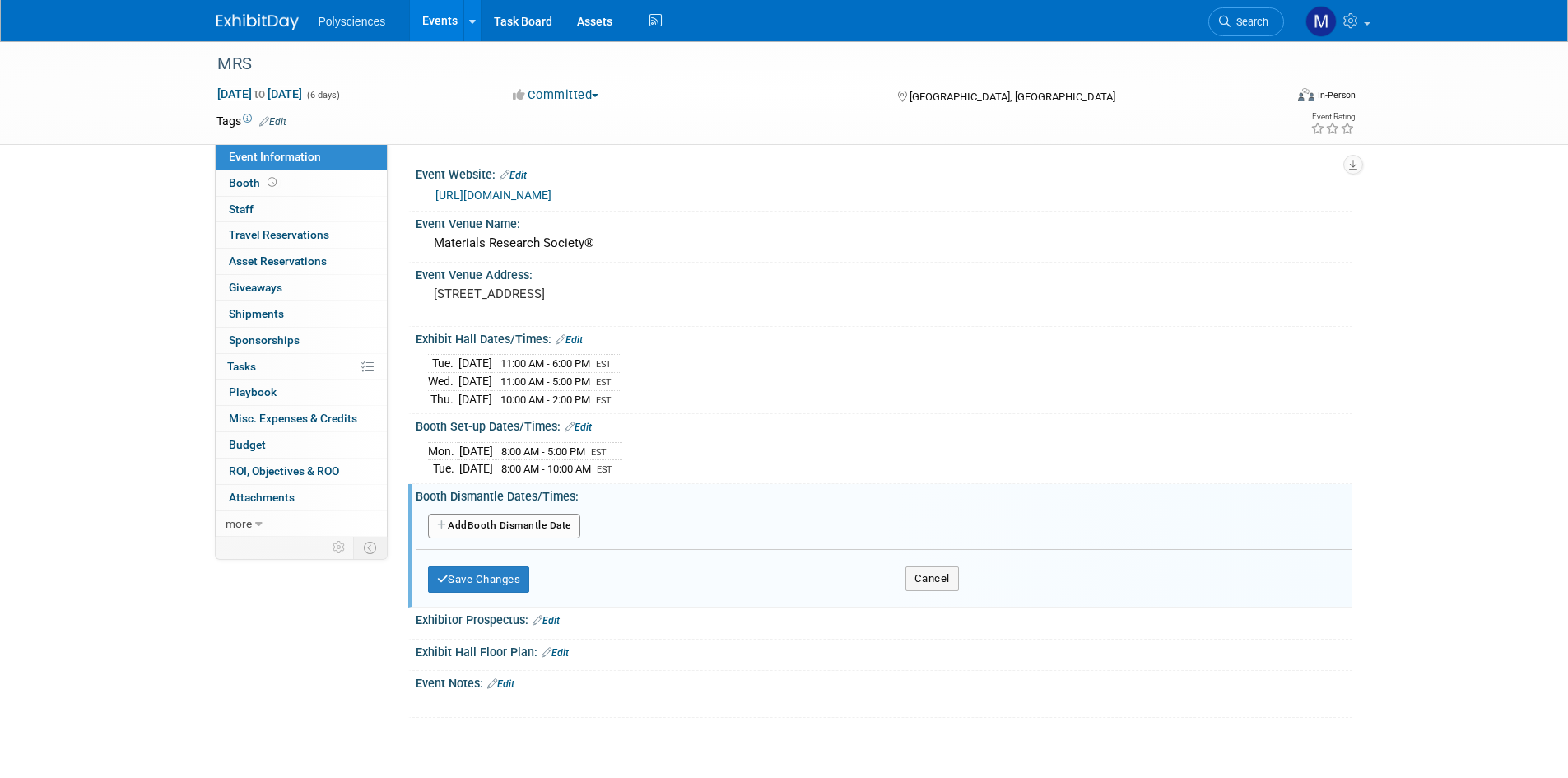
click at [547, 523] on button "Add Another Booth Dismantle Date" at bounding box center [505, 526] width 153 height 25
select select "11"
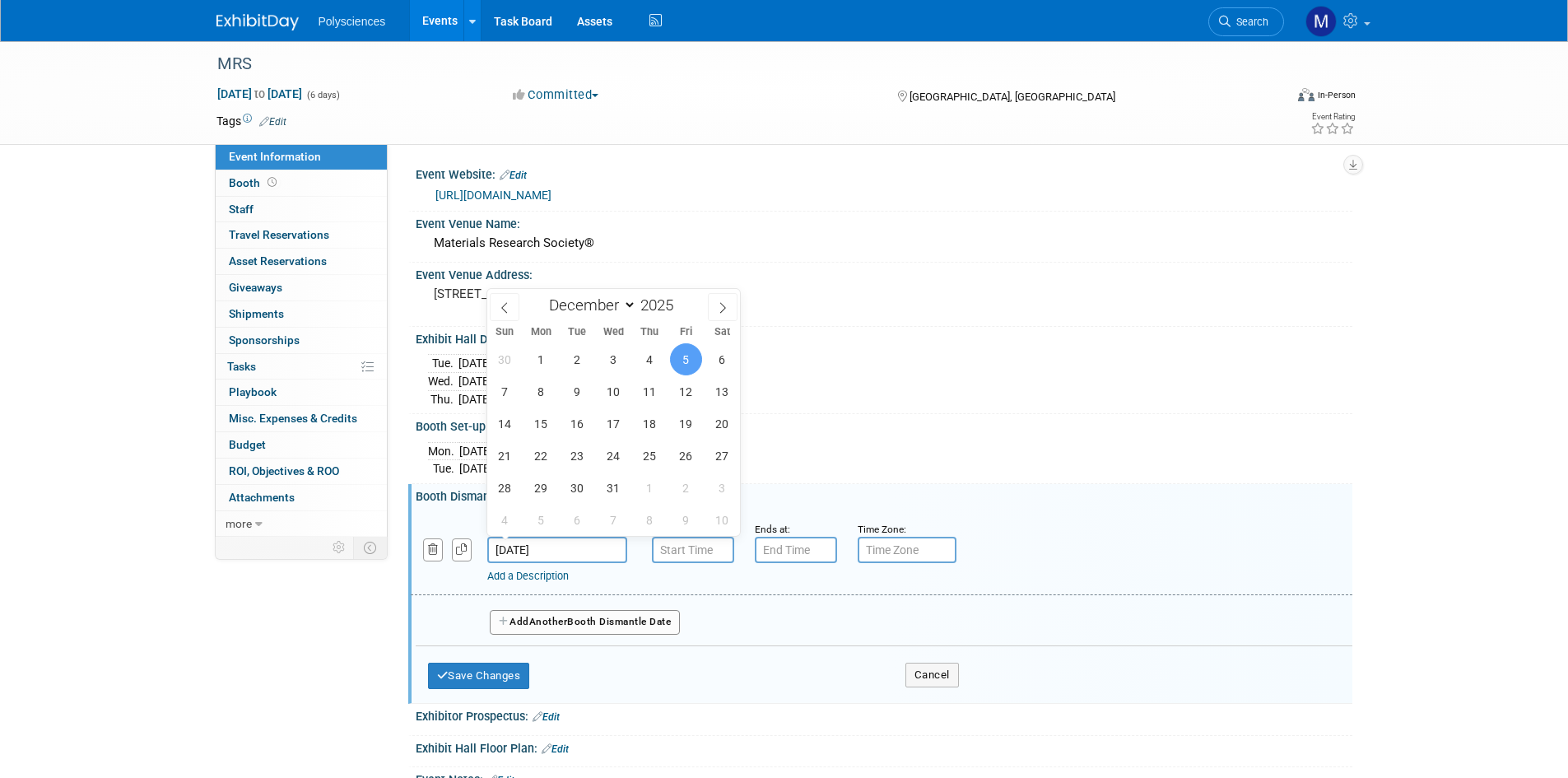
click at [578, 543] on input "Dec 5, 2025" at bounding box center [557, 550] width 140 height 27
click at [654, 362] on span "4" at bounding box center [649, 359] width 32 height 32
type input "Dec 4, 2025"
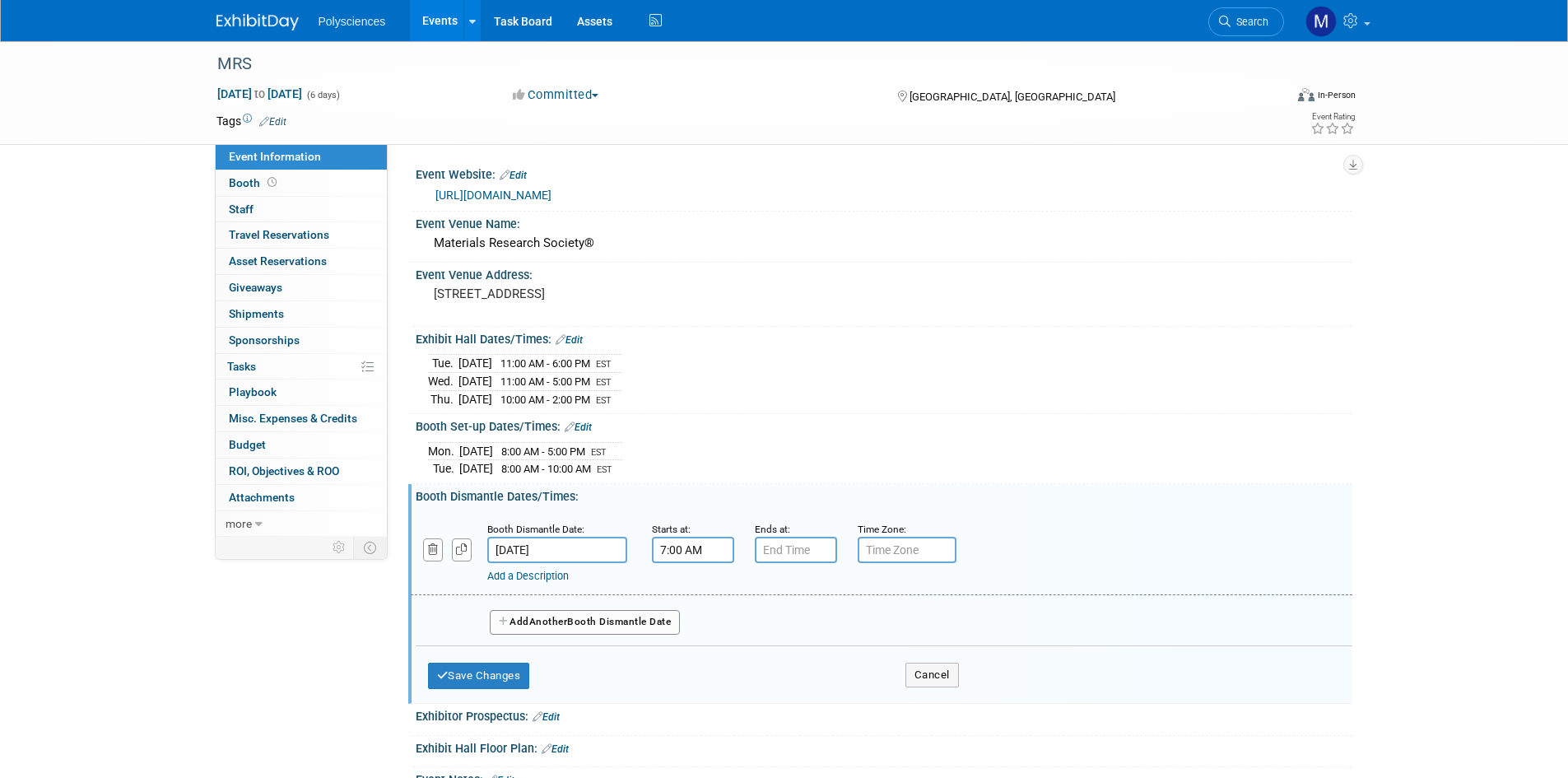
click at [699, 547] on input "7:00 AM" at bounding box center [693, 550] width 83 height 27
click at [831, 616] on button "AM" at bounding box center [834, 625] width 29 height 28
click at [694, 654] on span at bounding box center [689, 662] width 28 height 29
click at [693, 653] on span at bounding box center [689, 662] width 28 height 29
click at [696, 652] on span at bounding box center [689, 662] width 28 height 29
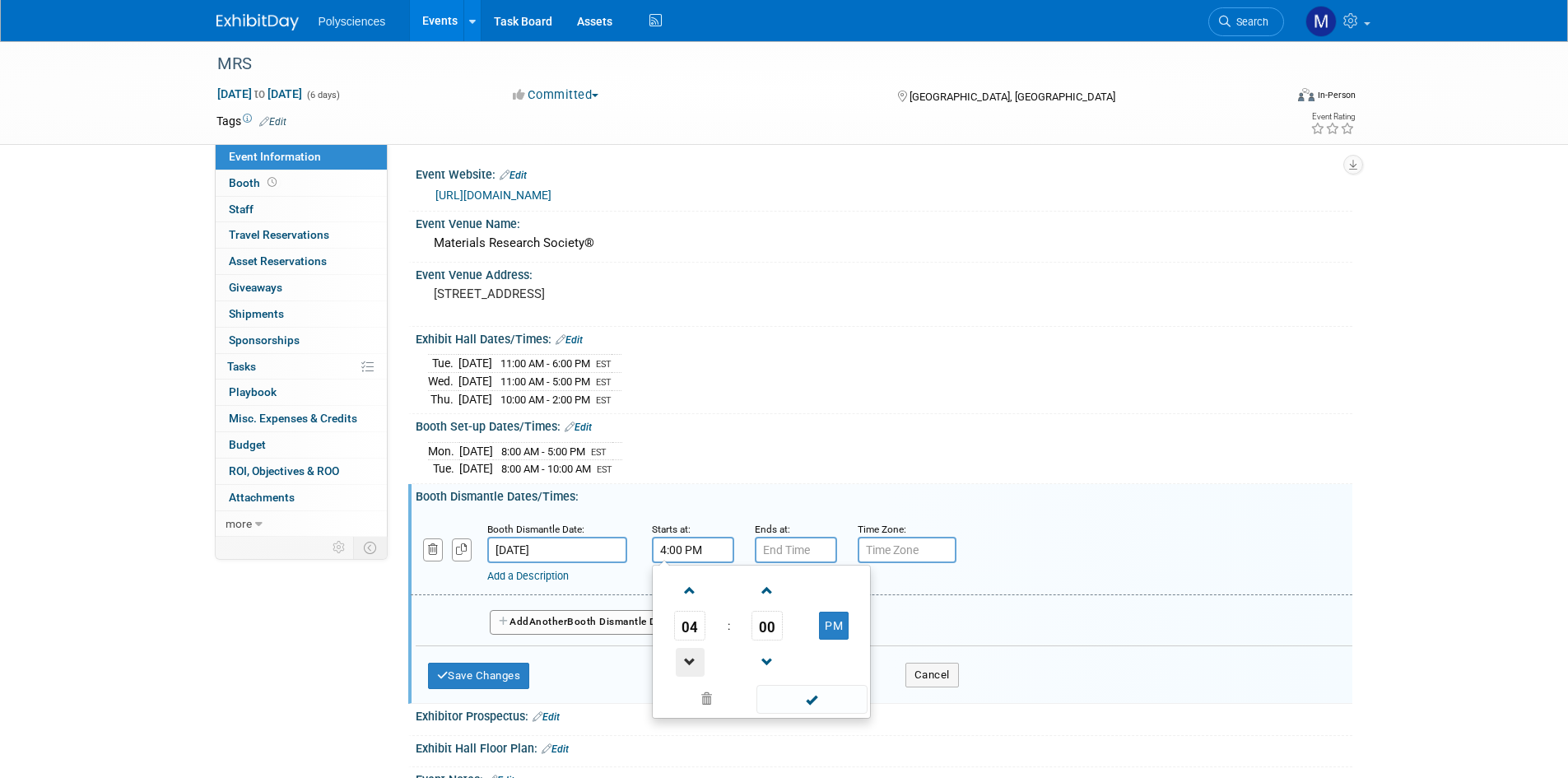
click at [696, 652] on span at bounding box center [689, 662] width 28 height 29
click at [697, 652] on span at bounding box center [689, 662] width 28 height 29
type input "2:00 PM"
click at [784, 541] on input "7:00 PM" at bounding box center [796, 550] width 83 height 27
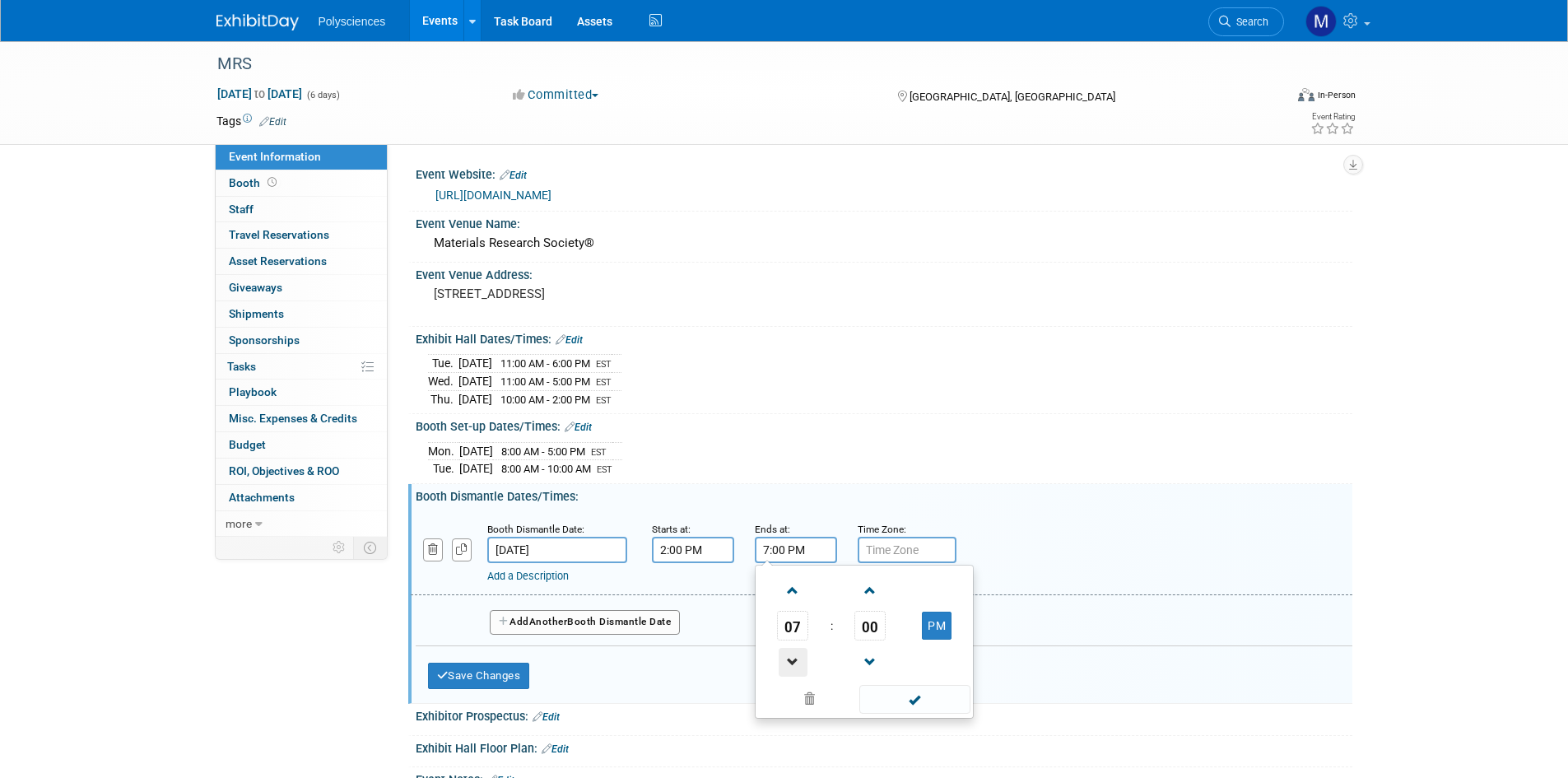
click at [796, 658] on span at bounding box center [792, 662] width 28 height 29
type input "6:00 PM"
click at [1053, 545] on div "Add a Description Description:" at bounding box center [881, 552] width 966 height 63
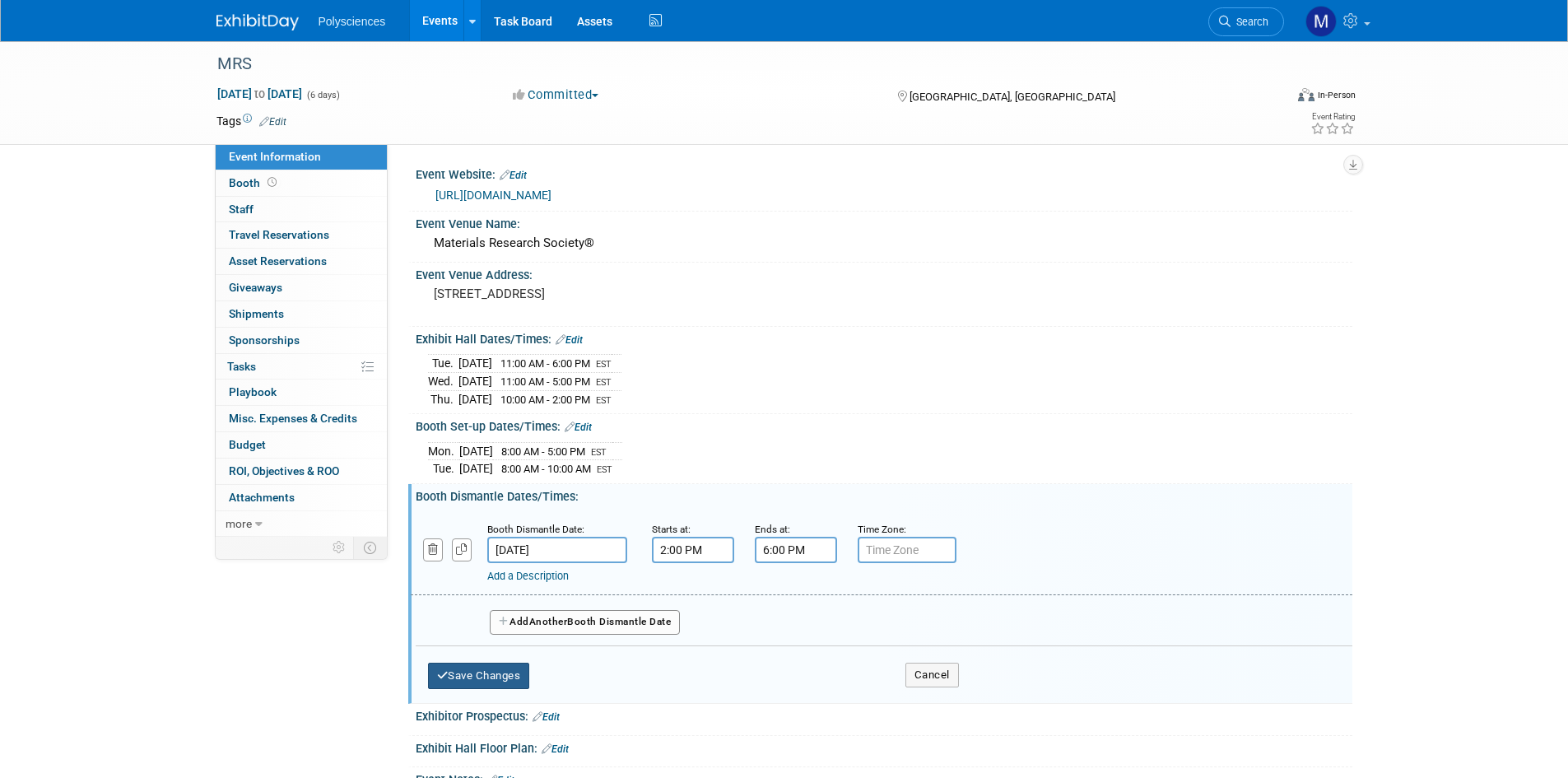
click at [522, 665] on button "Save Changes" at bounding box center [479, 676] width 102 height 27
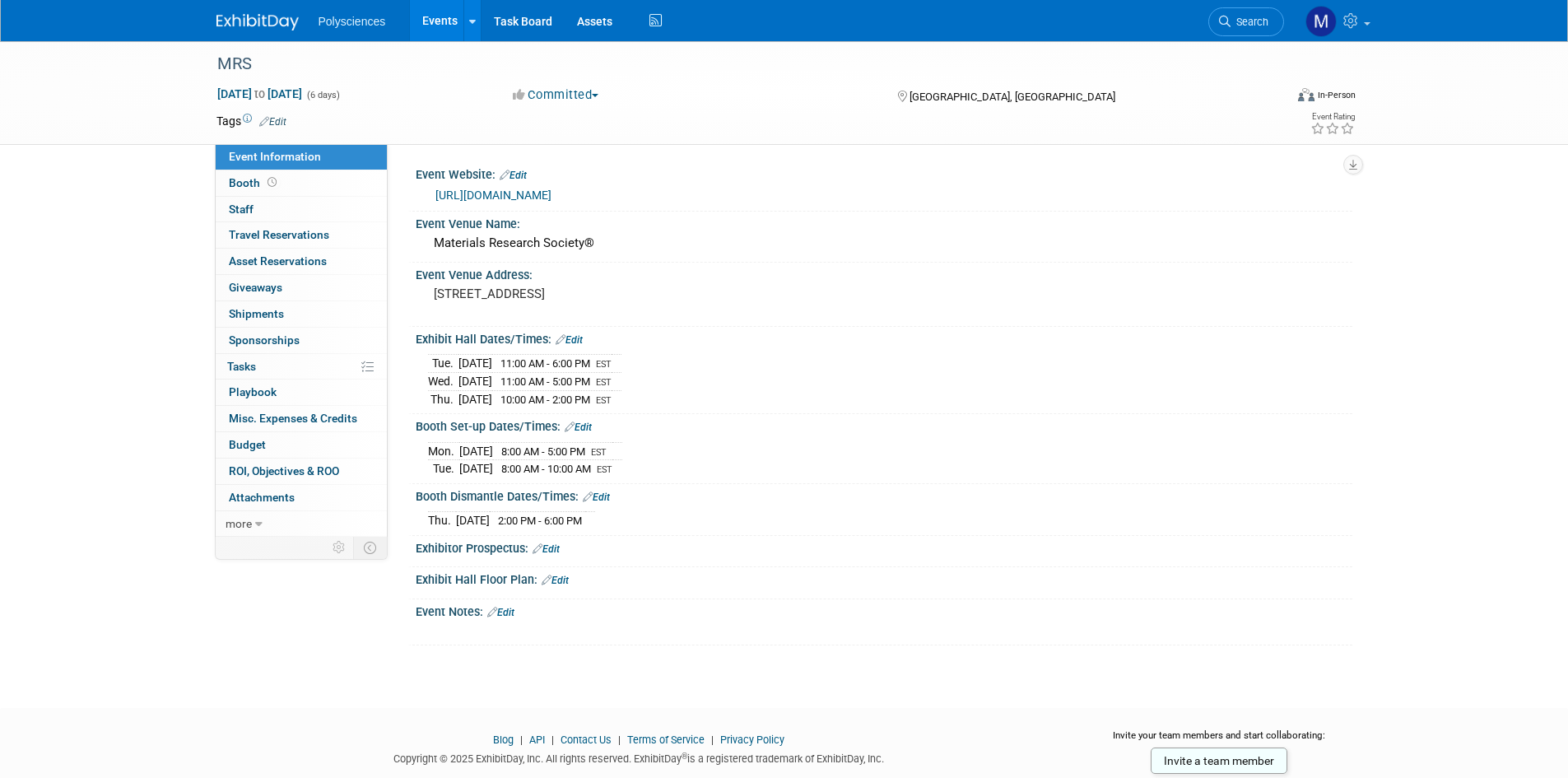
click at [551, 543] on link "Edit" at bounding box center [546, 549] width 28 height 12
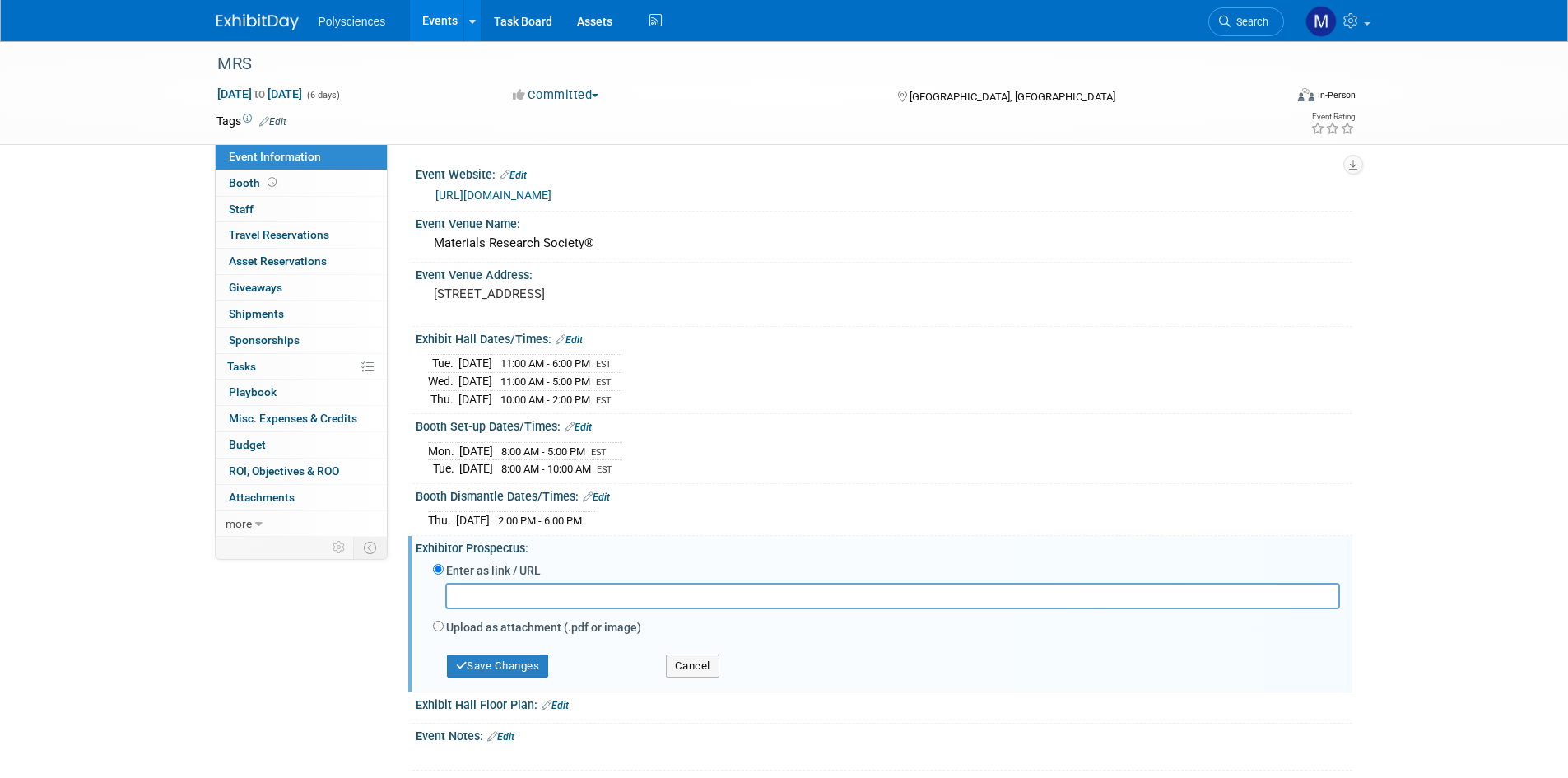
click at [581, 627] on label "Upload as attachment (.pdf or image)" at bounding box center [543, 627] width 195 height 17
click at [444, 627] on input "Upload as attachment (.pdf or image)" at bounding box center [438, 626] width 11 height 11
radio input "true"
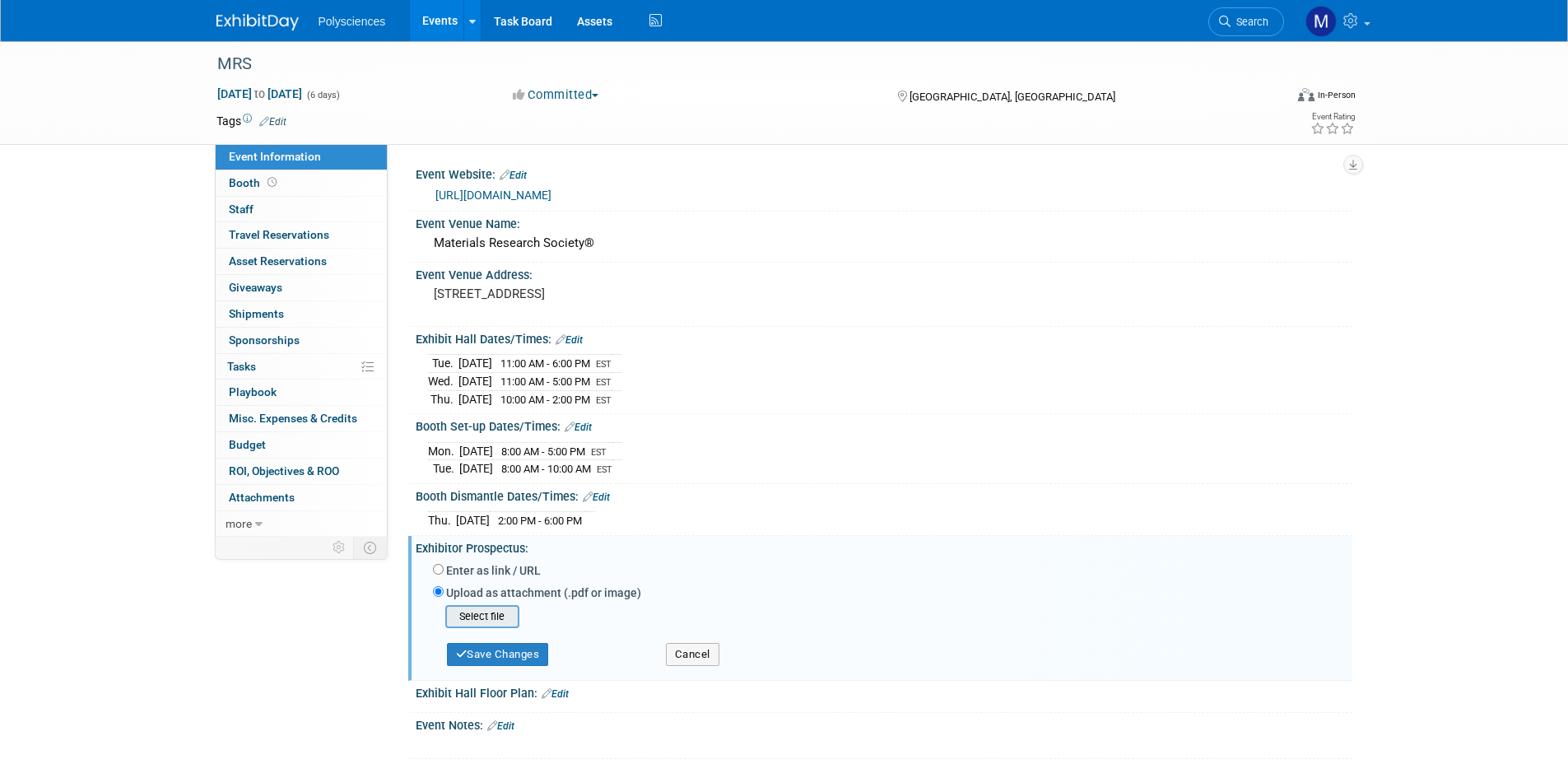
click at [494, 617] on input "file" at bounding box center [419, 616] width 196 height 19
click at [531, 651] on button "Save Changes" at bounding box center [497, 649] width 102 height 23
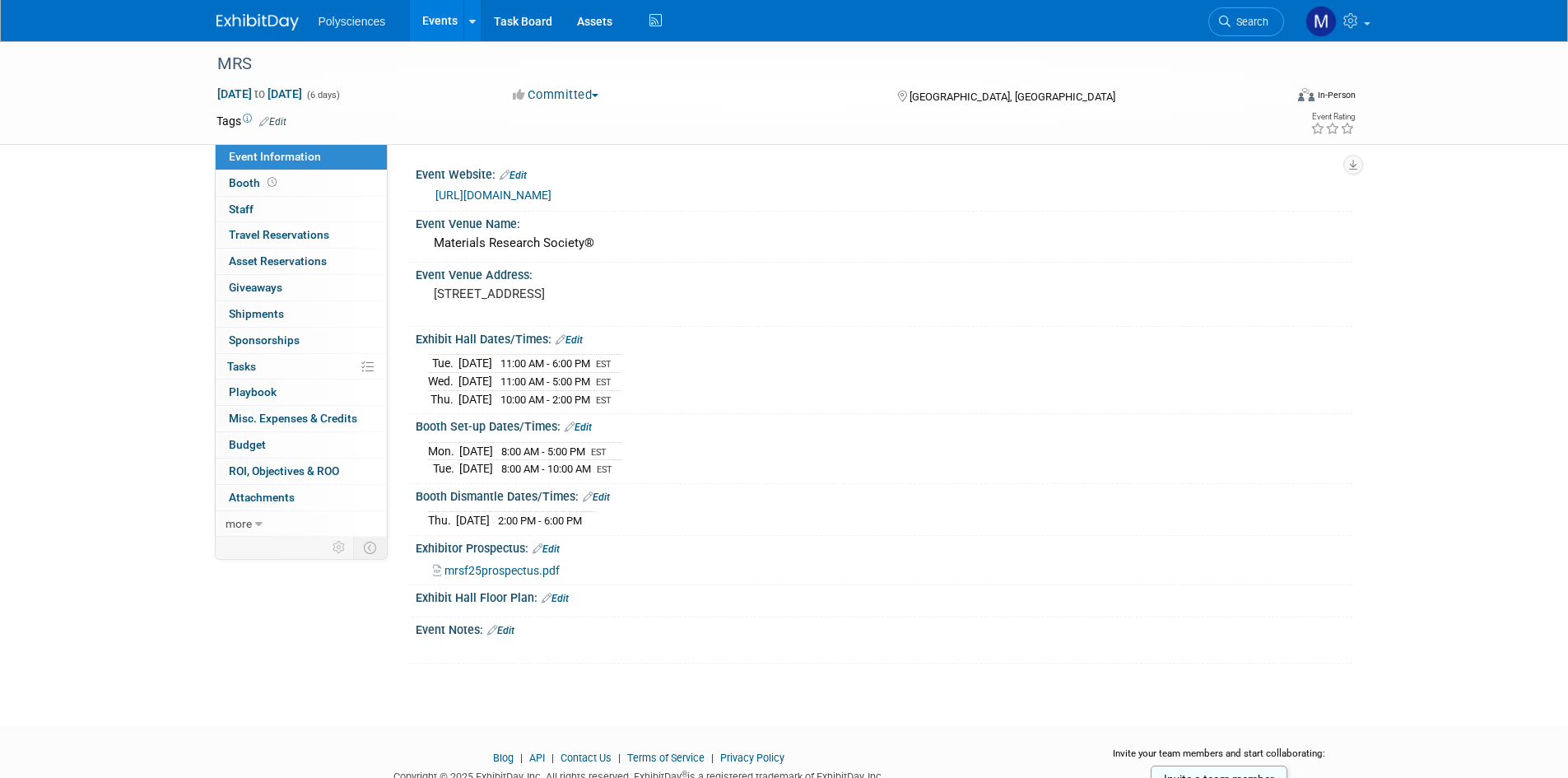
click at [563, 599] on link "Edit" at bounding box center [555, 599] width 28 height 12
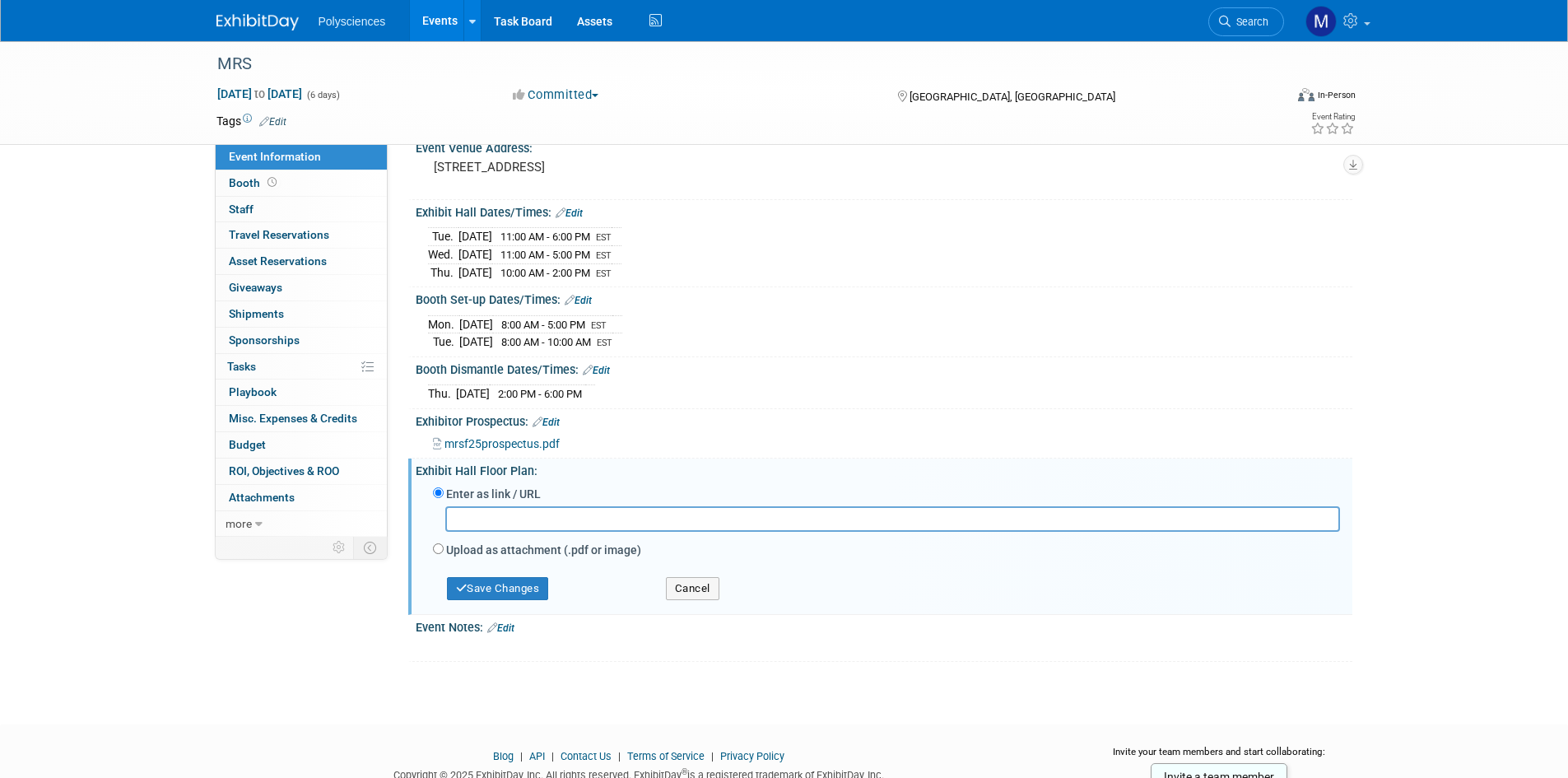
scroll to position [165, 0]
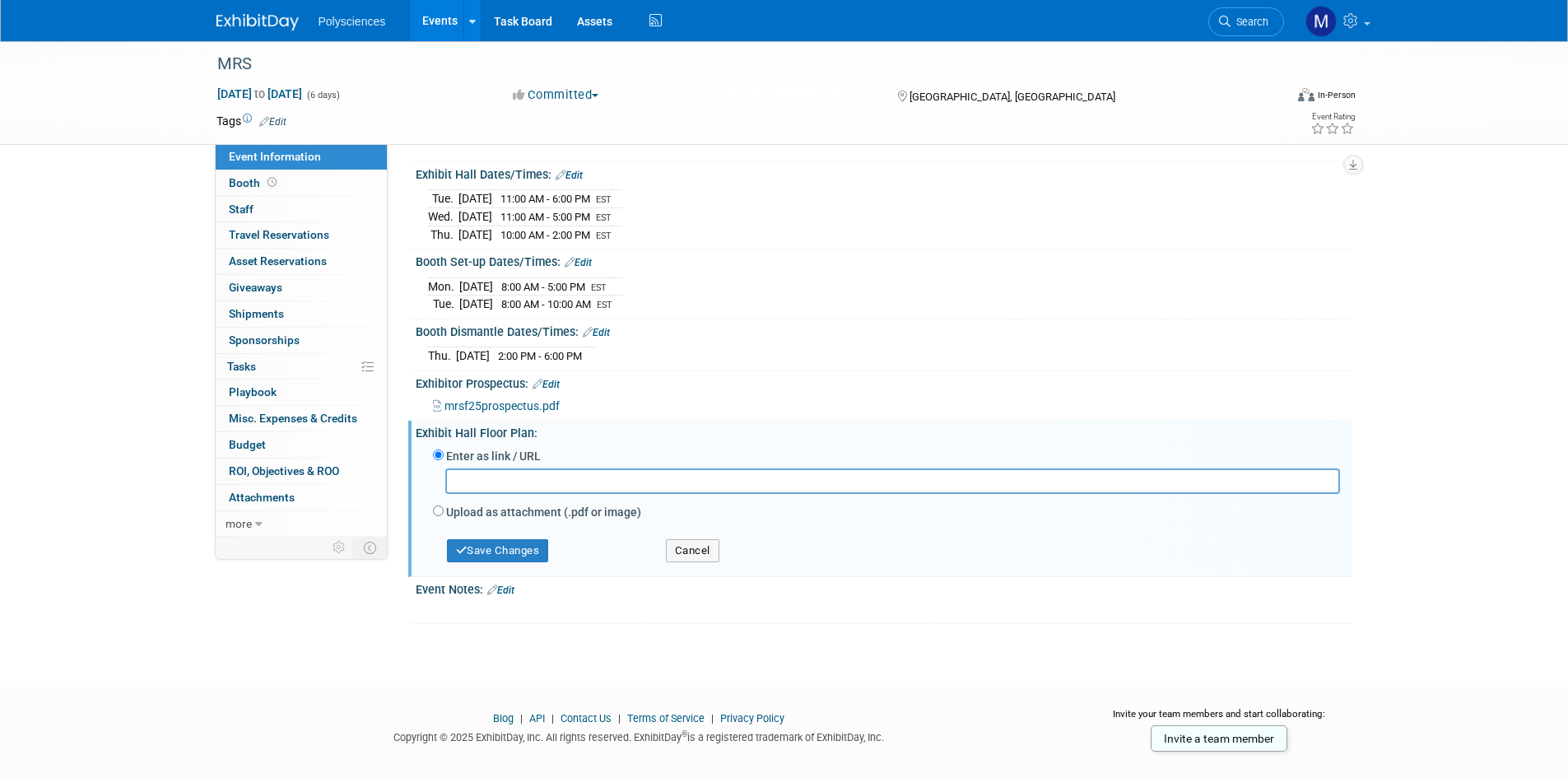
click at [712, 476] on input "text" at bounding box center [892, 481] width 894 height 26
paste input "https://hallerickson.ungerboeck.com/prod/app85.cshtml?aat=716d6b5456326f334f337…"
type input "https://hallerickson.ungerboeck.com/prod/app85.cshtml?aat=716d6b5456326f334f337…"
click at [486, 555] on button "Save Changes" at bounding box center [497, 550] width 102 height 23
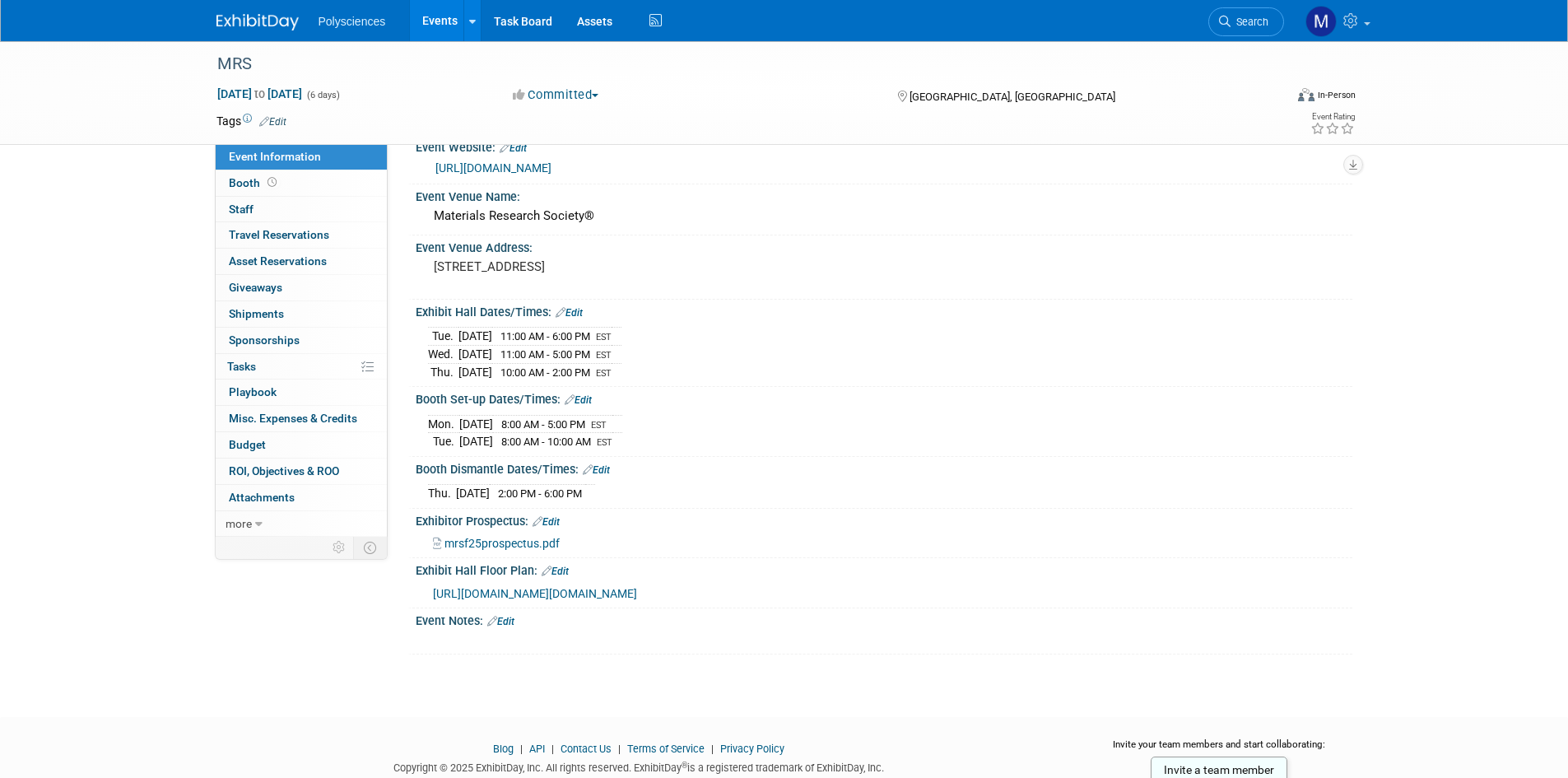
scroll to position [0, 0]
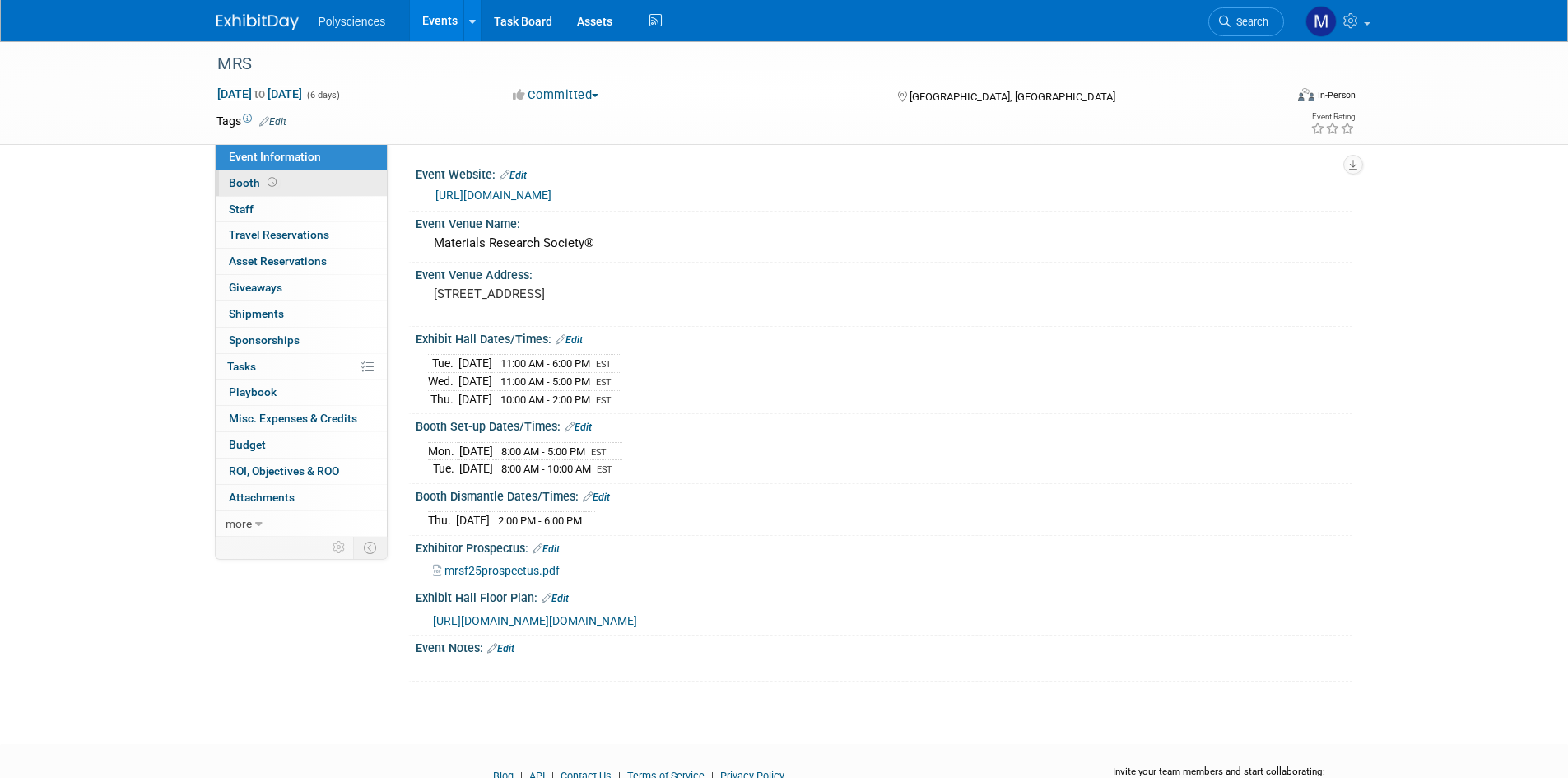
click at [343, 182] on link "Booth" at bounding box center [301, 183] width 171 height 26
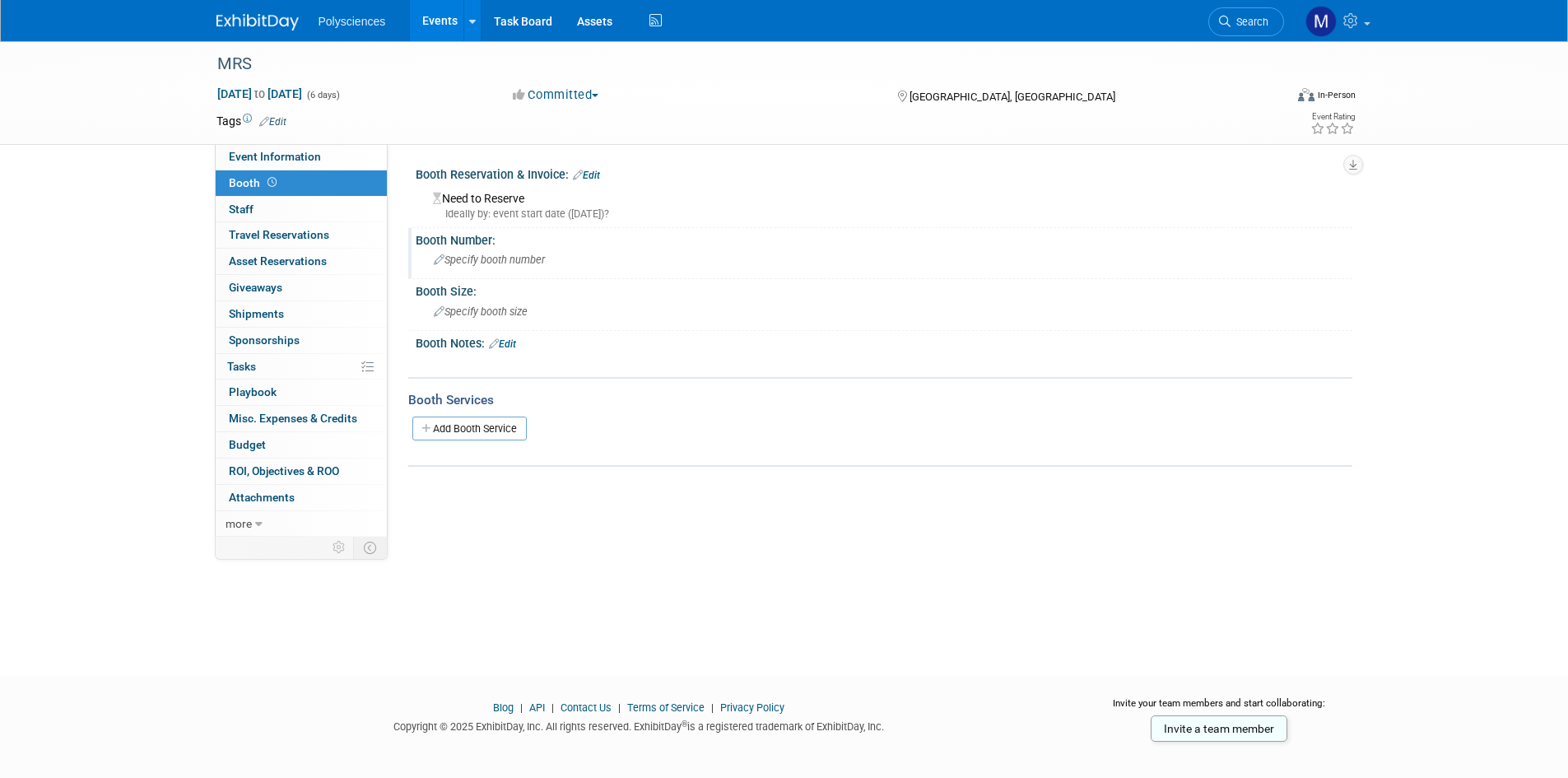
click at [472, 256] on span "Specify booth number" at bounding box center [489, 259] width 111 height 12
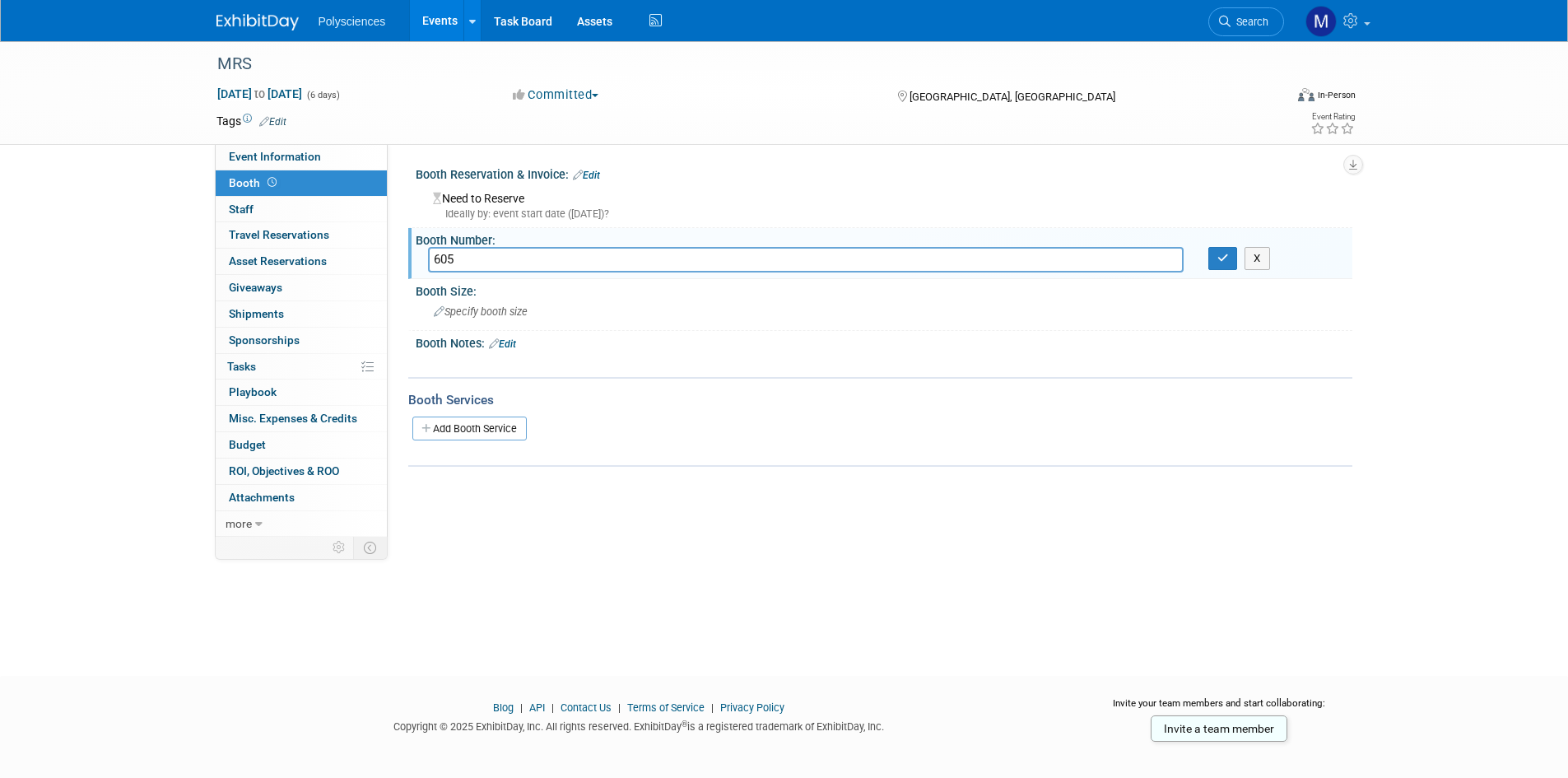
type input "605"
click at [1212, 263] on button "button" at bounding box center [1222, 258] width 29 height 23
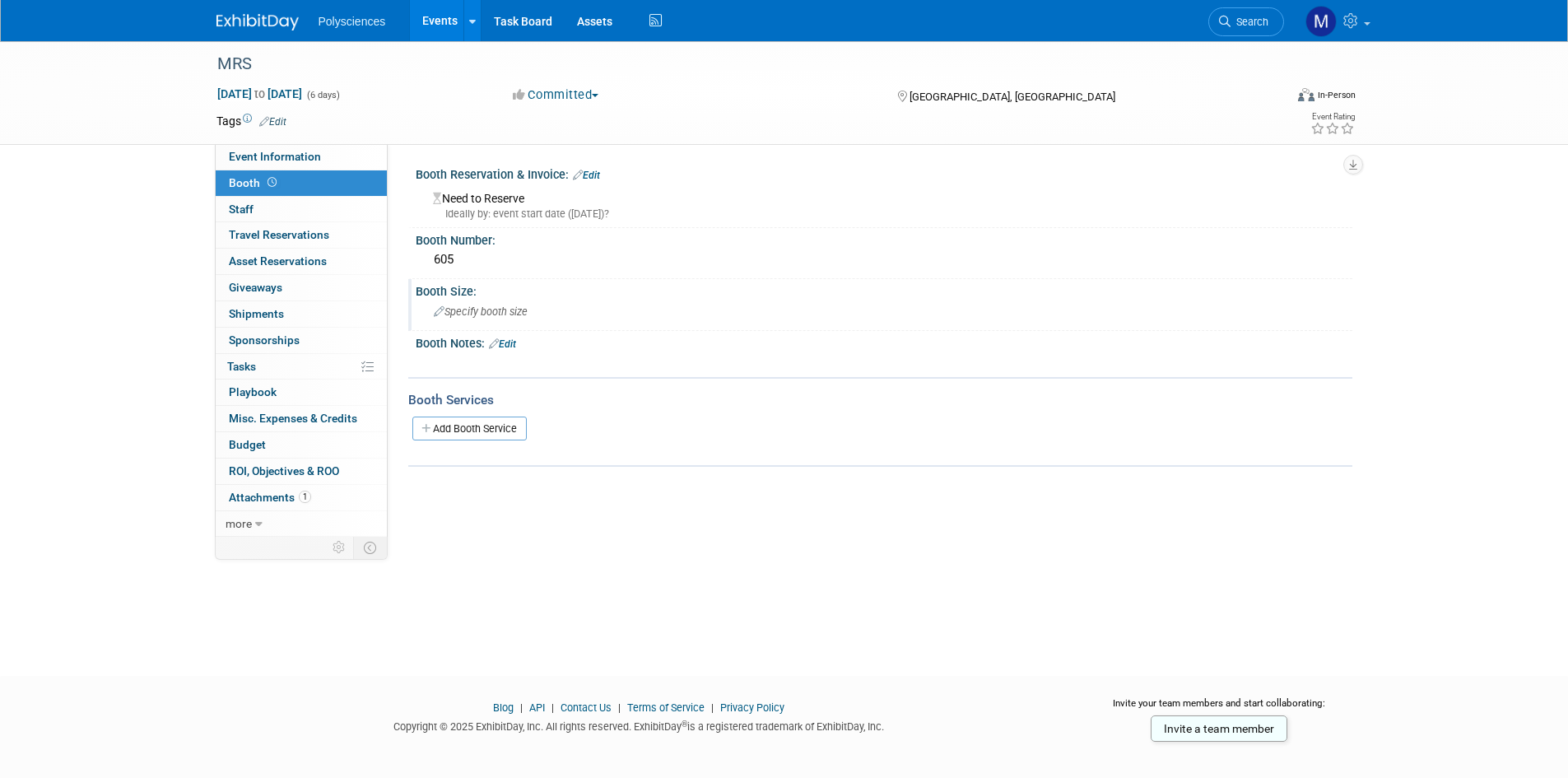
click at [484, 309] on span "Specify booth size" at bounding box center [481, 311] width 94 height 12
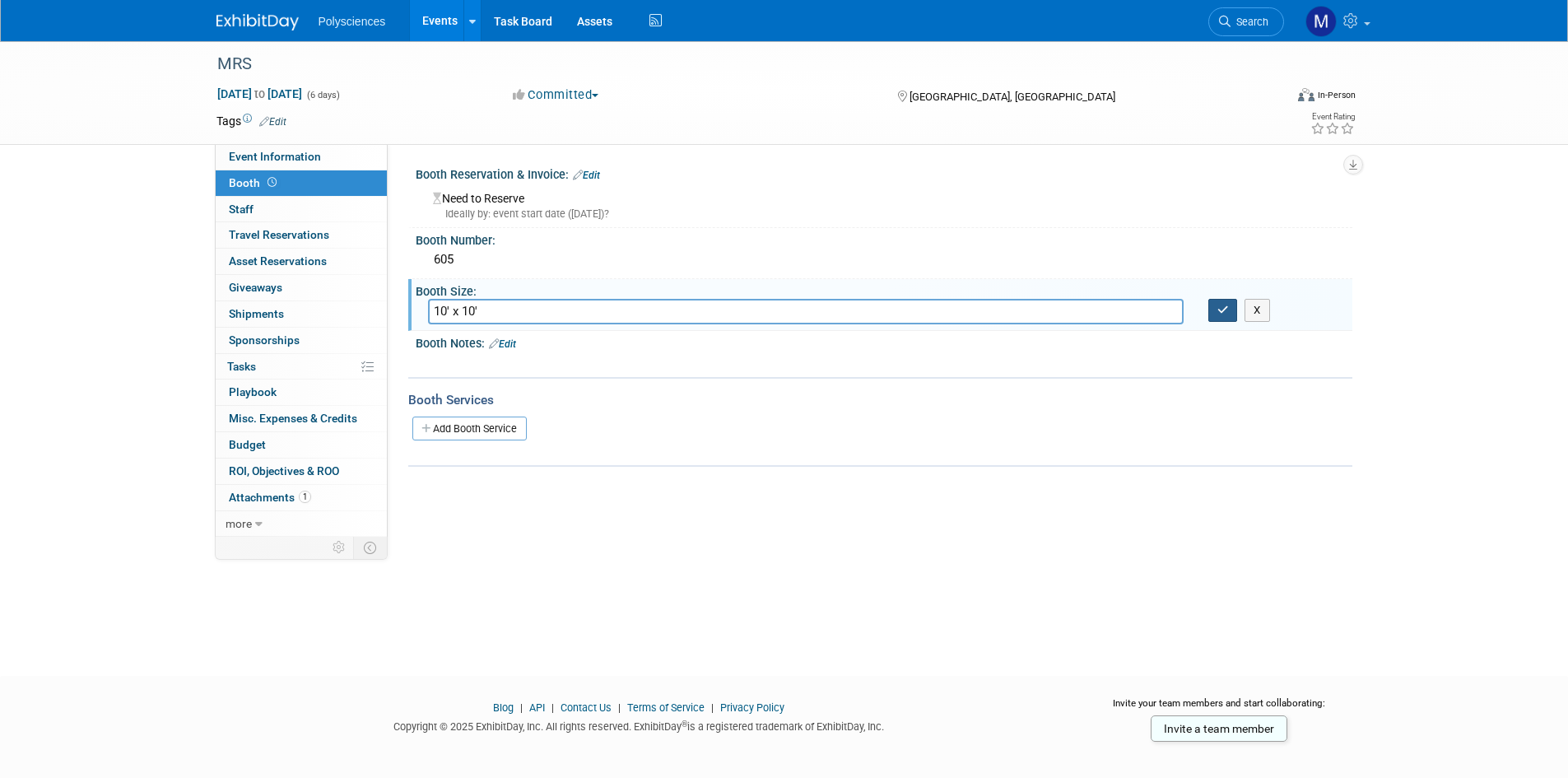
type input "10' x 10'"
click at [1223, 306] on icon "button" at bounding box center [1222, 310] width 12 height 11
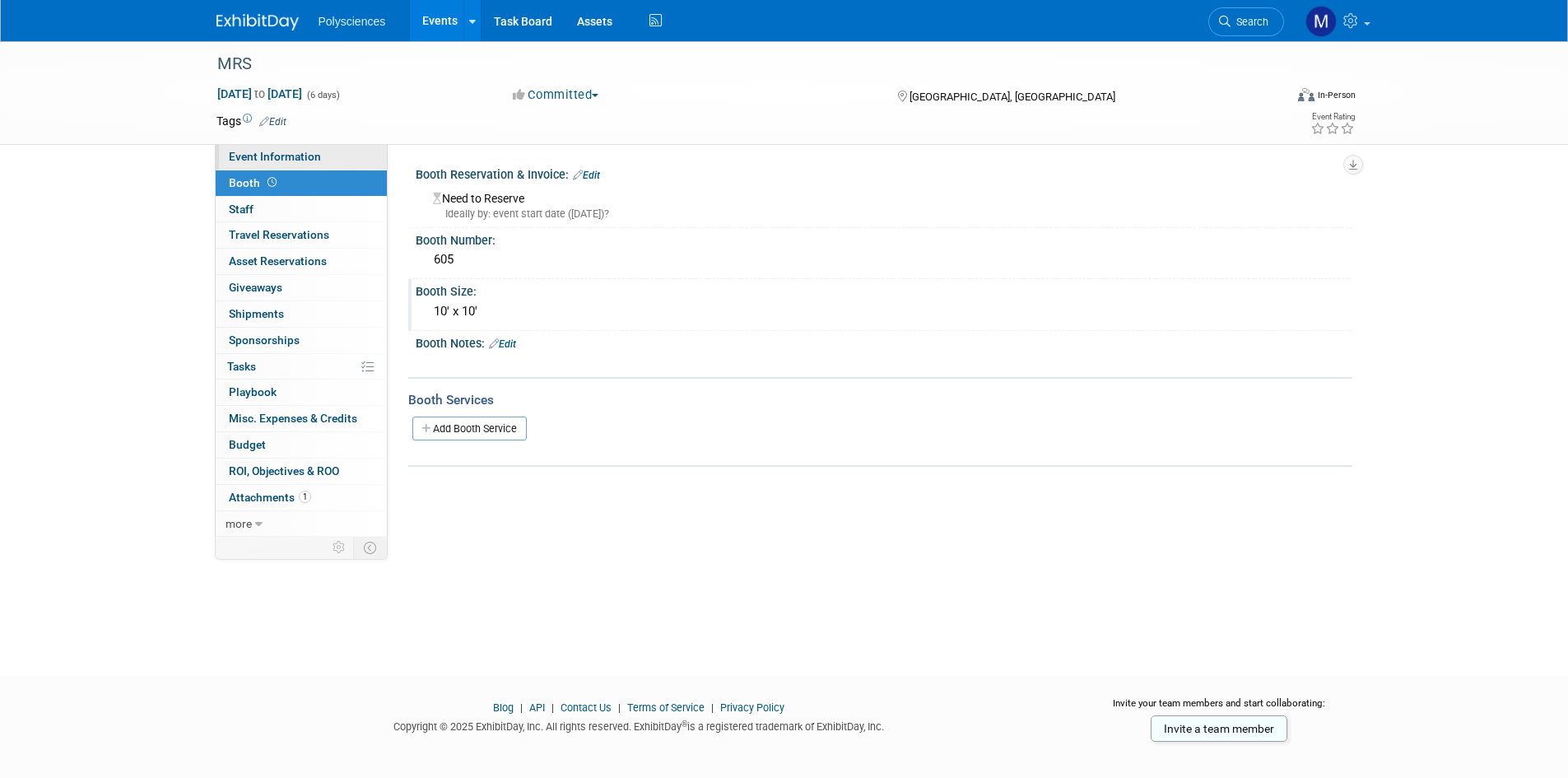
click at [338, 163] on link "Event Information" at bounding box center [301, 157] width 171 height 26
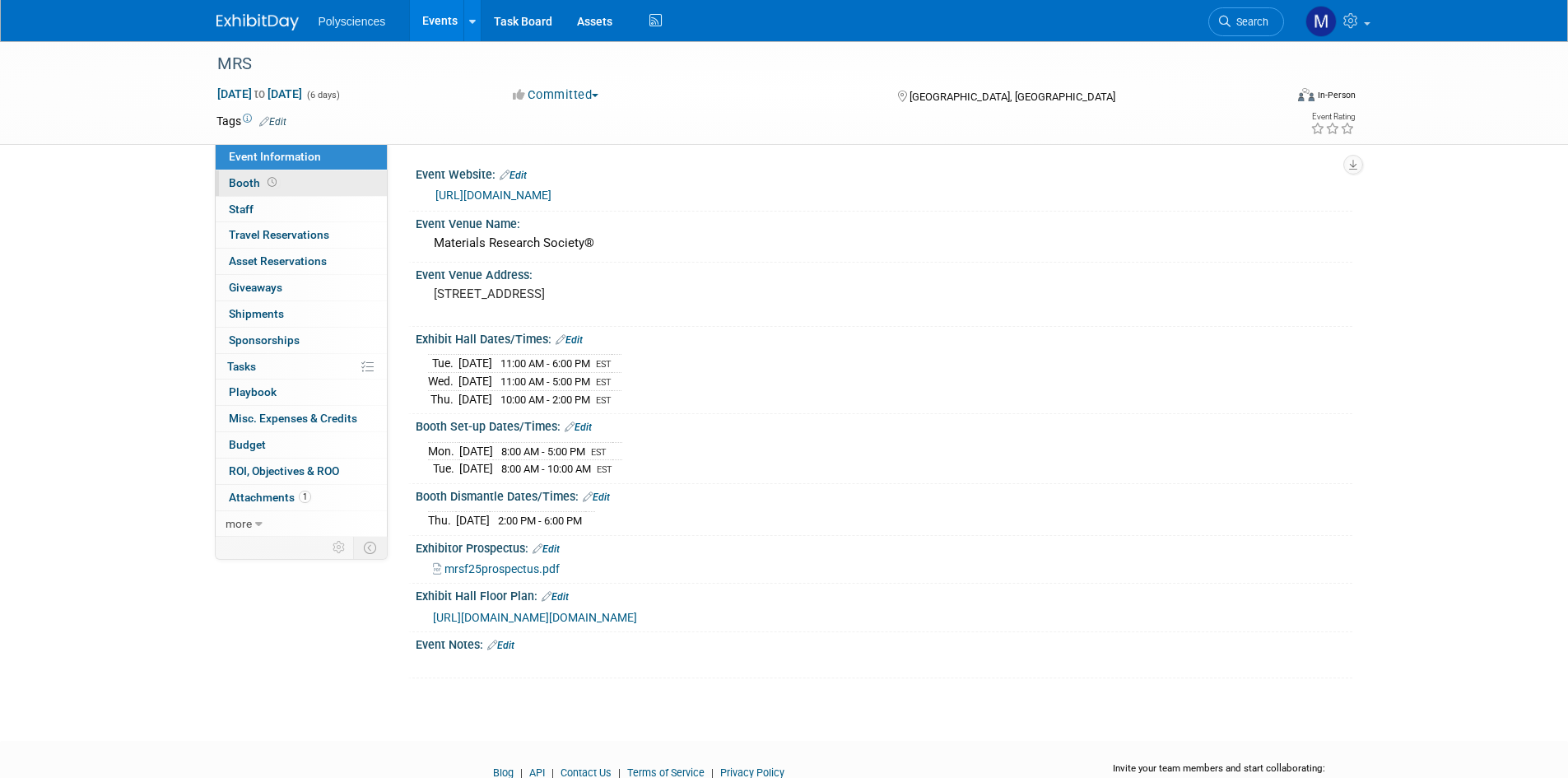
click at [339, 180] on link "Booth" at bounding box center [301, 183] width 171 height 26
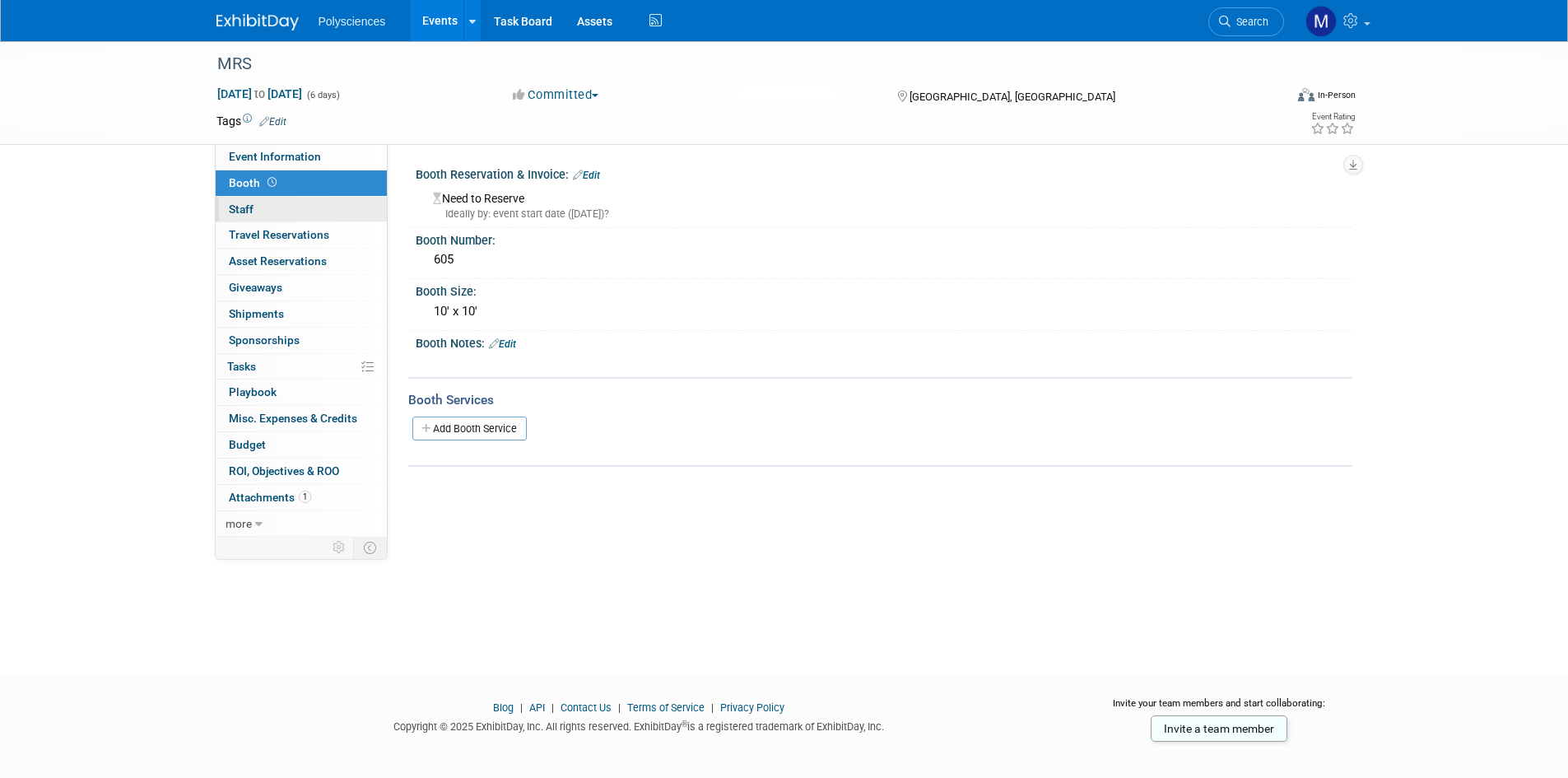
click at [342, 210] on link "0 Staff 0" at bounding box center [301, 210] width 171 height 26
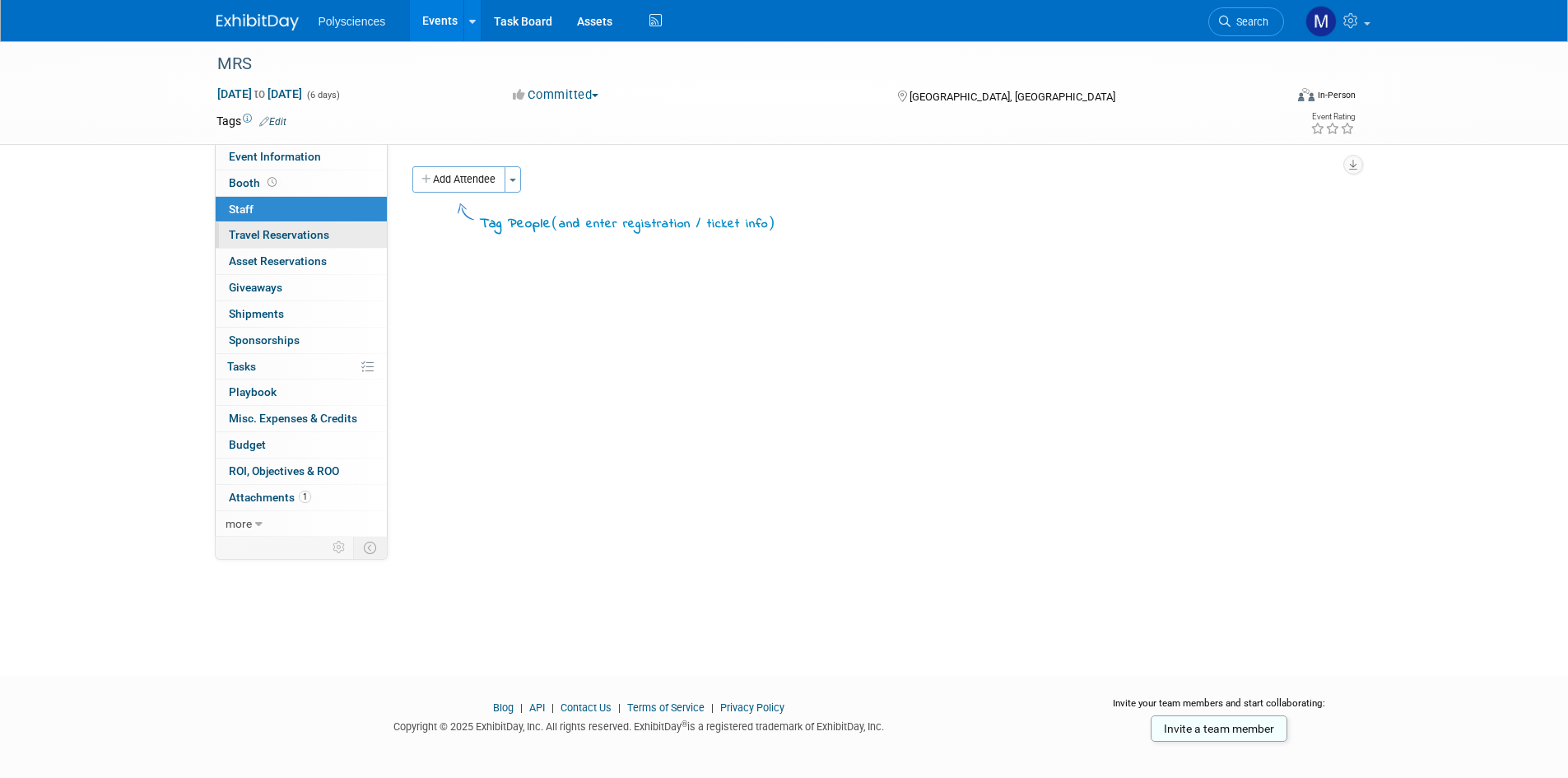
click at [347, 235] on link "0 Travel Reservations 0" at bounding box center [301, 235] width 171 height 26
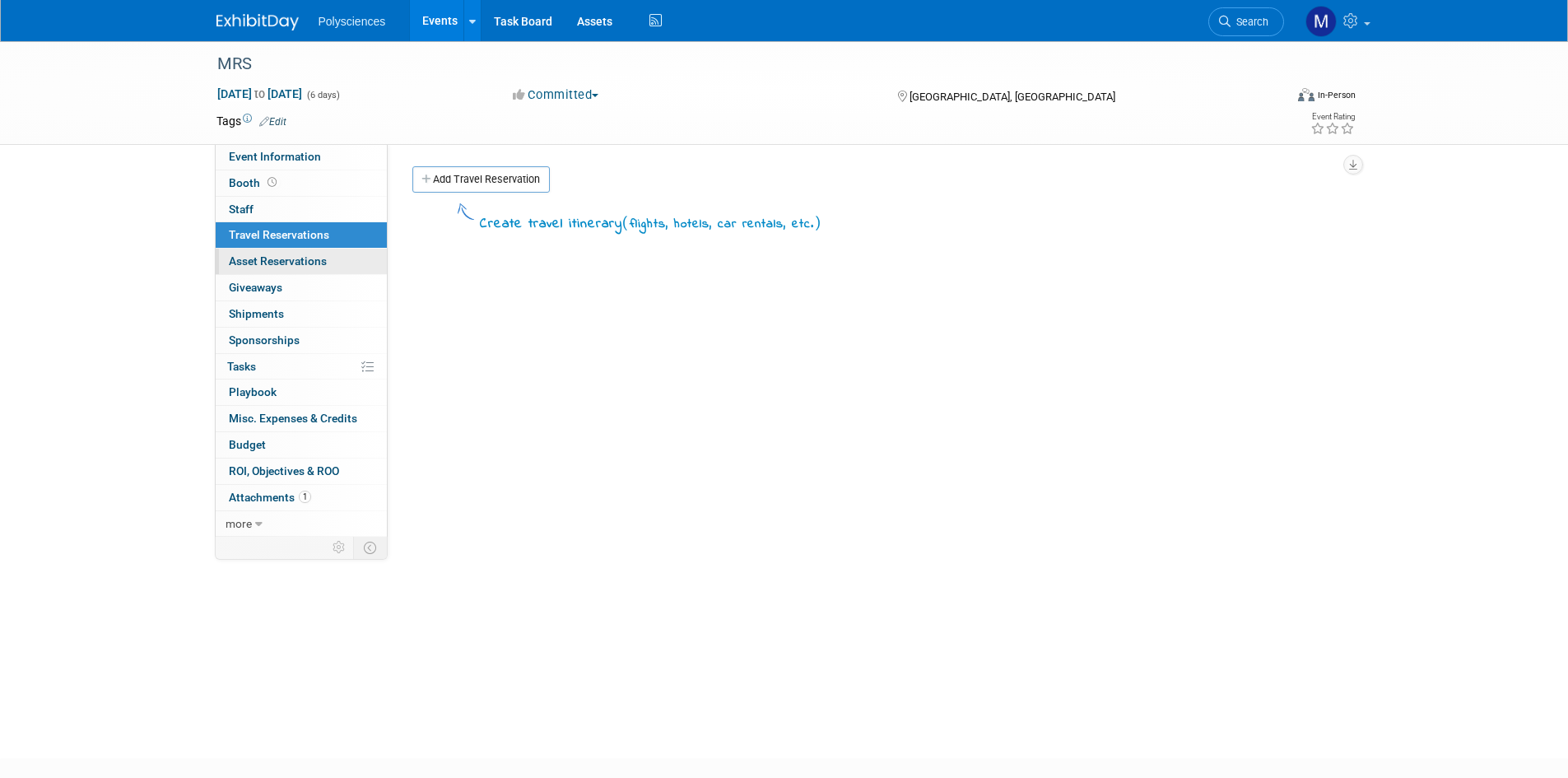
click at [358, 249] on link "0 Asset Reservations 0" at bounding box center [301, 261] width 171 height 26
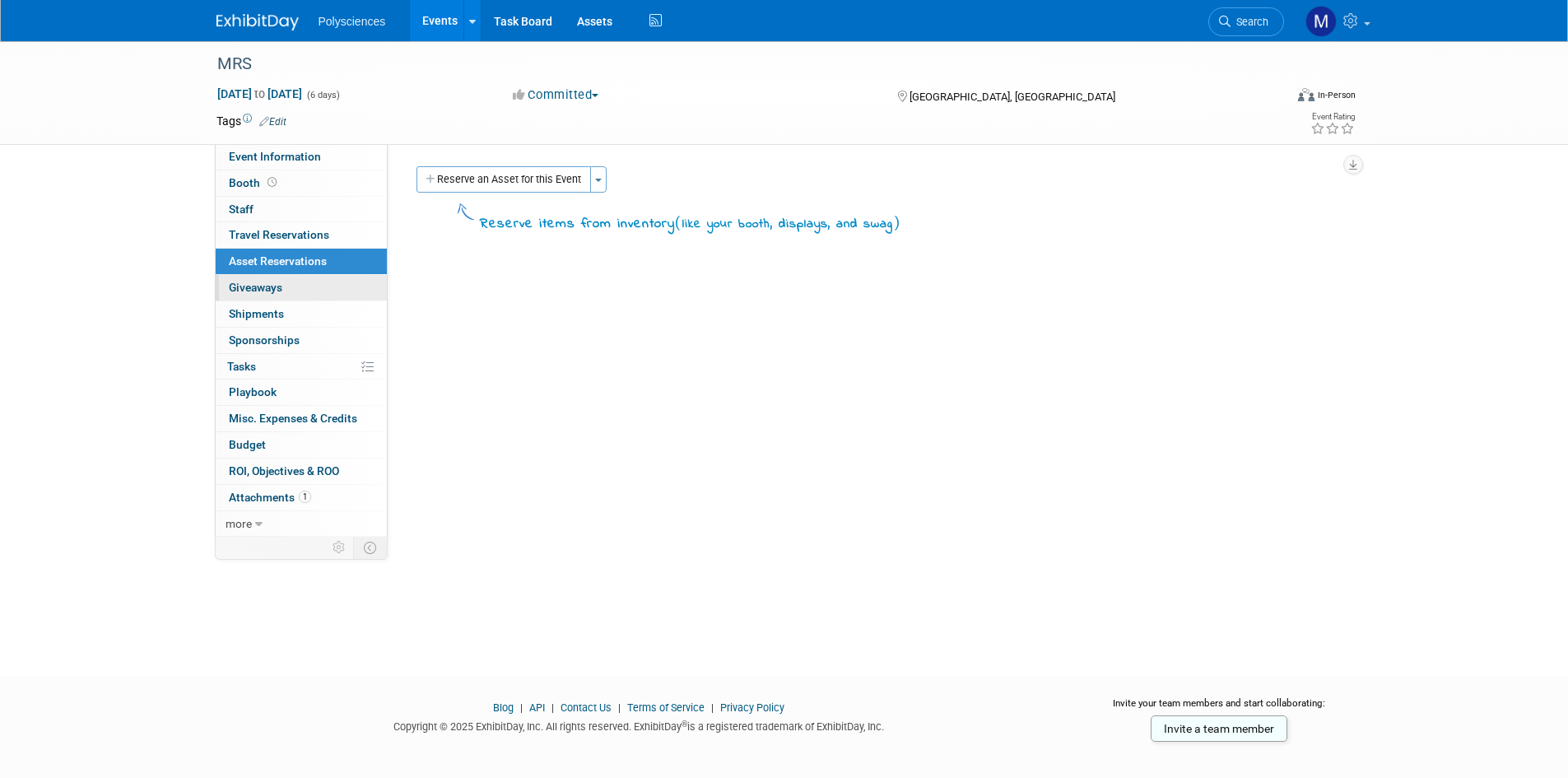
click at [369, 281] on link "0 Giveaways 0" at bounding box center [301, 288] width 171 height 26
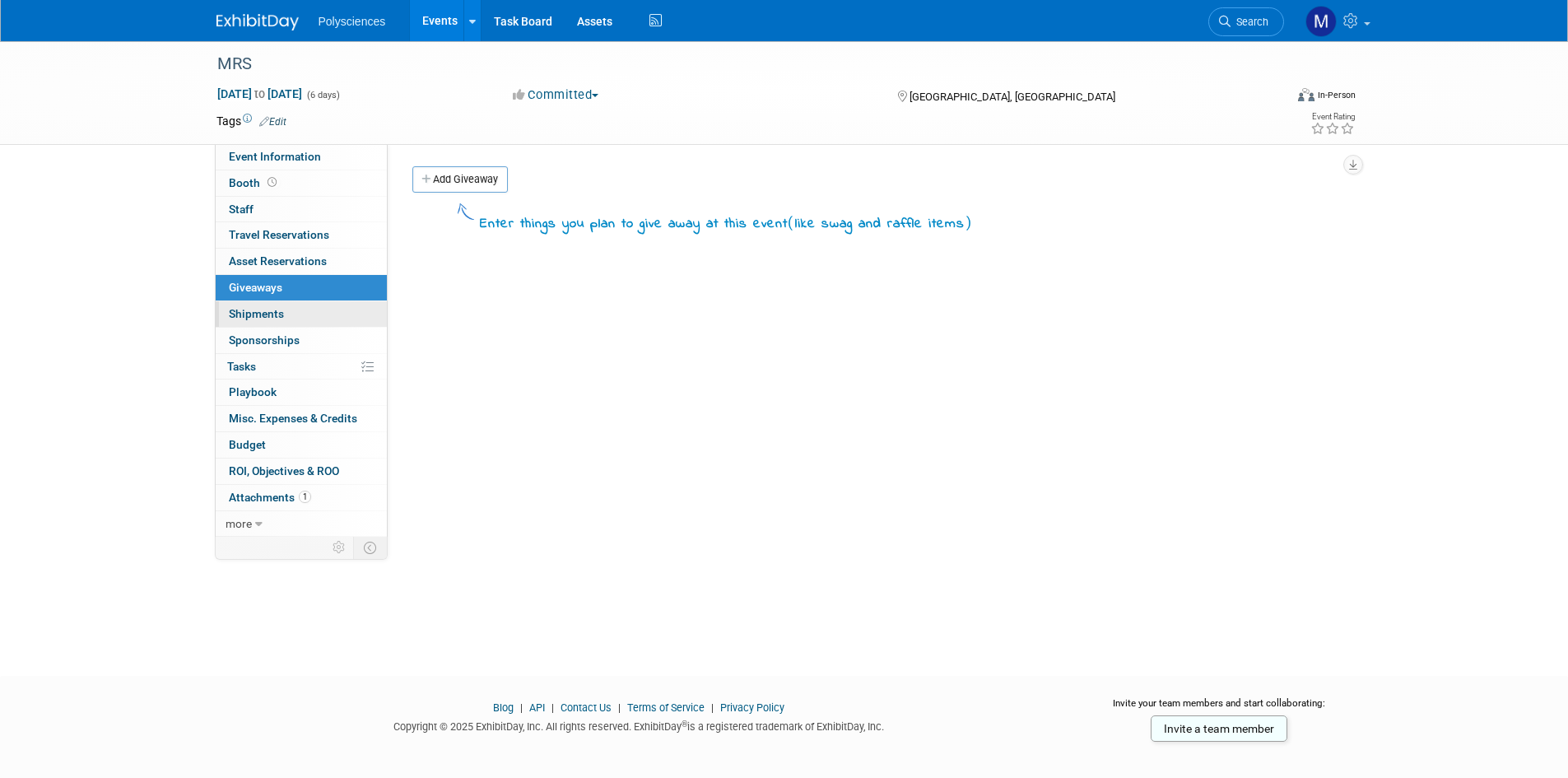
click at [368, 319] on link "0 Shipments 0" at bounding box center [301, 315] width 171 height 26
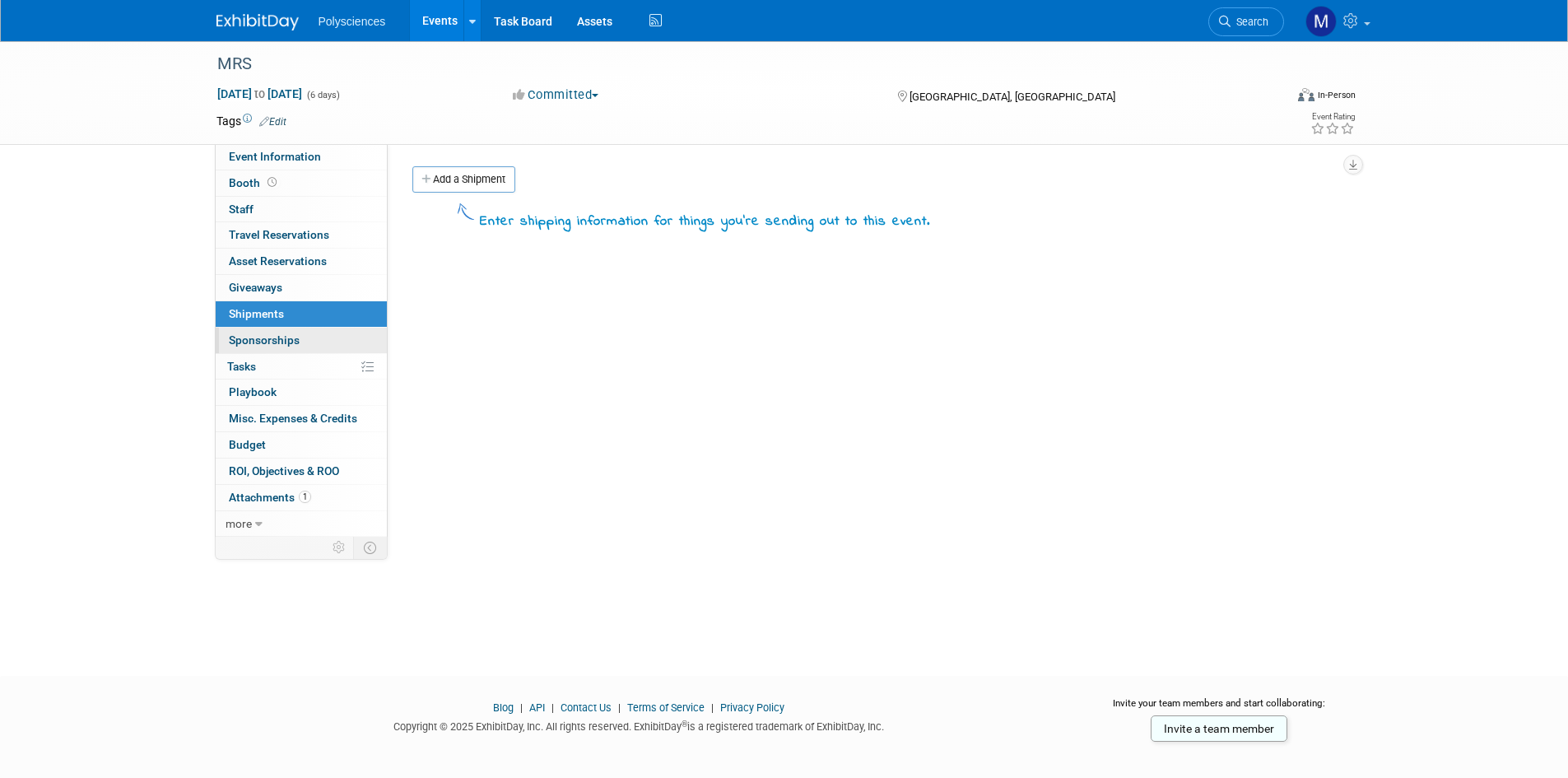
click at [369, 336] on link "0 Sponsorships 0" at bounding box center [301, 340] width 171 height 26
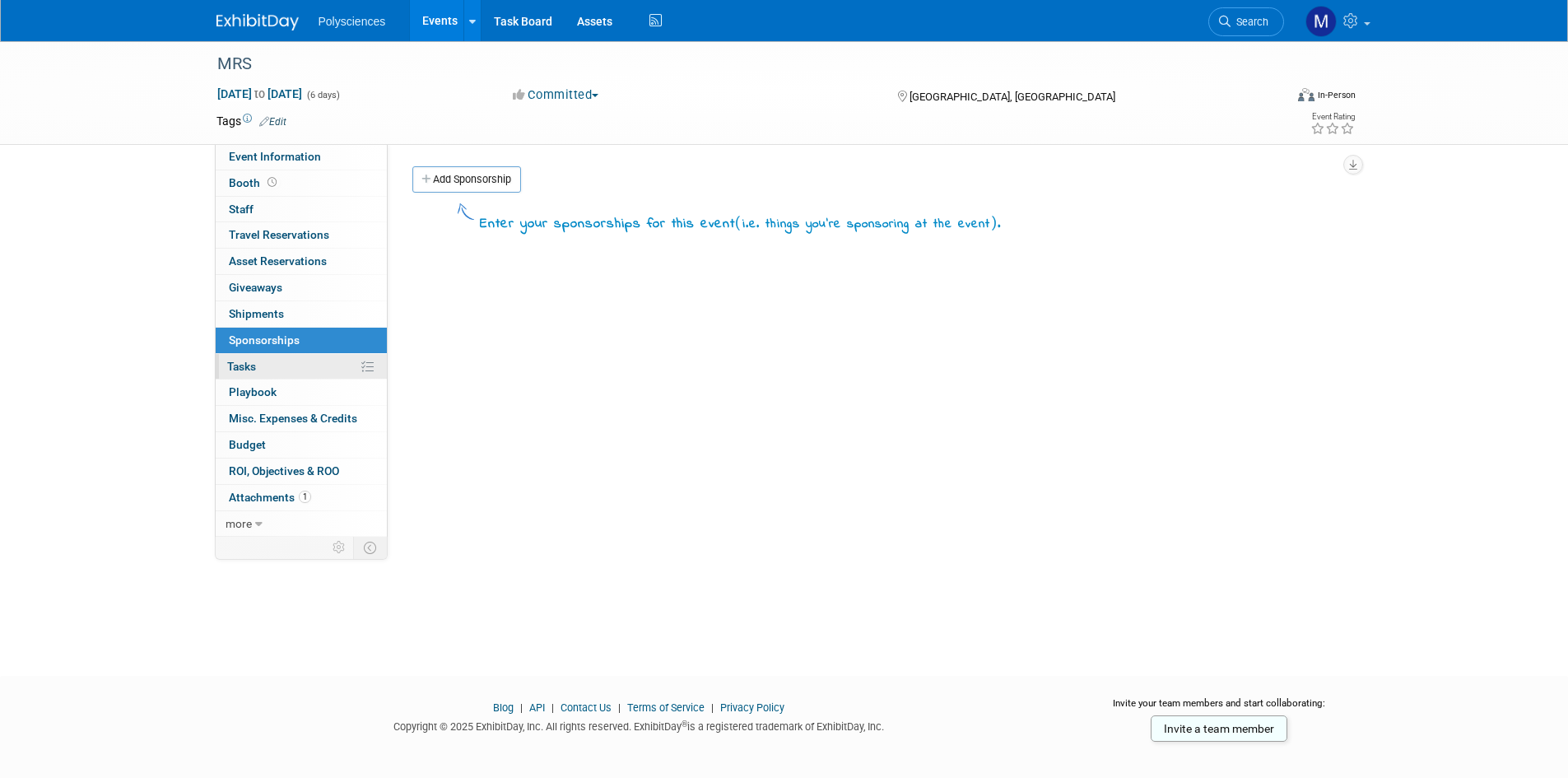
click at [310, 374] on link "0% Tasks 0%" at bounding box center [301, 367] width 171 height 26
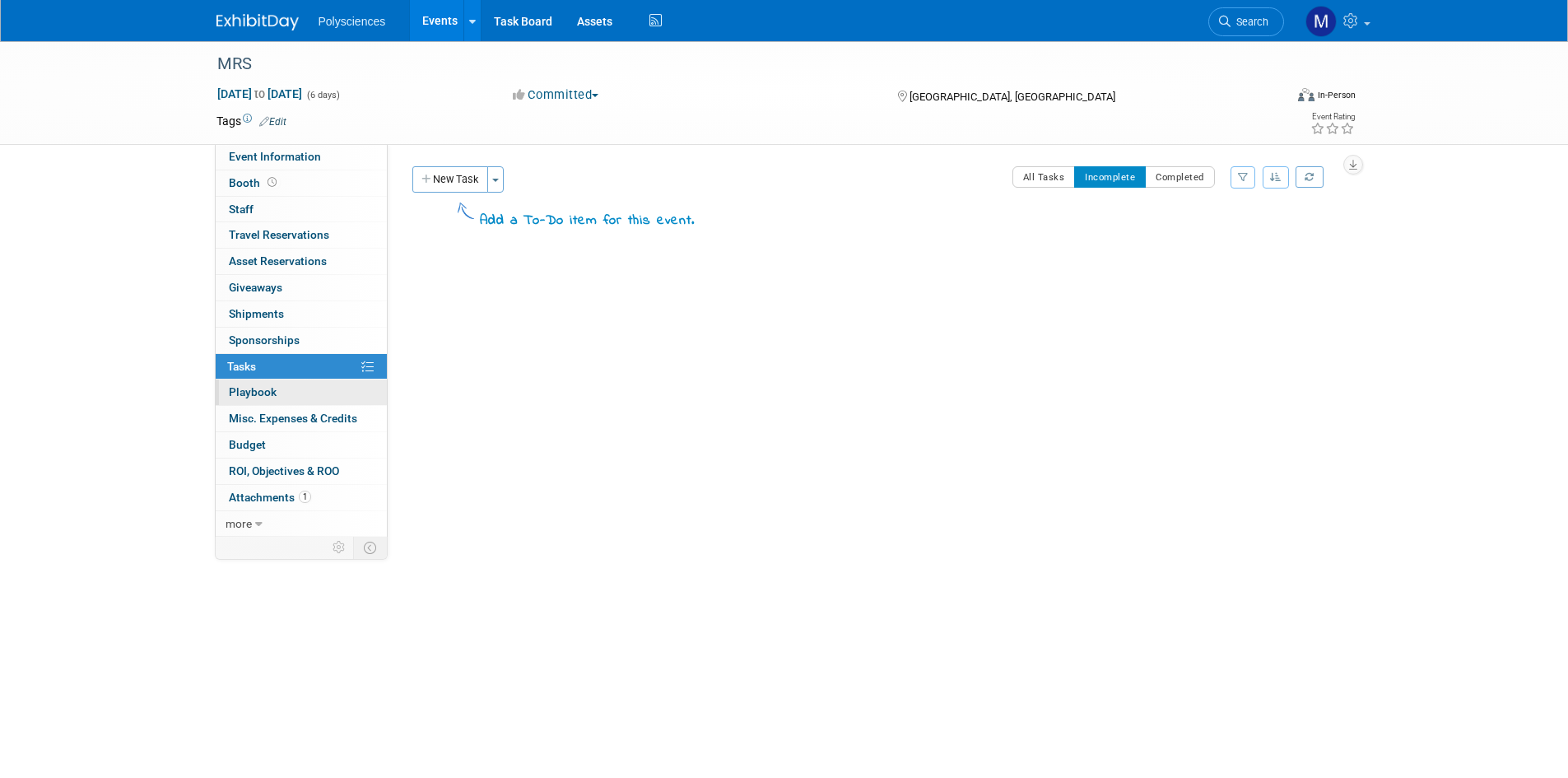
click at [322, 392] on link "0 Playbook 0" at bounding box center [301, 393] width 171 height 26
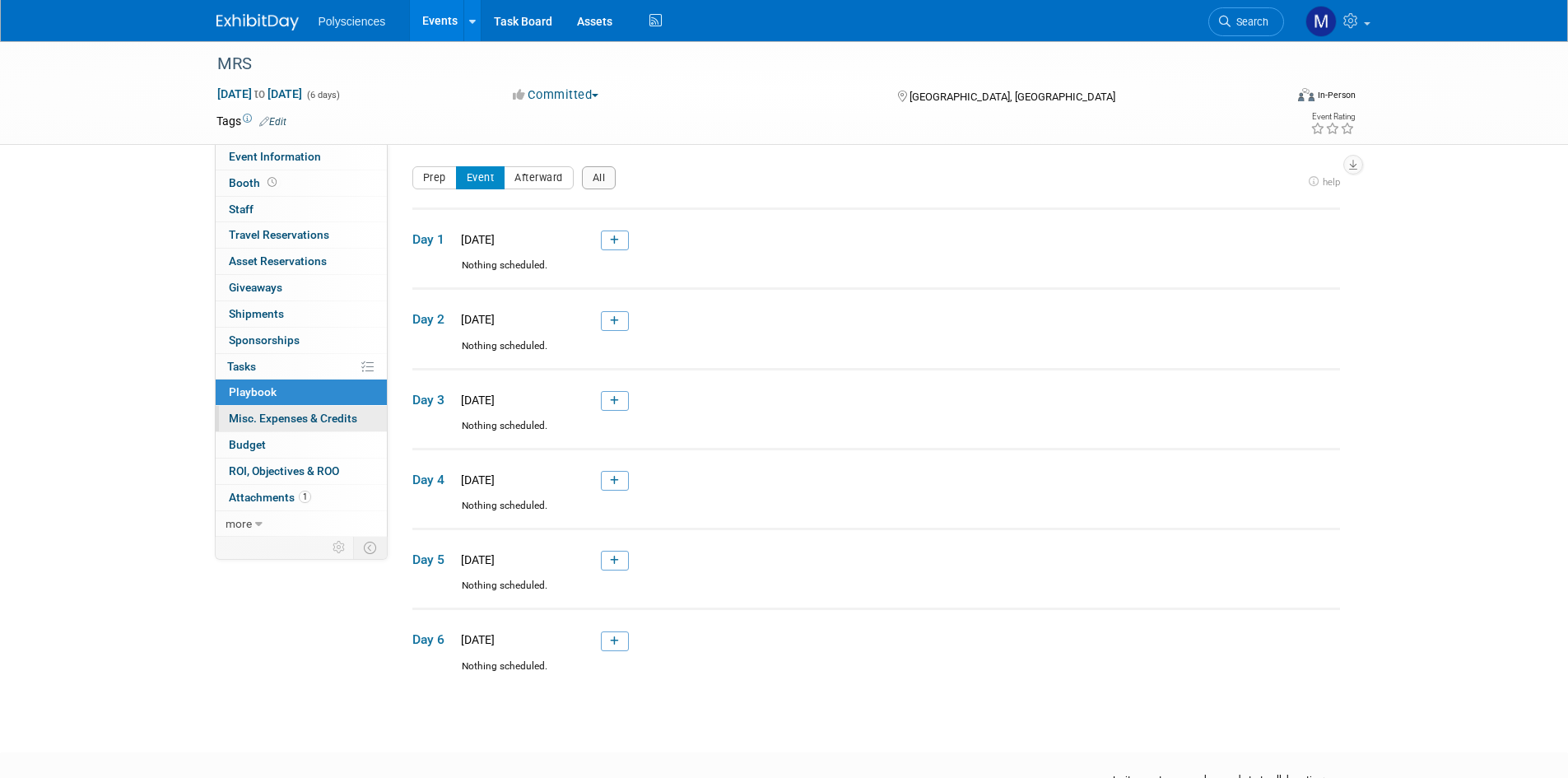
click at [319, 409] on link "0 Misc. Expenses & Credits 0" at bounding box center [301, 418] width 171 height 26
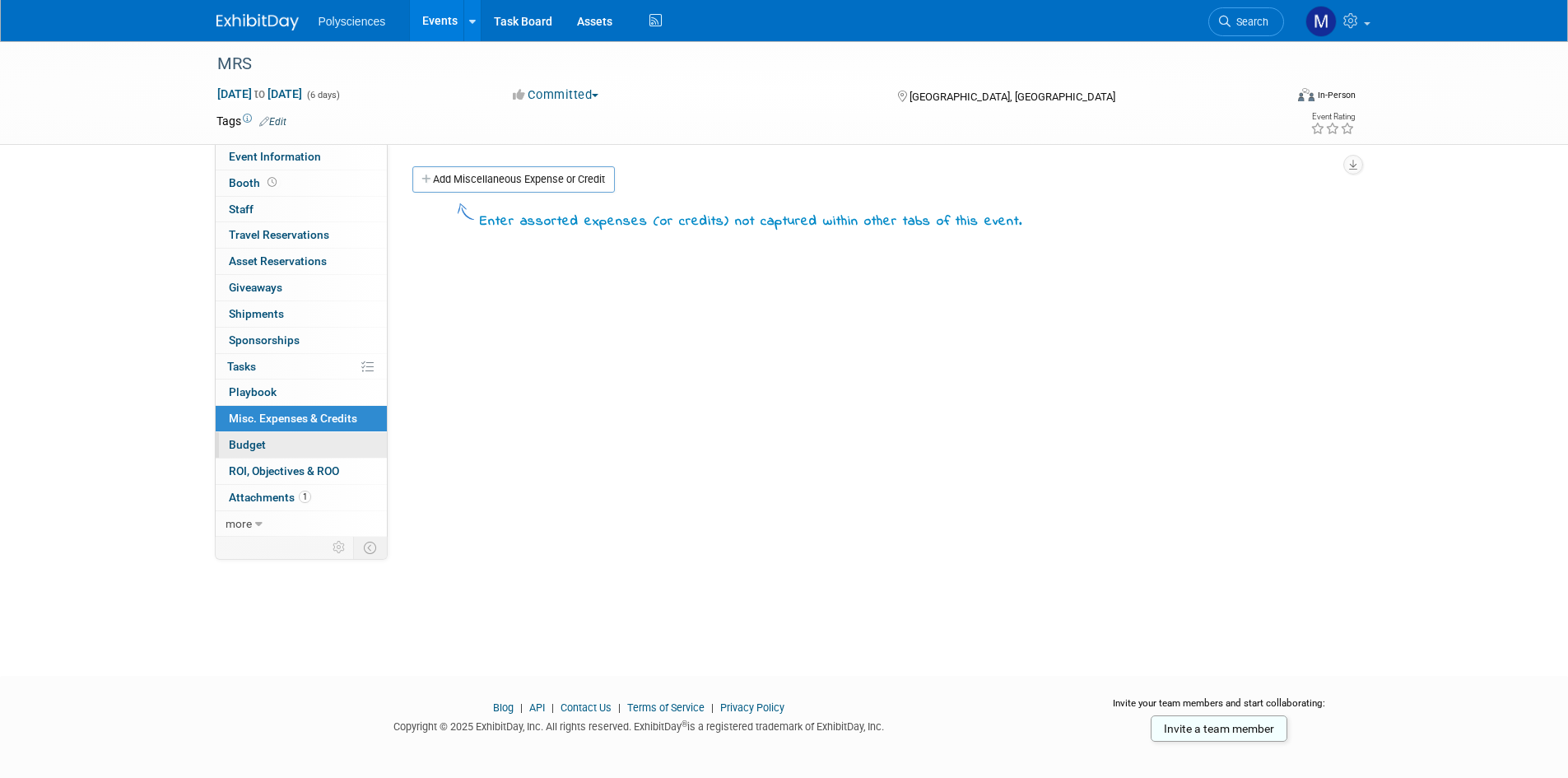
click at [326, 446] on link "Budget" at bounding box center [301, 445] width 171 height 26
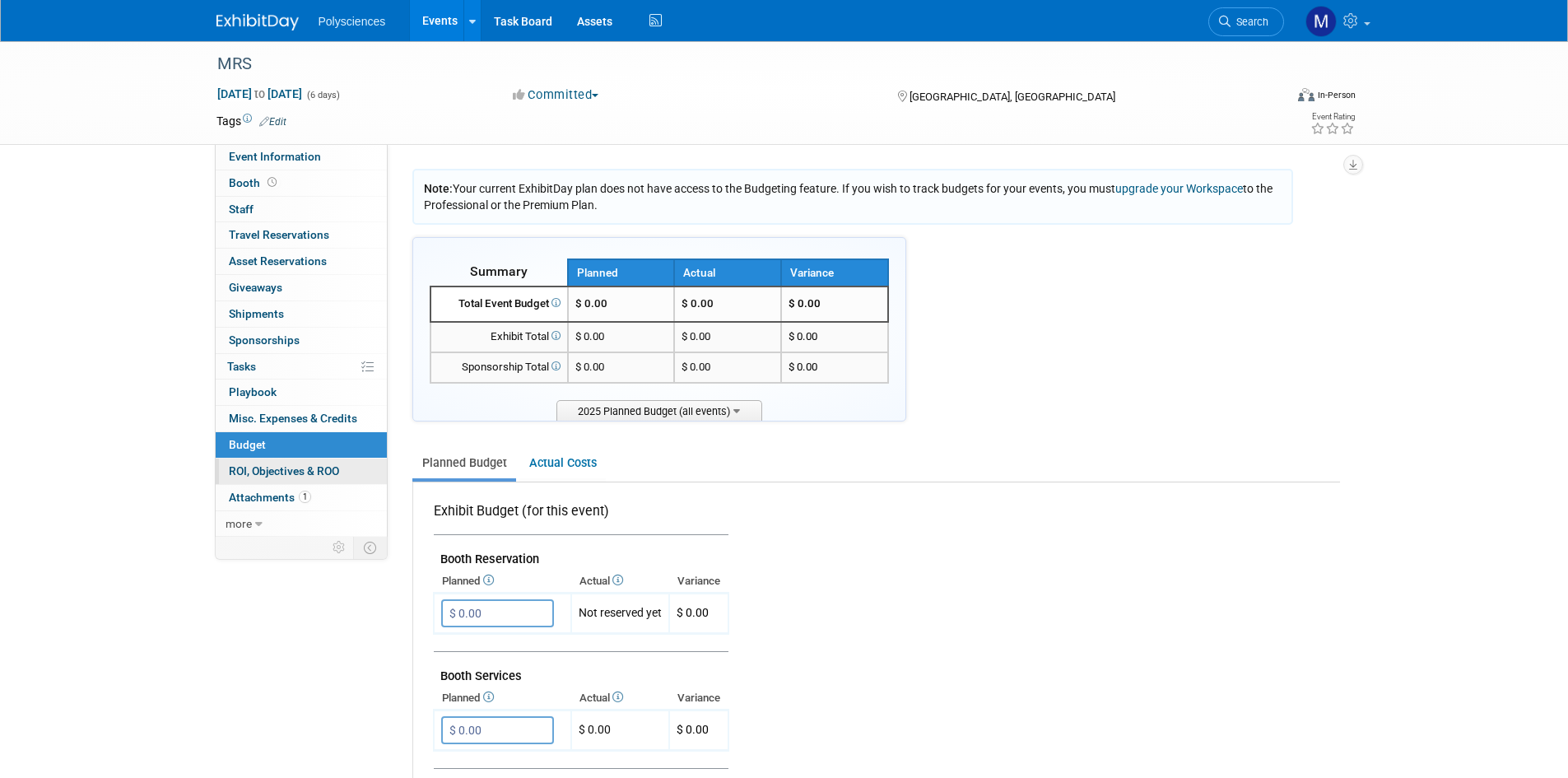
click at [317, 469] on span "ROI, Objectives & ROO 0" at bounding box center [284, 471] width 110 height 13
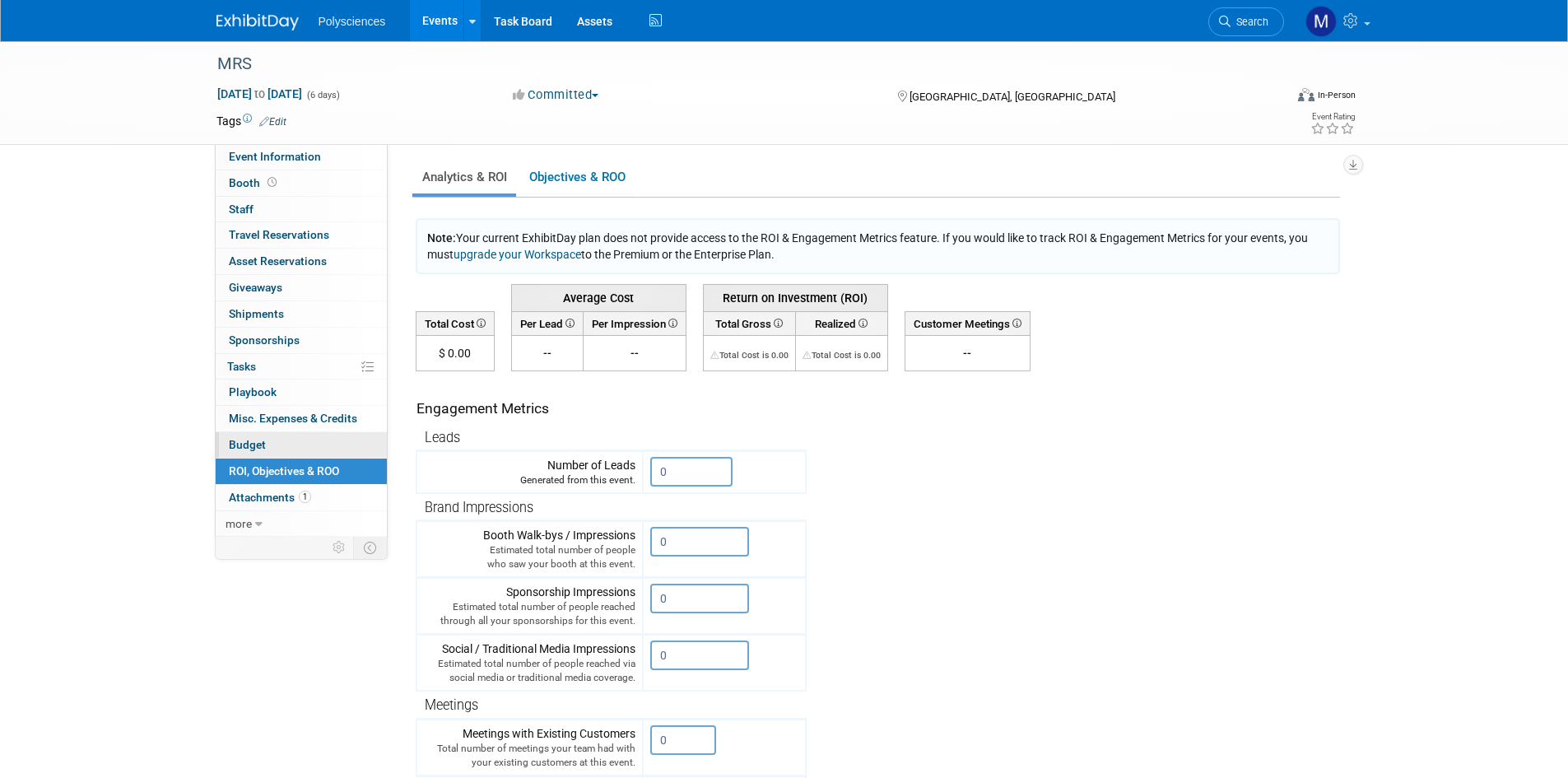
click at [318, 443] on link "Budget" at bounding box center [301, 445] width 171 height 26
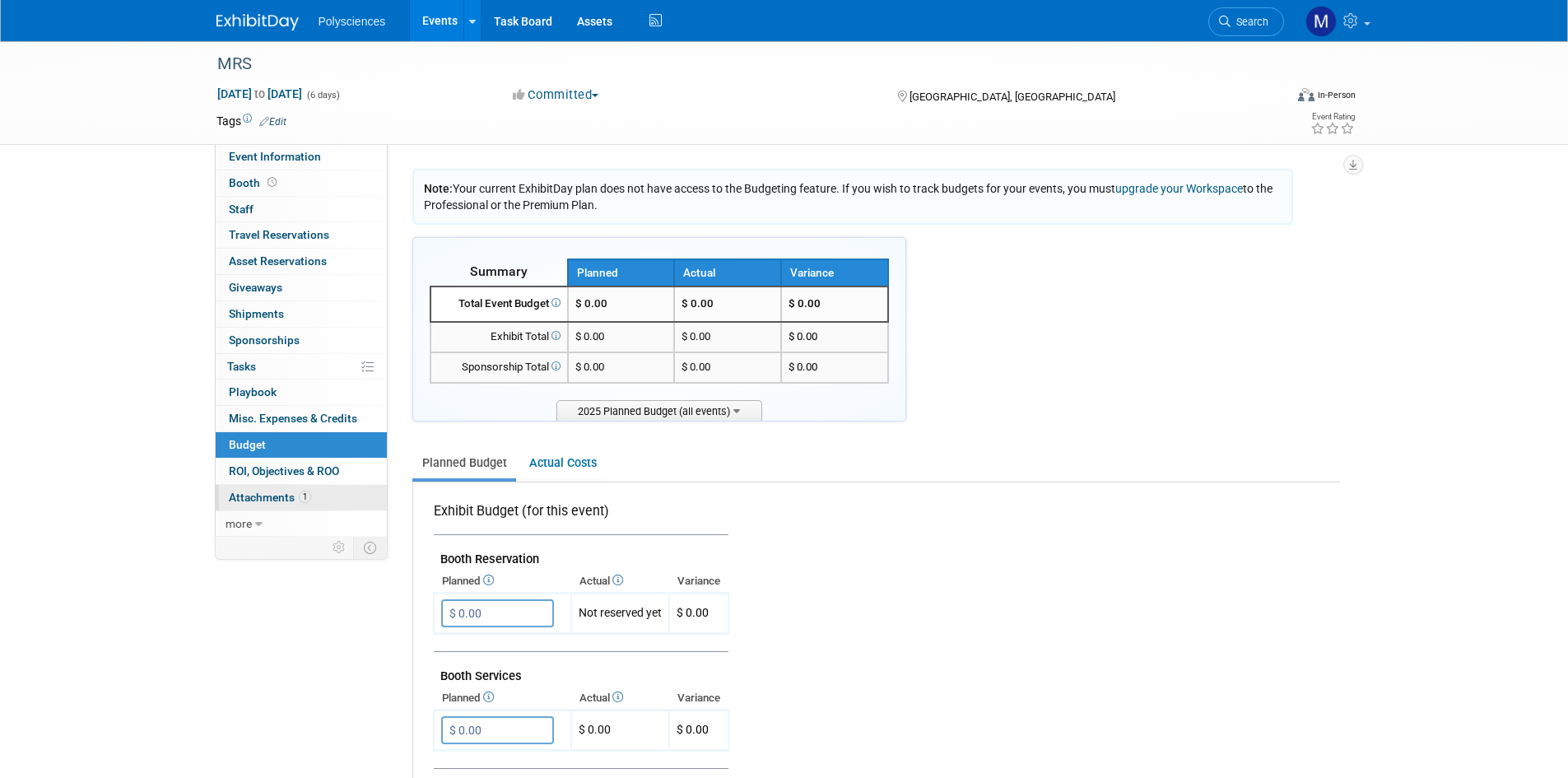
click at [331, 491] on link "1 Attachments 1" at bounding box center [301, 498] width 171 height 26
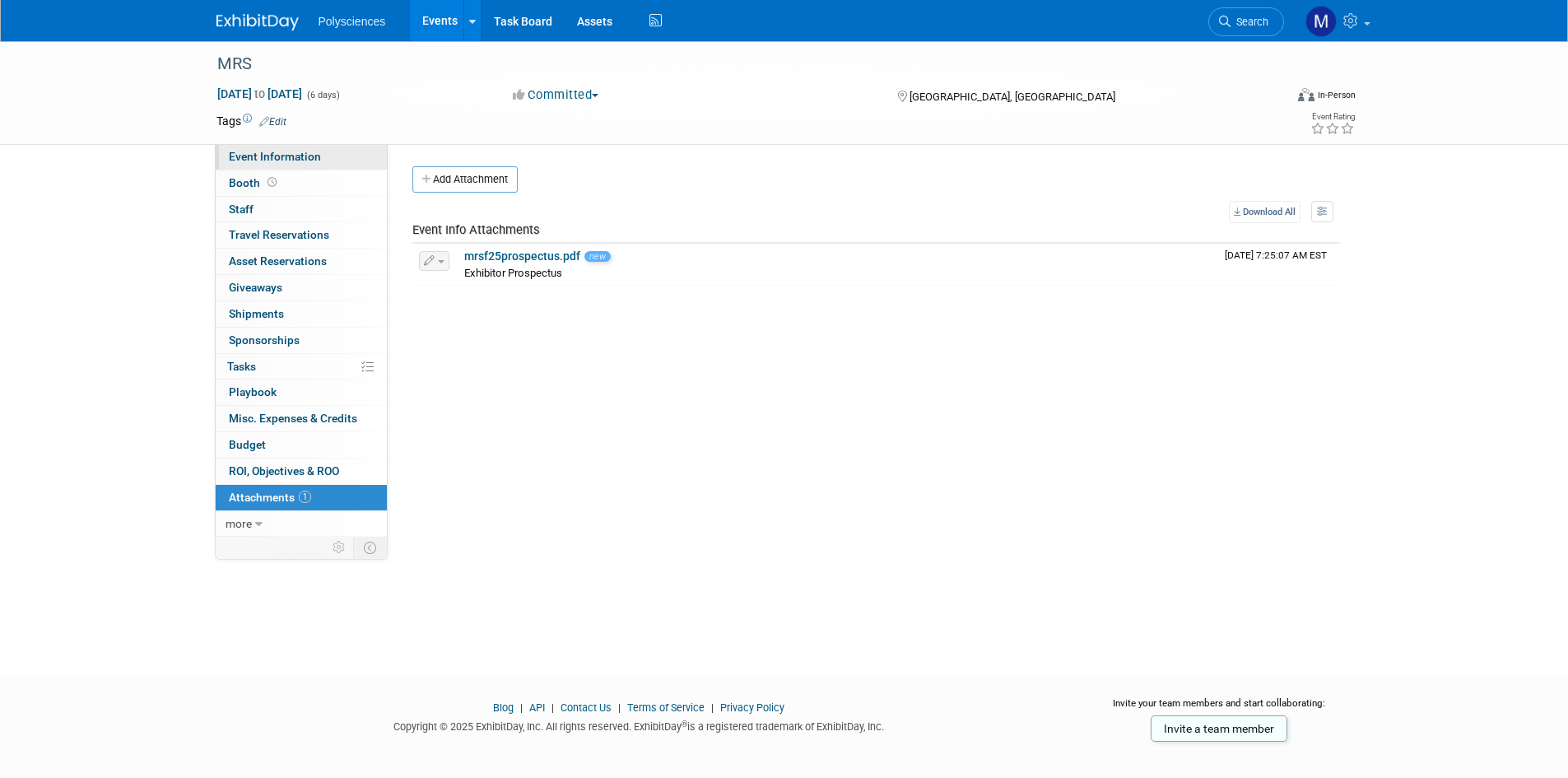
click at [314, 150] on span "Event Information" at bounding box center [275, 156] width 92 height 13
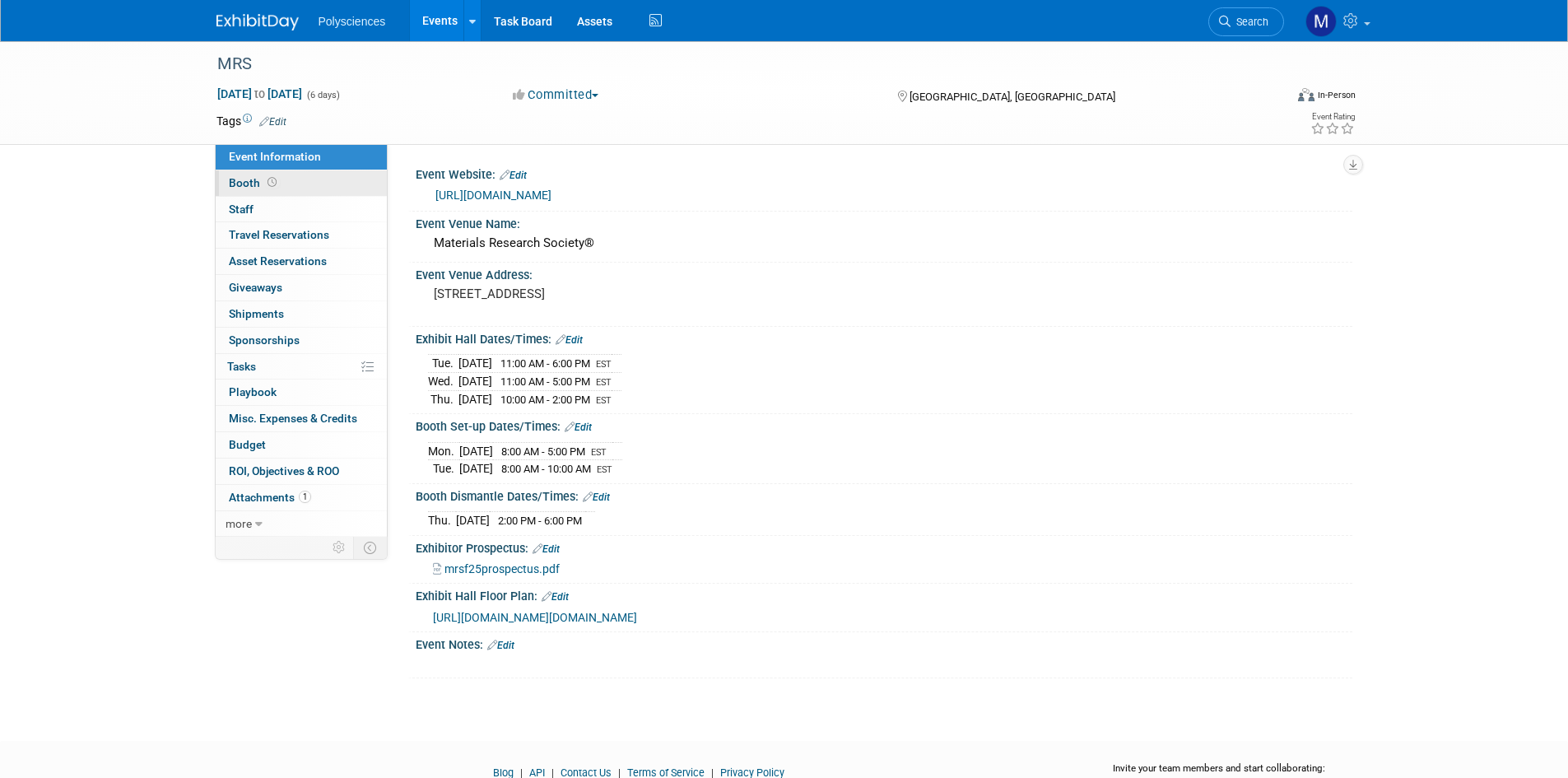
click at [308, 178] on link "Booth" at bounding box center [301, 183] width 171 height 26
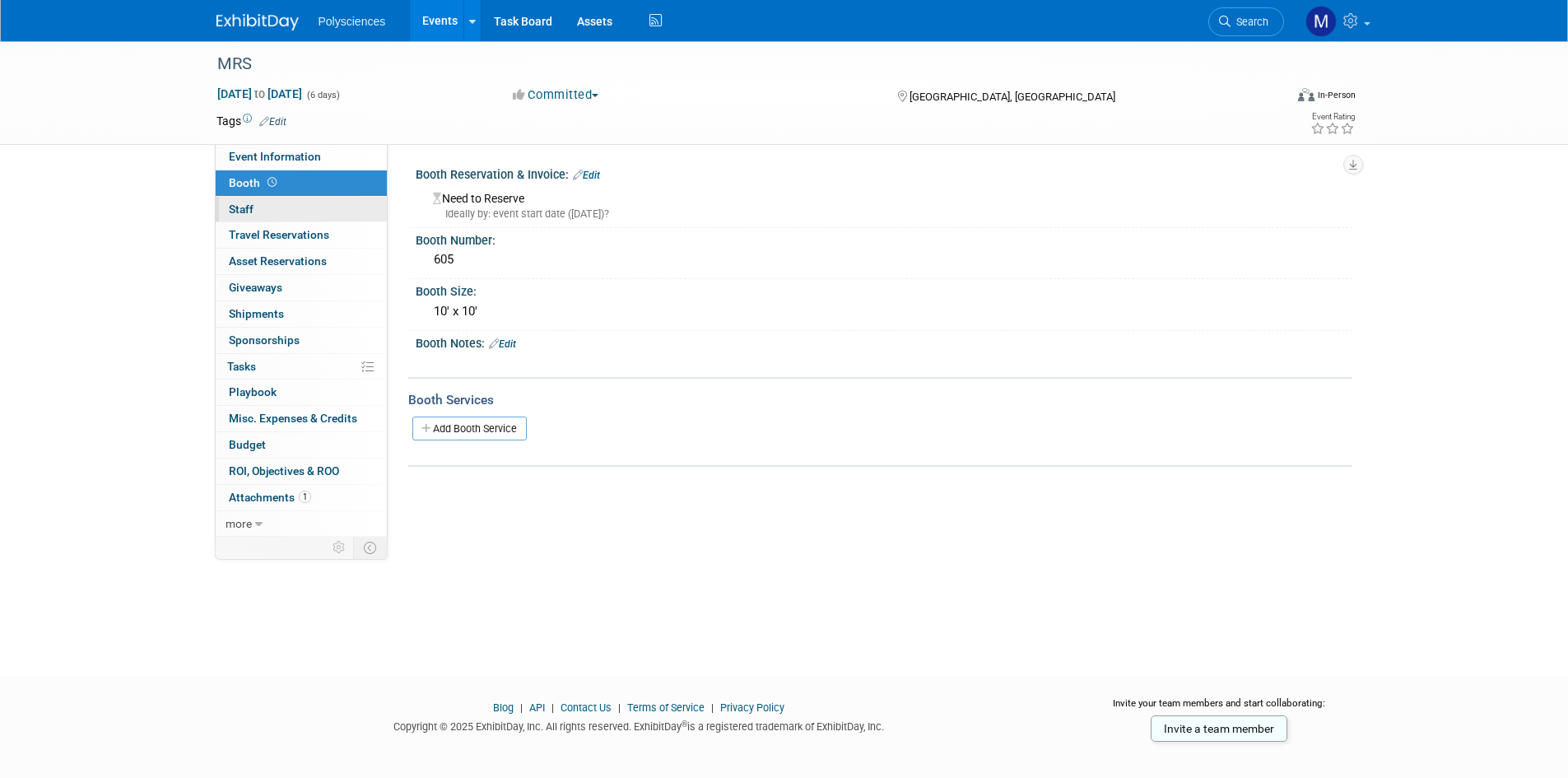
click at [317, 204] on link "0 Staff 0" at bounding box center [301, 210] width 171 height 26
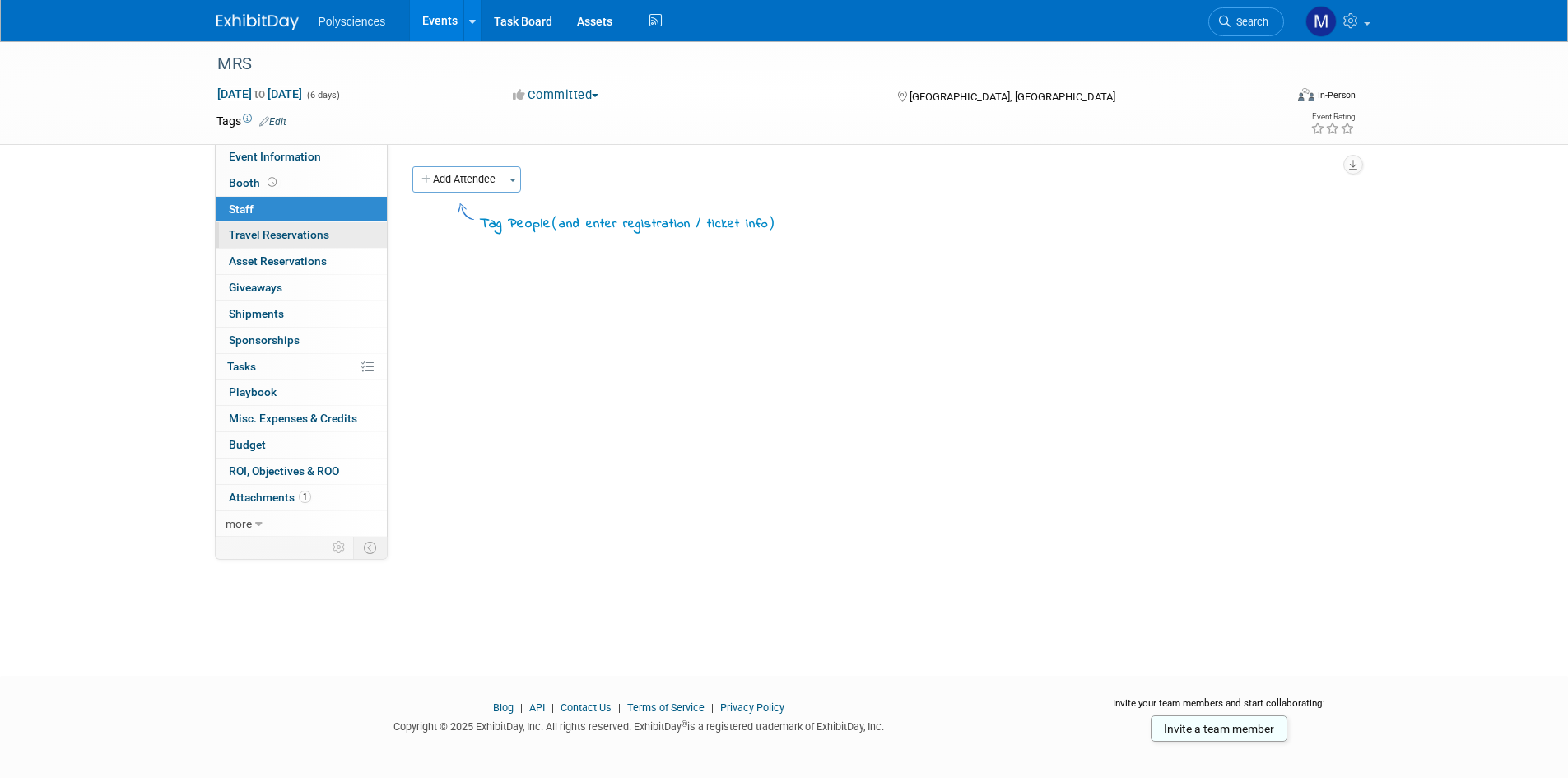
click at [317, 233] on span "Travel Reservations 0" at bounding box center [278, 235] width 100 height 13
